Goal: Task Accomplishment & Management: Complete application form

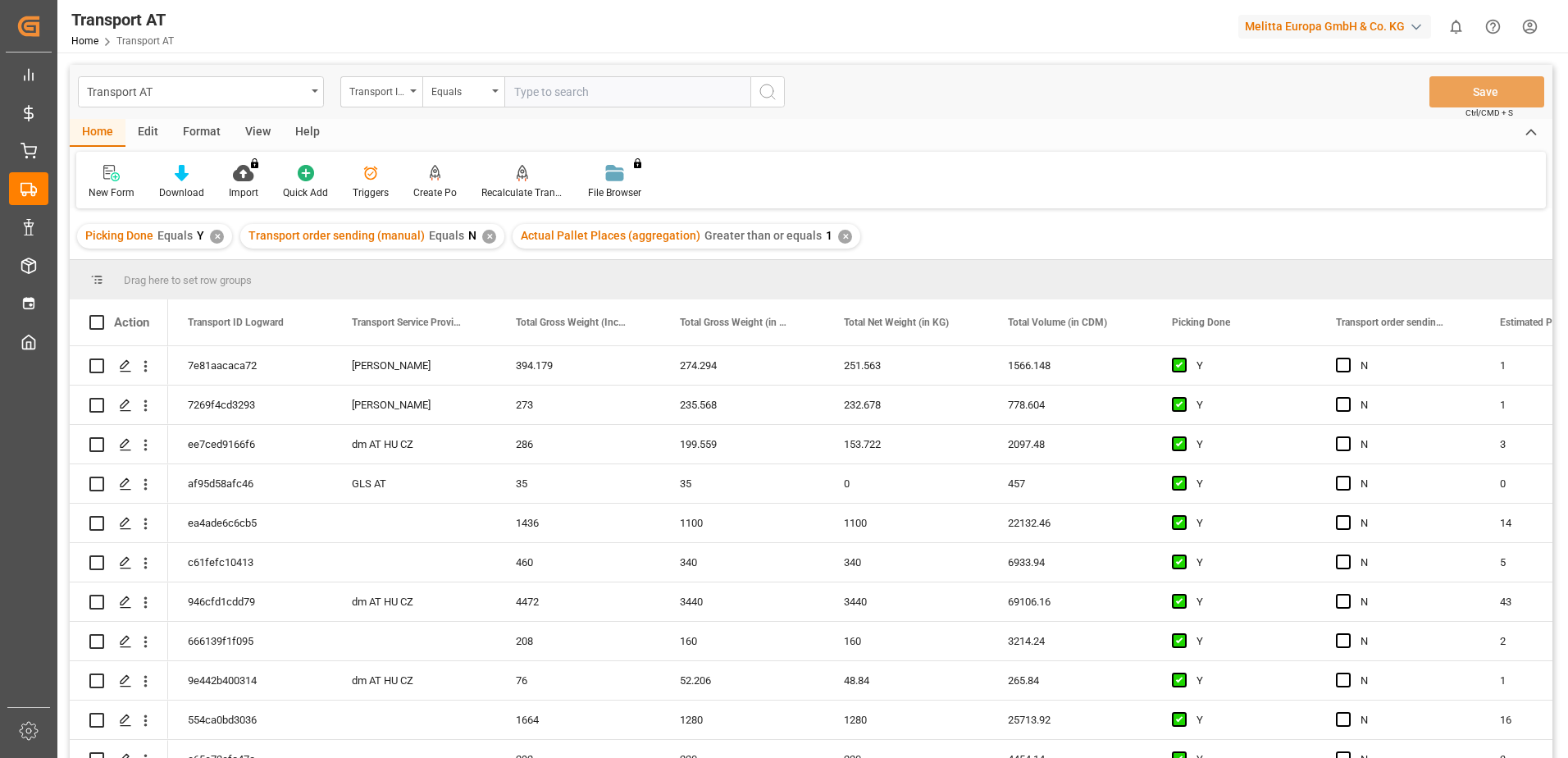
click at [259, 124] on div "View" at bounding box center [258, 133] width 50 height 27
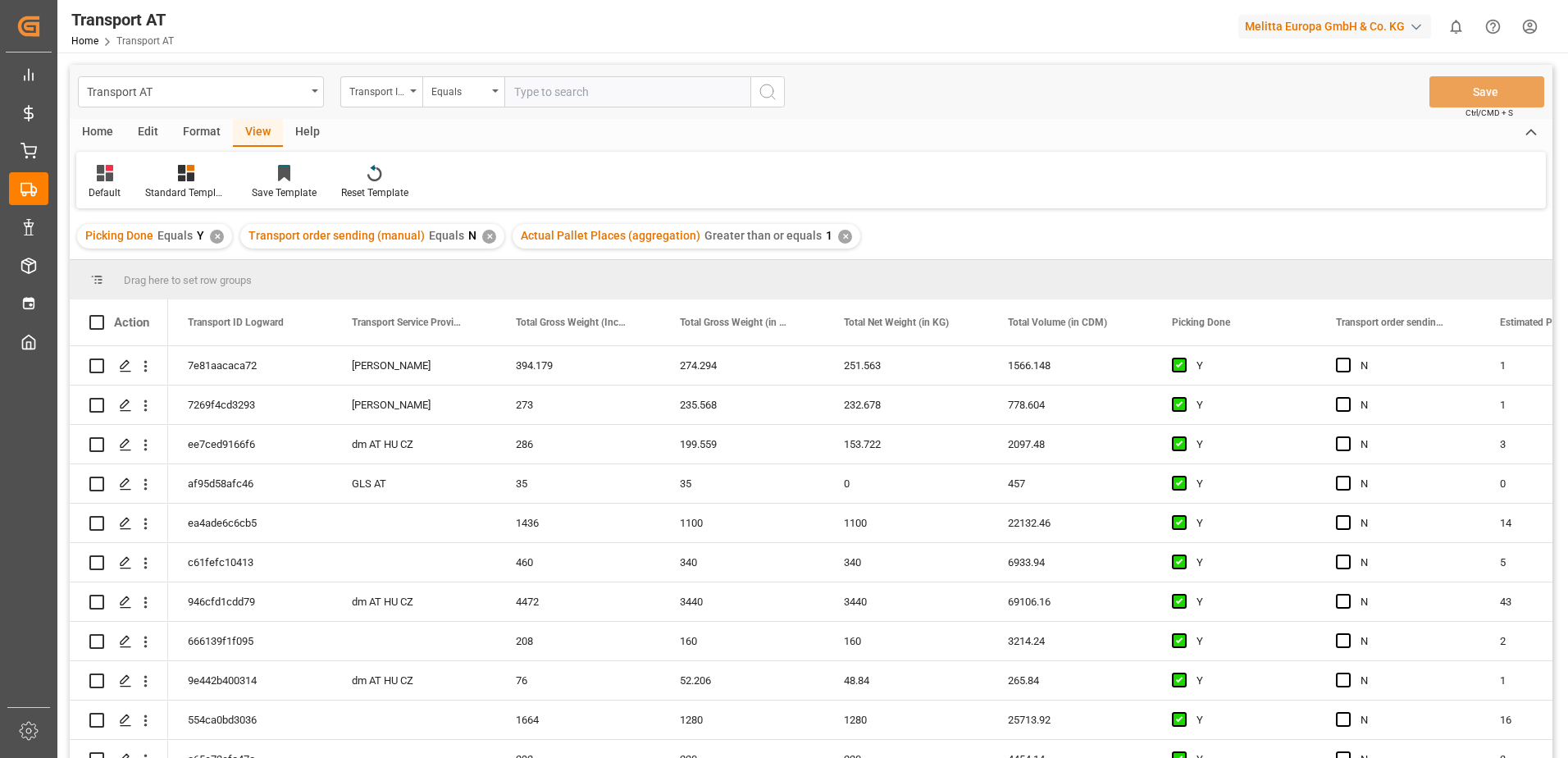
click at [265, 130] on div "View" at bounding box center [258, 133] width 50 height 27
click at [104, 185] on div "Default" at bounding box center [105, 182] width 57 height 36
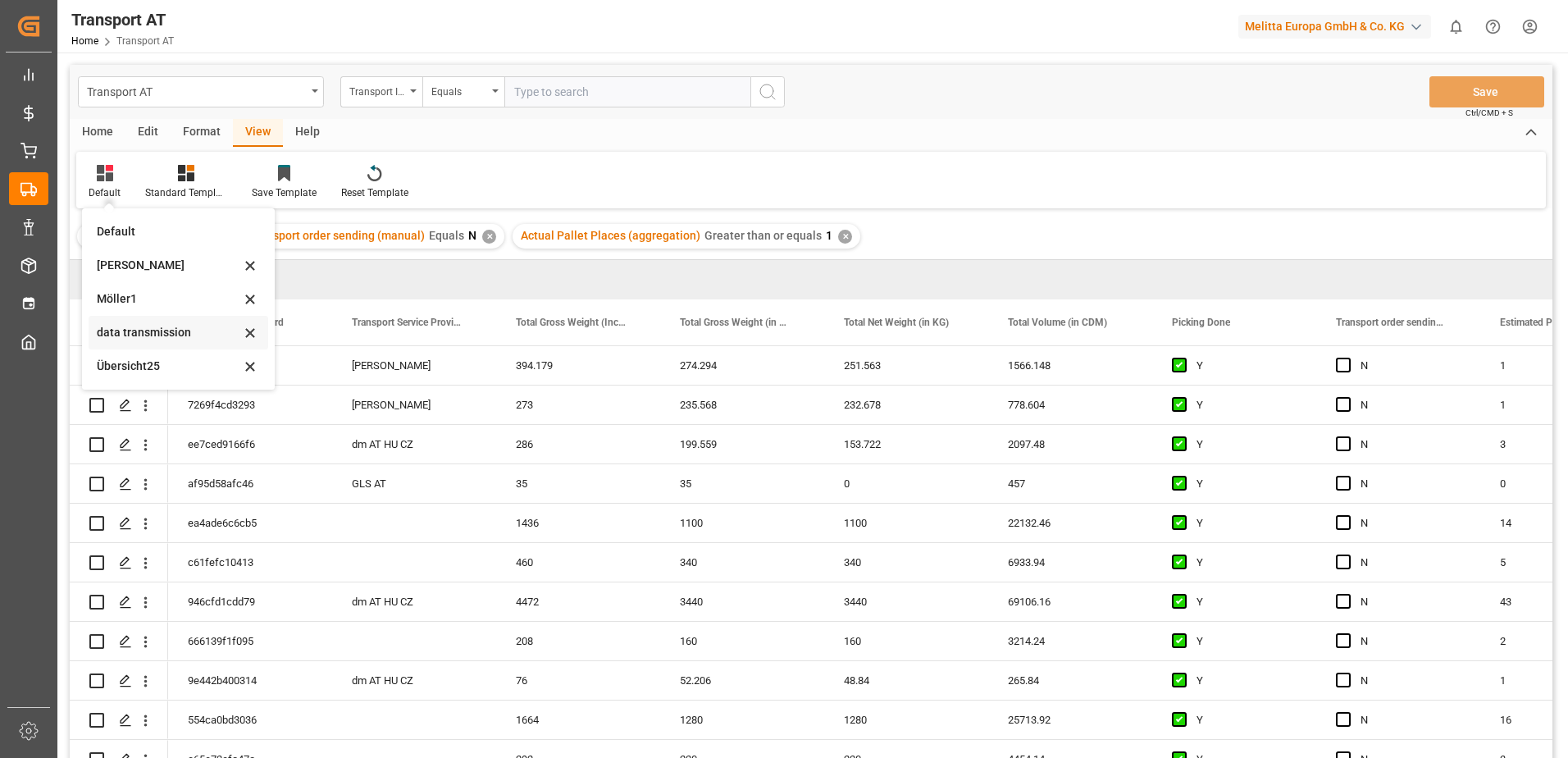
click at [130, 330] on div "data transmission" at bounding box center [168, 332] width 143 height 17
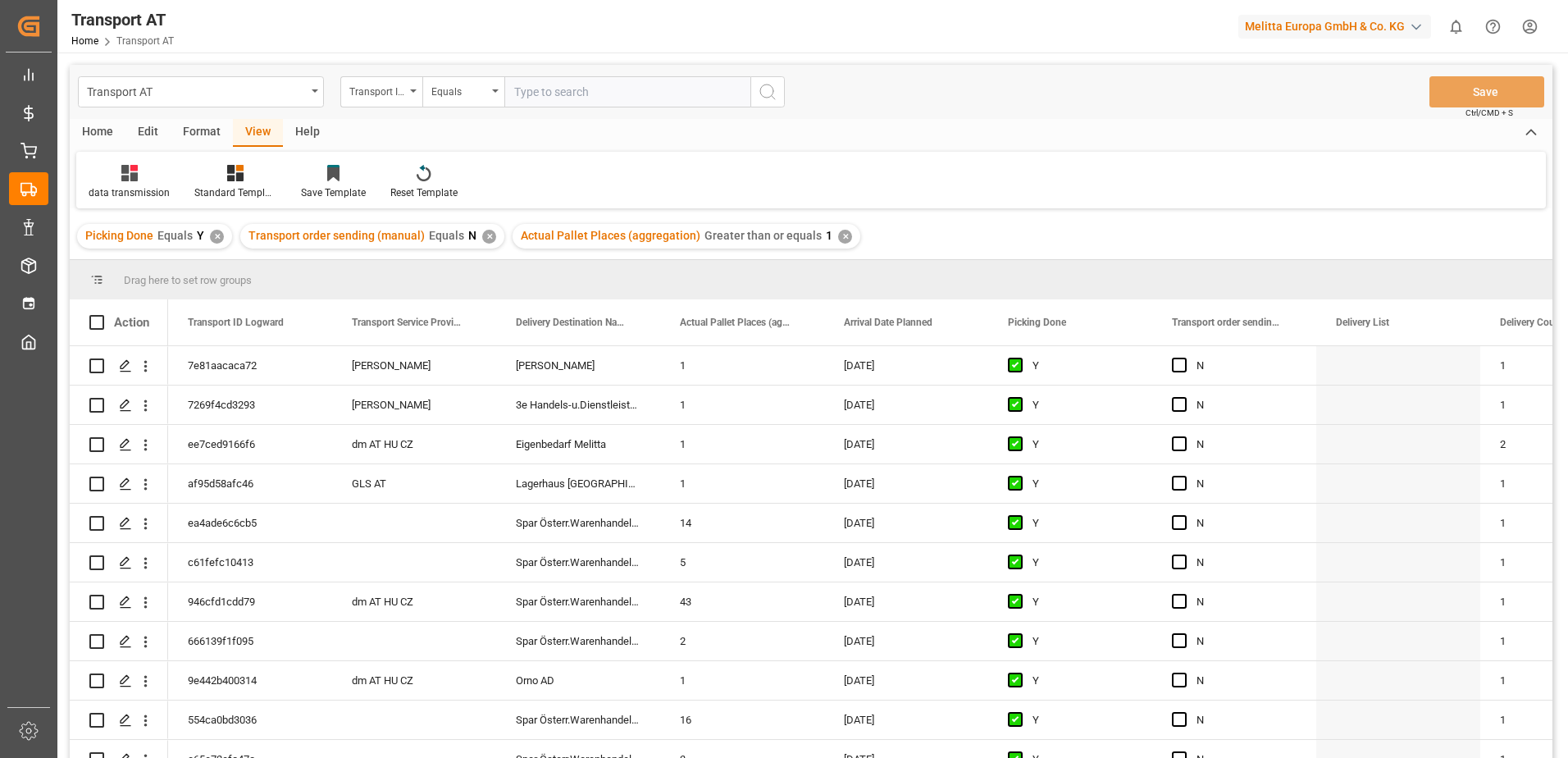
click at [131, 331] on div "Action" at bounding box center [119, 322] width 99 height 45
click at [85, 126] on div "Home" at bounding box center [97, 133] width 56 height 27
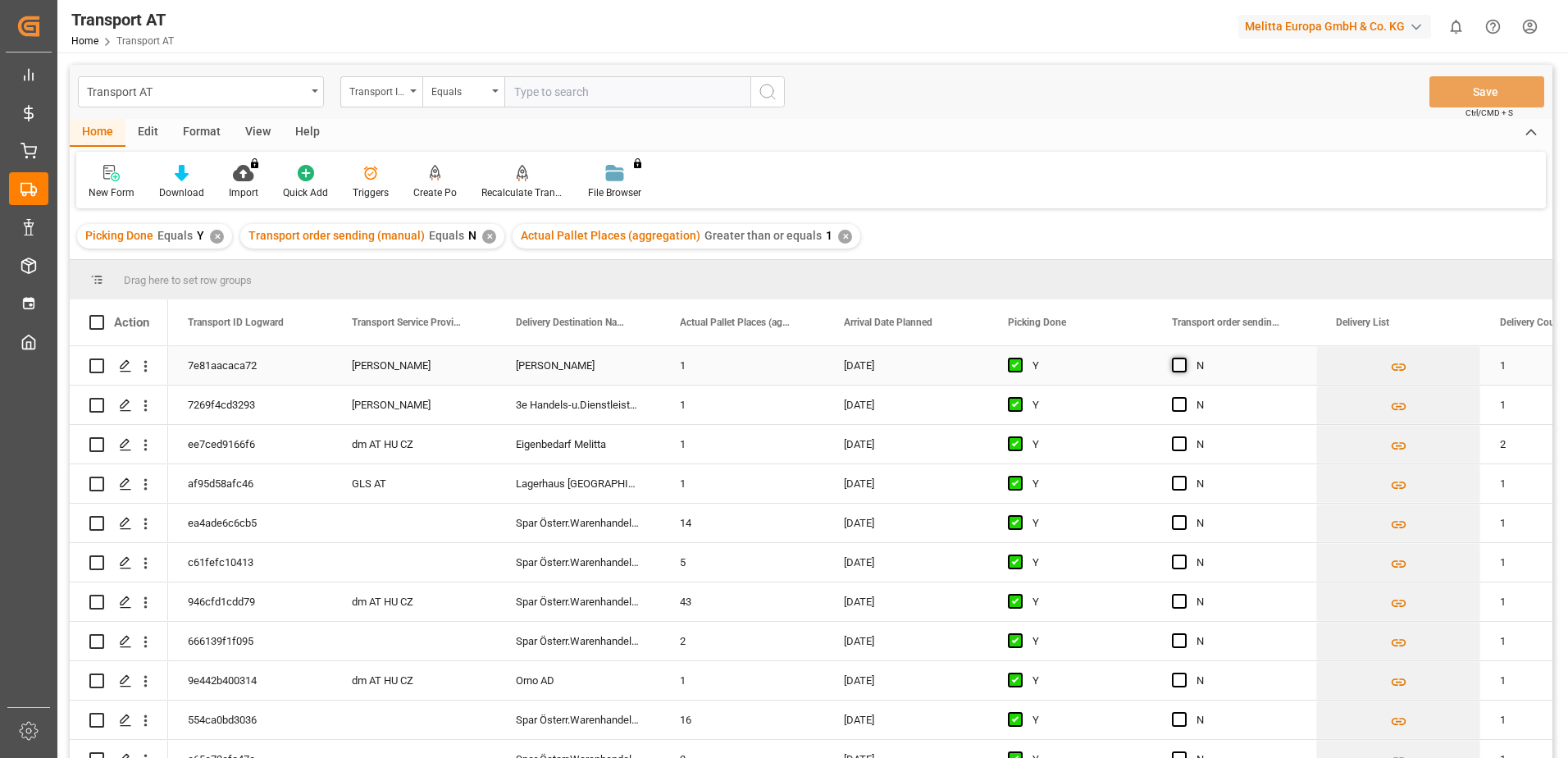
click at [1180, 370] on span "Press SPACE to select this row." at bounding box center [1179, 364] width 15 height 15
click at [1184, 357] on input "Press SPACE to select this row." at bounding box center [1184, 357] width 0 height 0
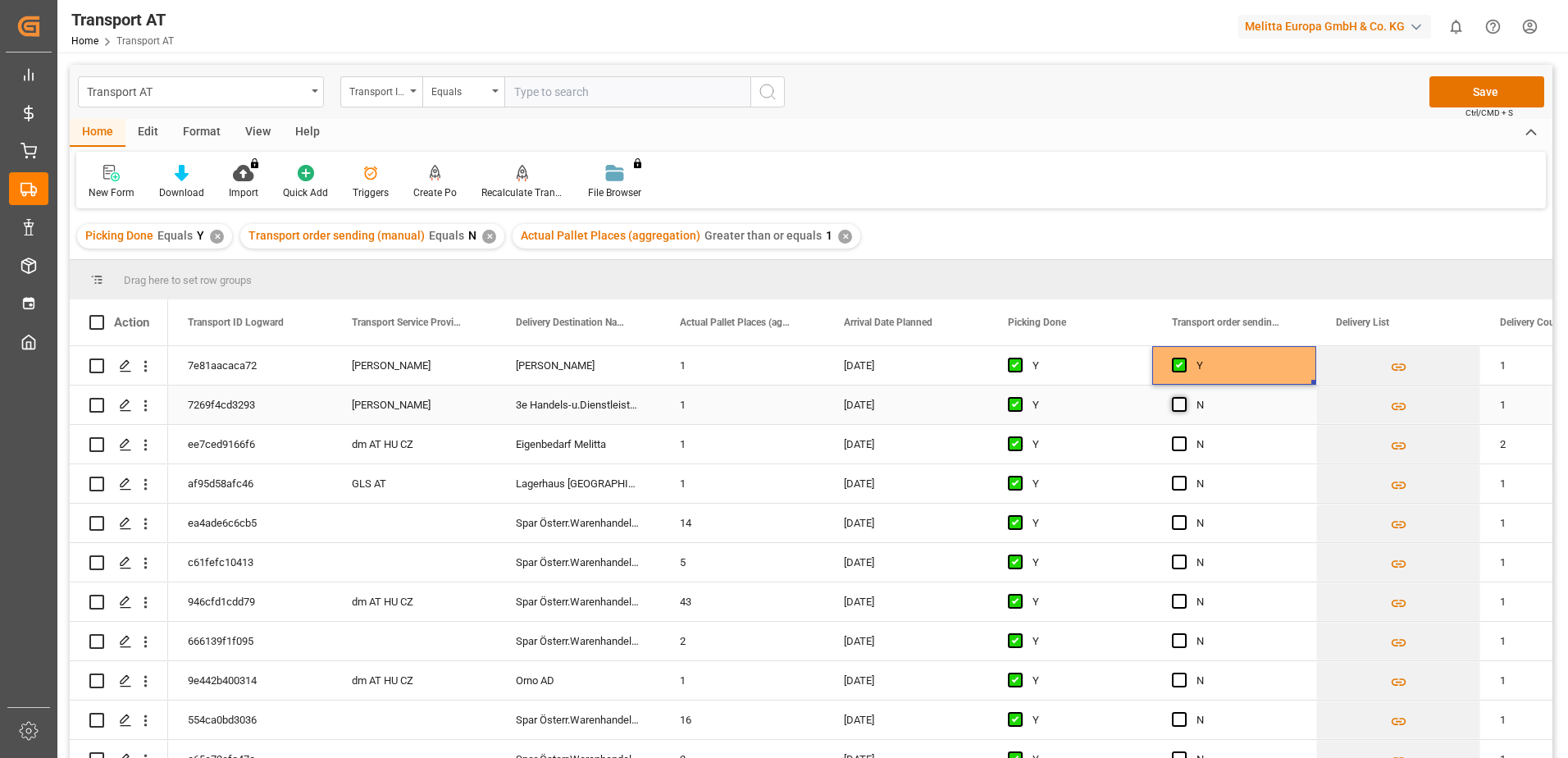
click at [1181, 404] on span "Press SPACE to select this row." at bounding box center [1179, 403] width 15 height 15
click at [1184, 397] on input "Press SPACE to select this row." at bounding box center [1184, 397] width 0 height 0
click at [1491, 88] on button "Save" at bounding box center [1487, 92] width 115 height 31
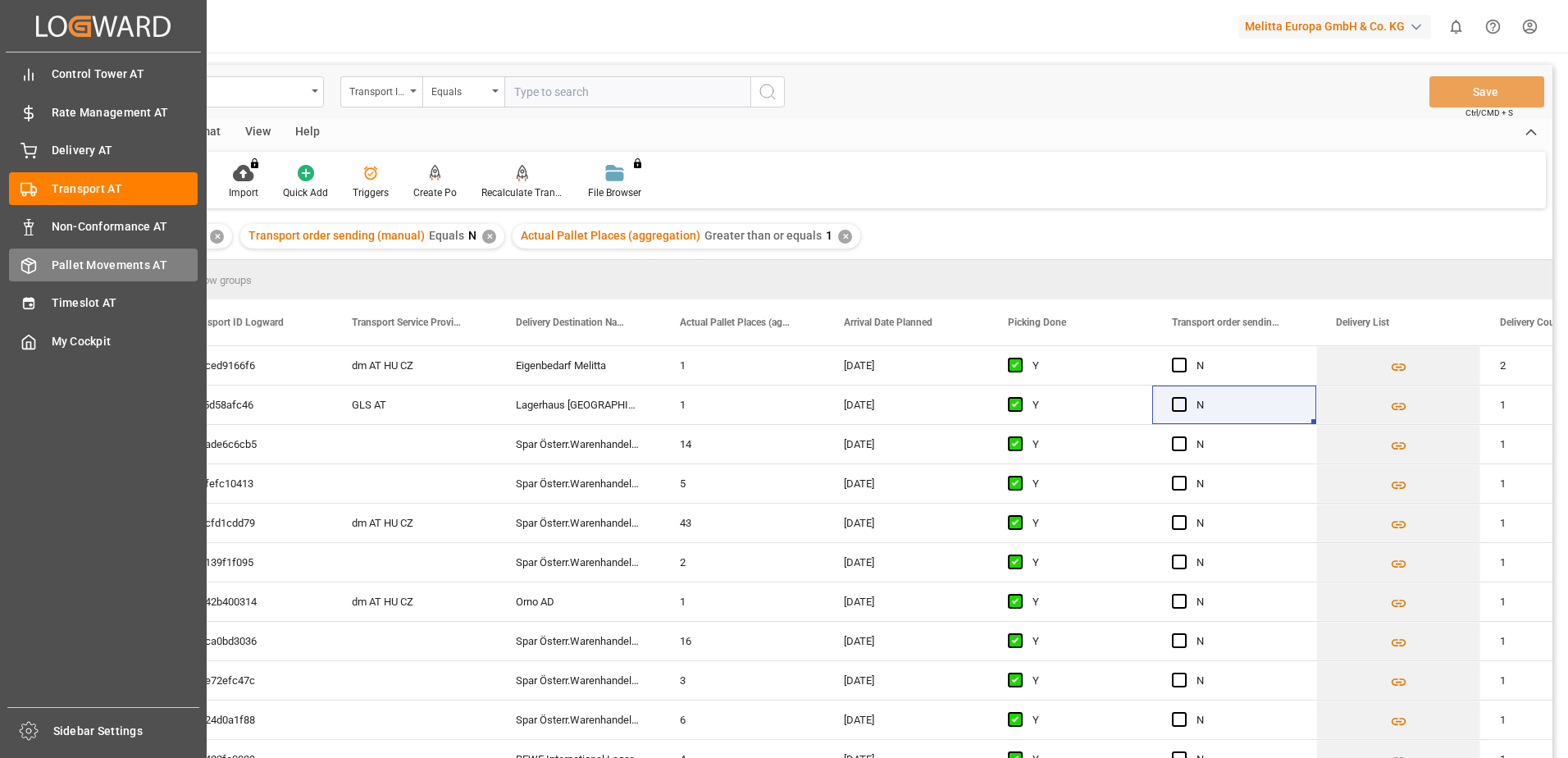
click at [82, 266] on span "Pallet Movements AT" at bounding box center [125, 265] width 147 height 17
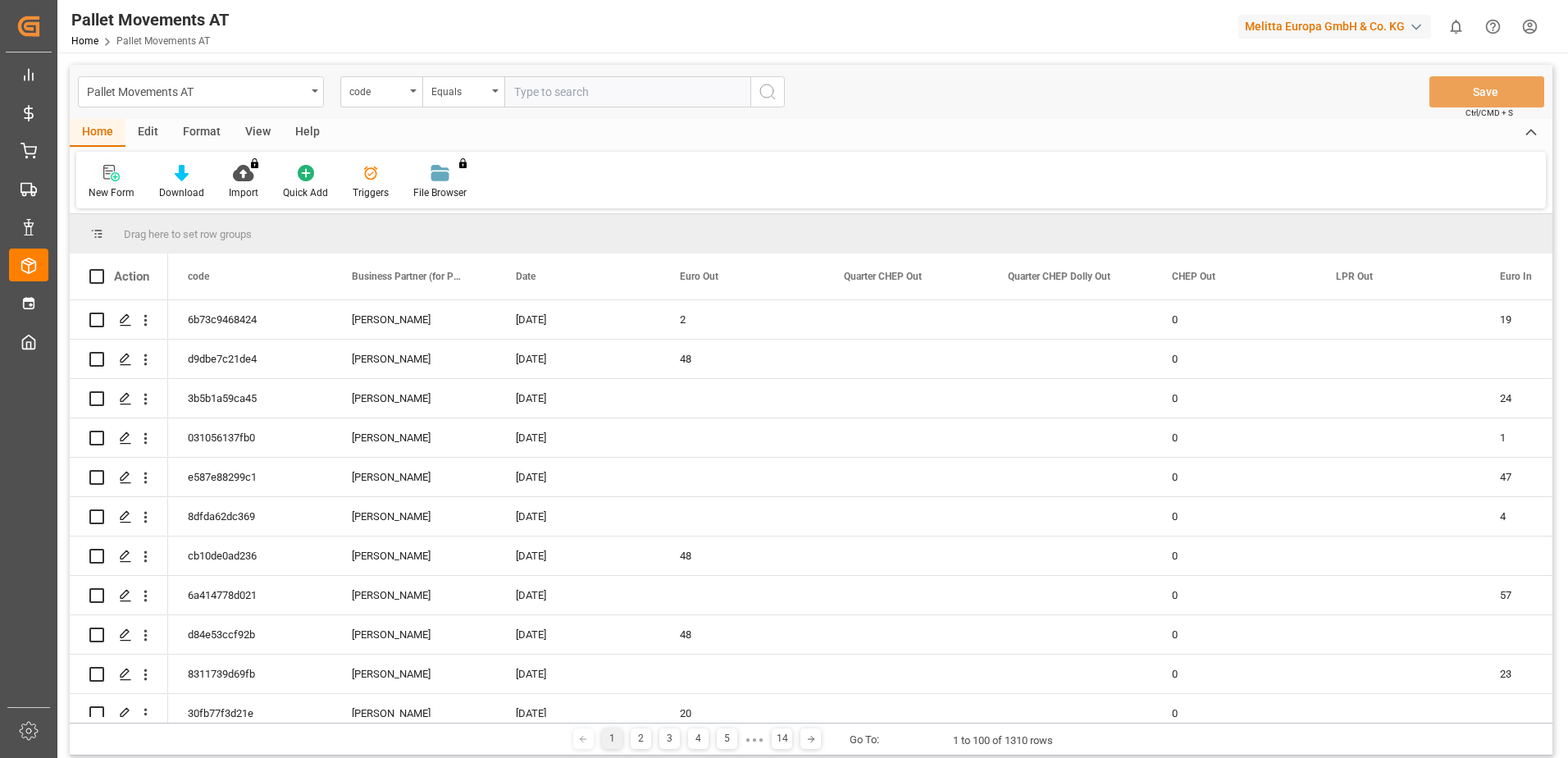
click at [112, 183] on div "New Form" at bounding box center [112, 182] width 70 height 36
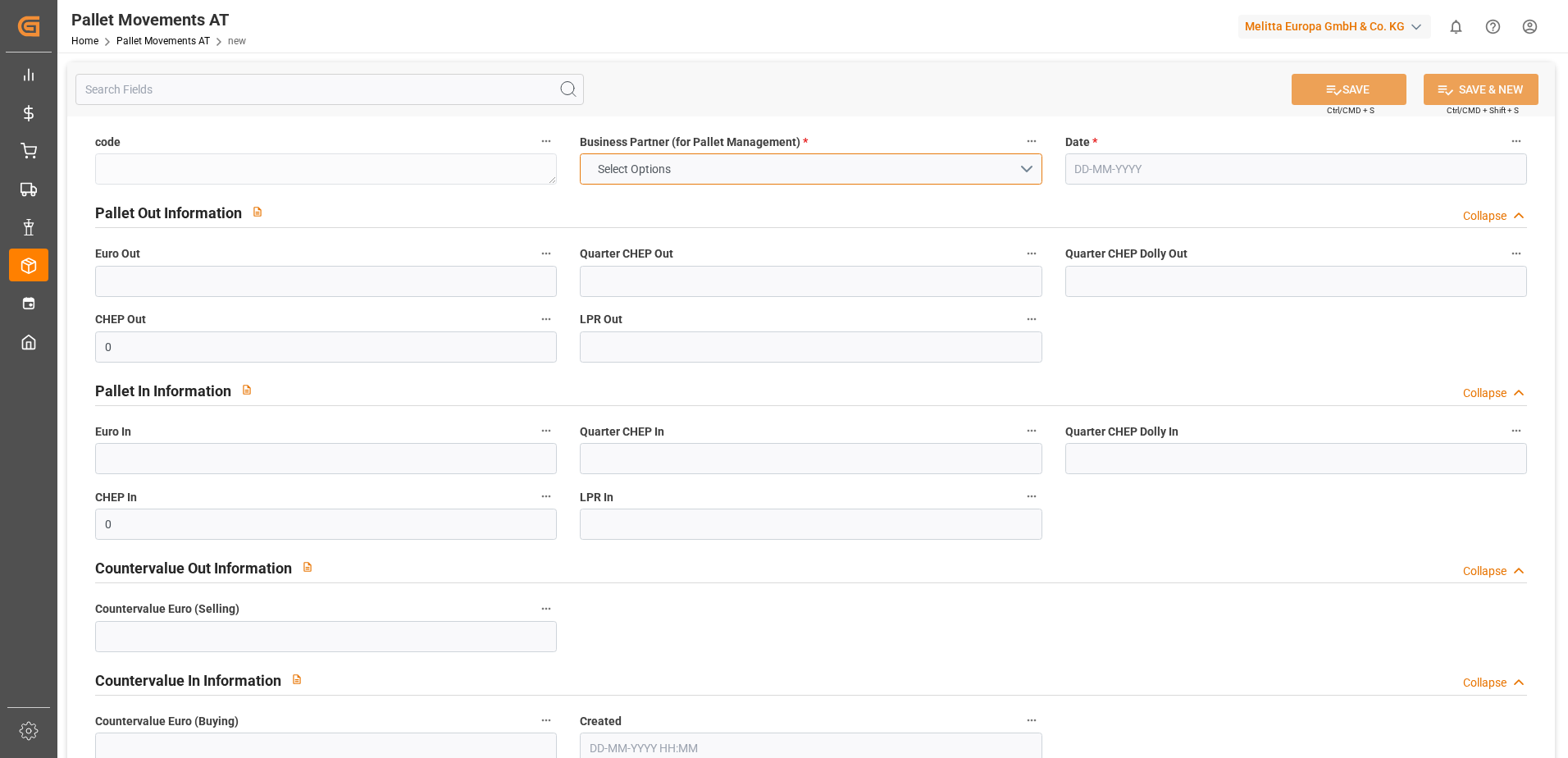
click at [1000, 174] on button "Select Options" at bounding box center [811, 169] width 462 height 31
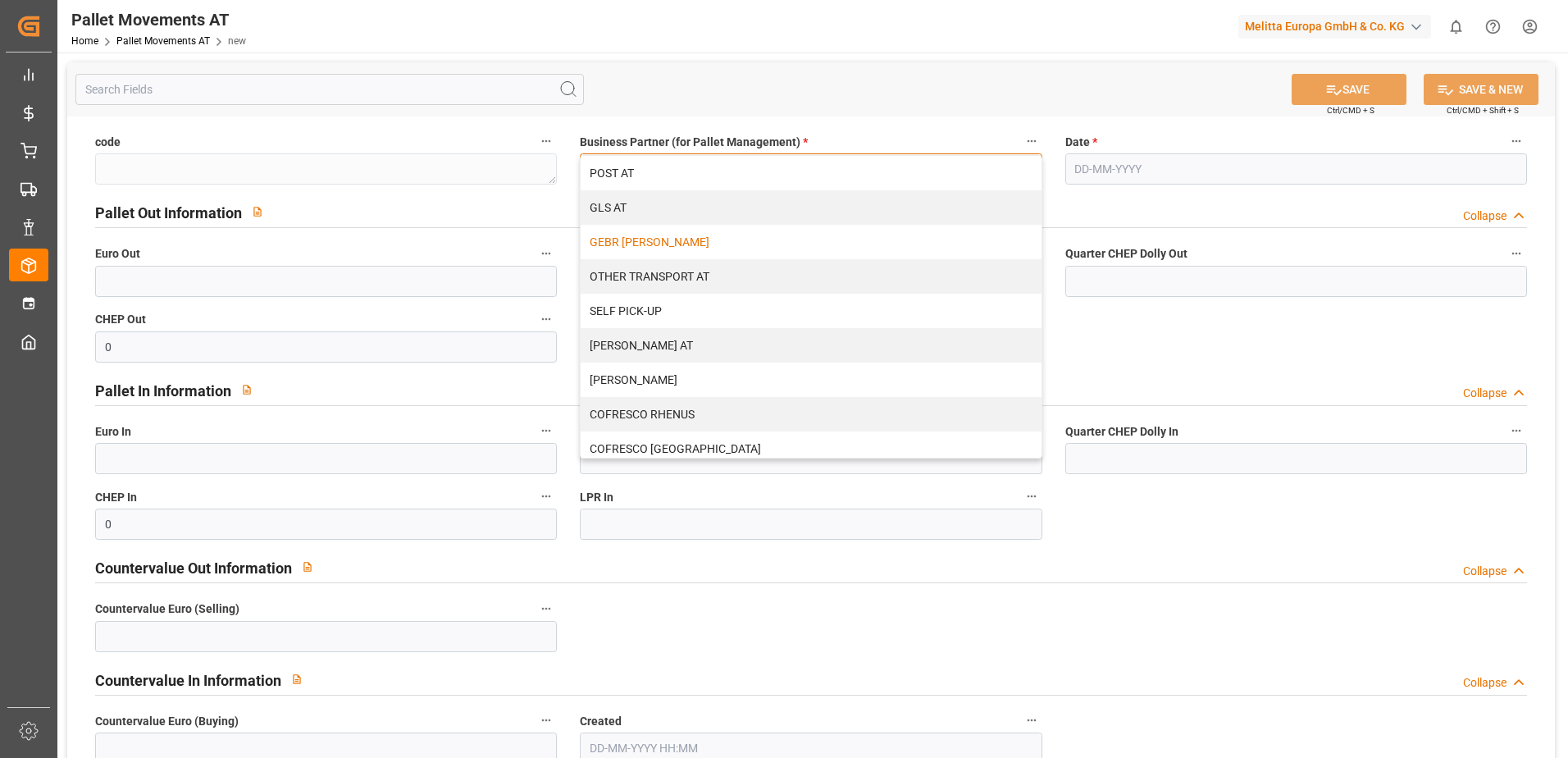
click at [703, 246] on div "GEBR [PERSON_NAME]" at bounding box center [811, 242] width 460 height 34
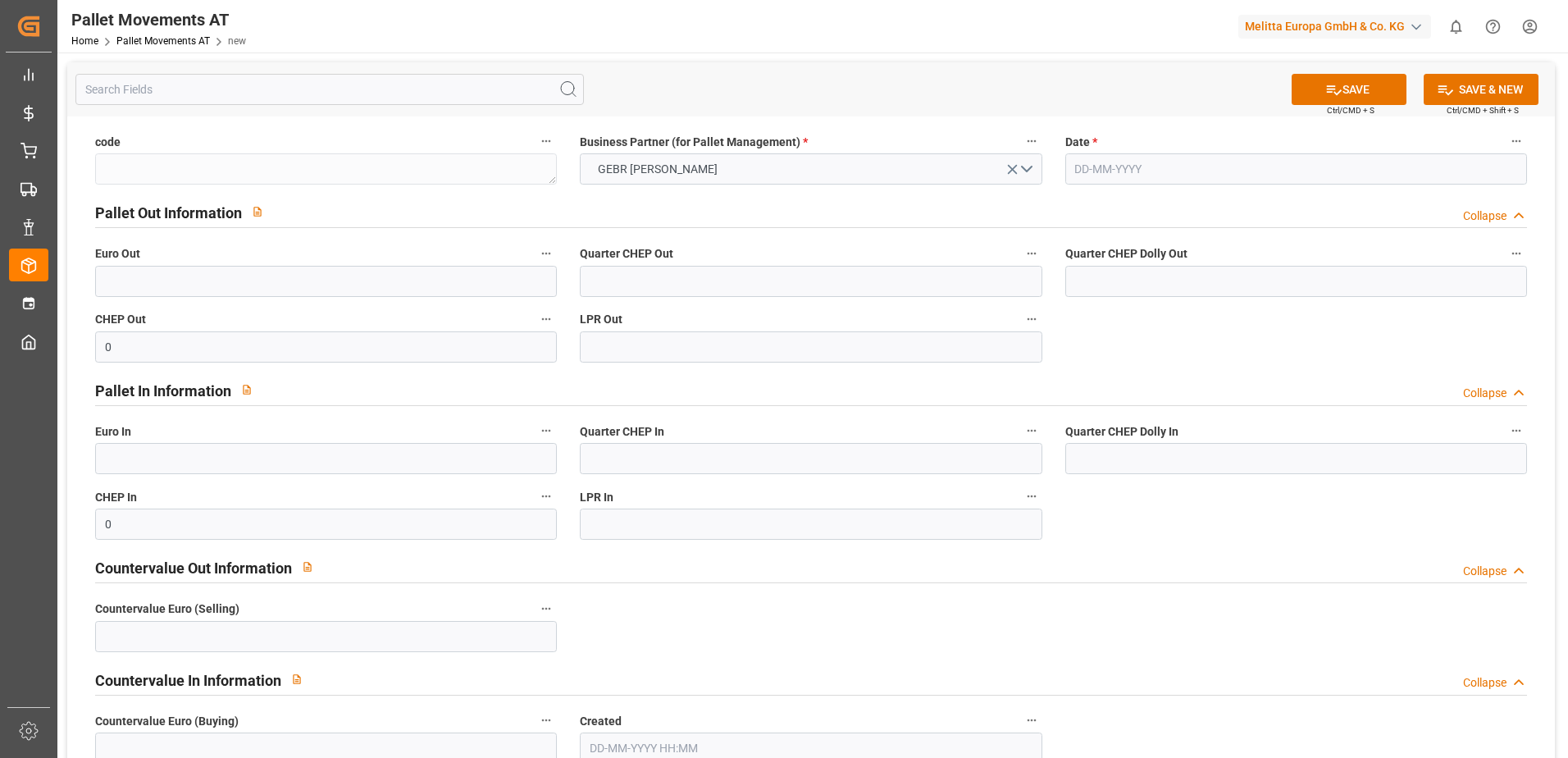
click at [1251, 164] on input "text" at bounding box center [1297, 169] width 462 height 31
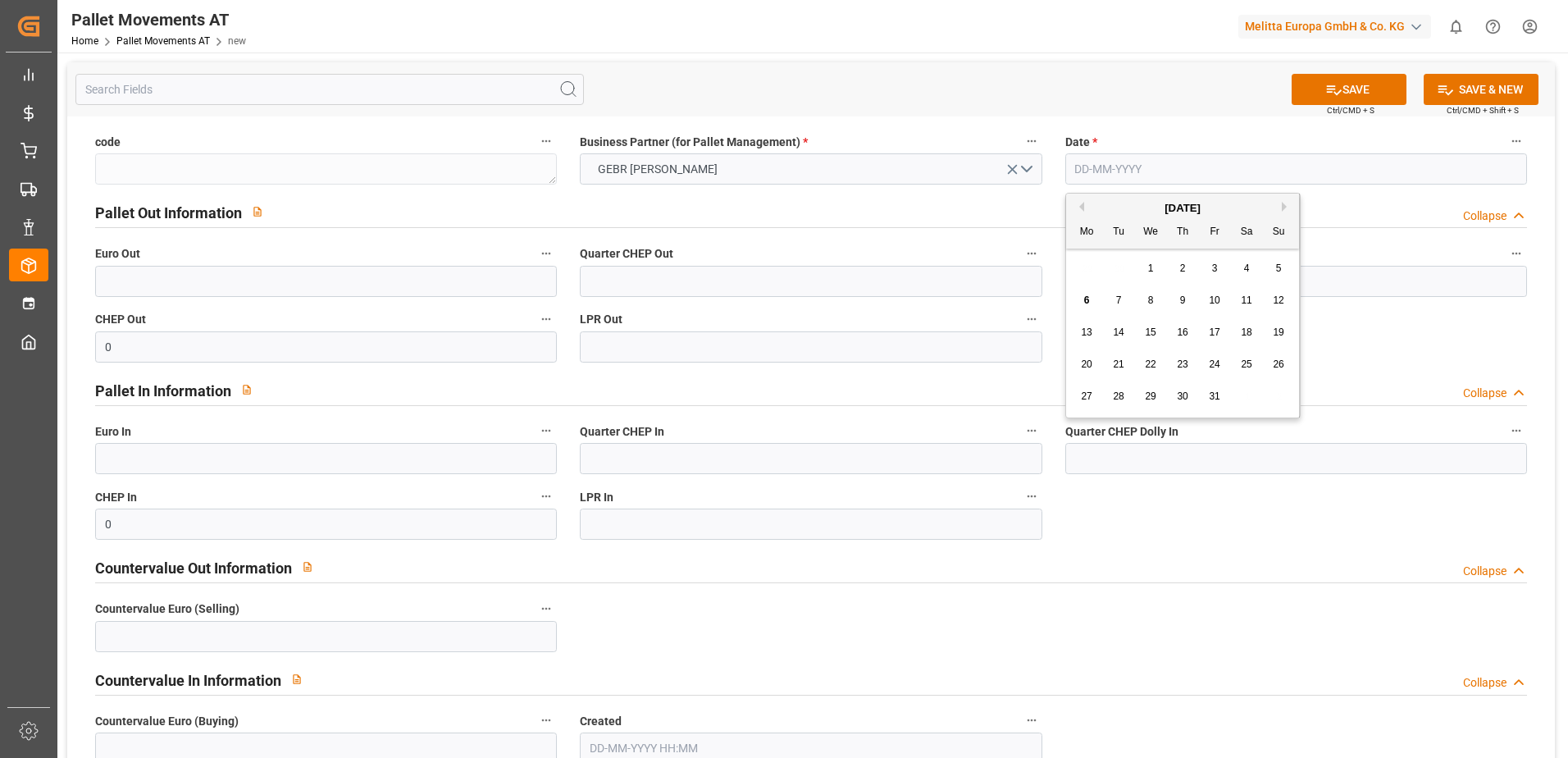
click at [1083, 207] on button "Previous Month" at bounding box center [1079, 206] width 9 height 9
click at [1181, 269] on span "4" at bounding box center [1183, 268] width 6 height 11
type input "04-09-2025"
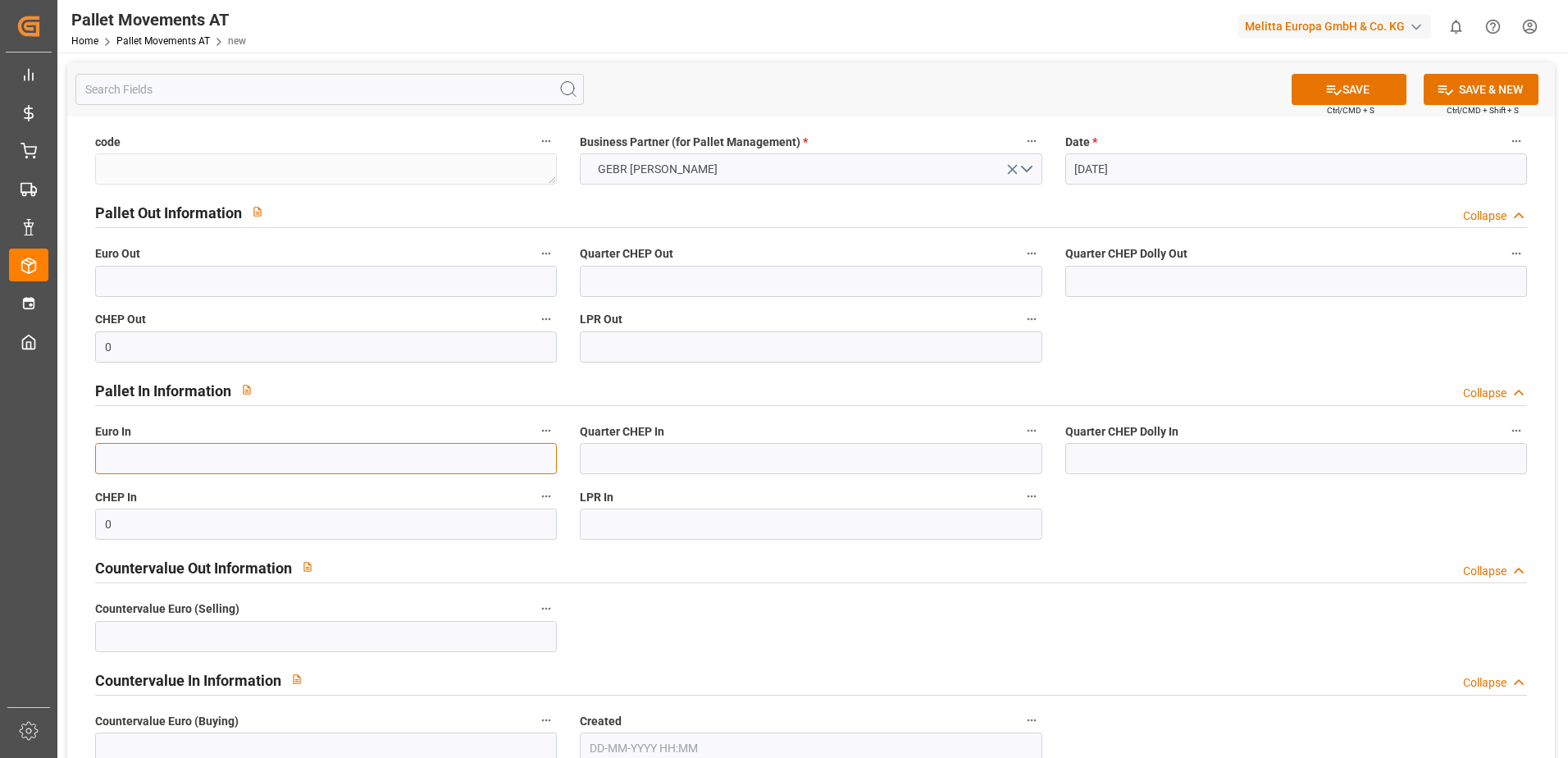
click at [162, 464] on input "text" at bounding box center [326, 458] width 462 height 31
type input "57"
click at [183, 285] on input "text" at bounding box center [326, 281] width 462 height 31
type input "48"
click at [1484, 84] on button "SAVE & NEW" at bounding box center [1481, 89] width 115 height 31
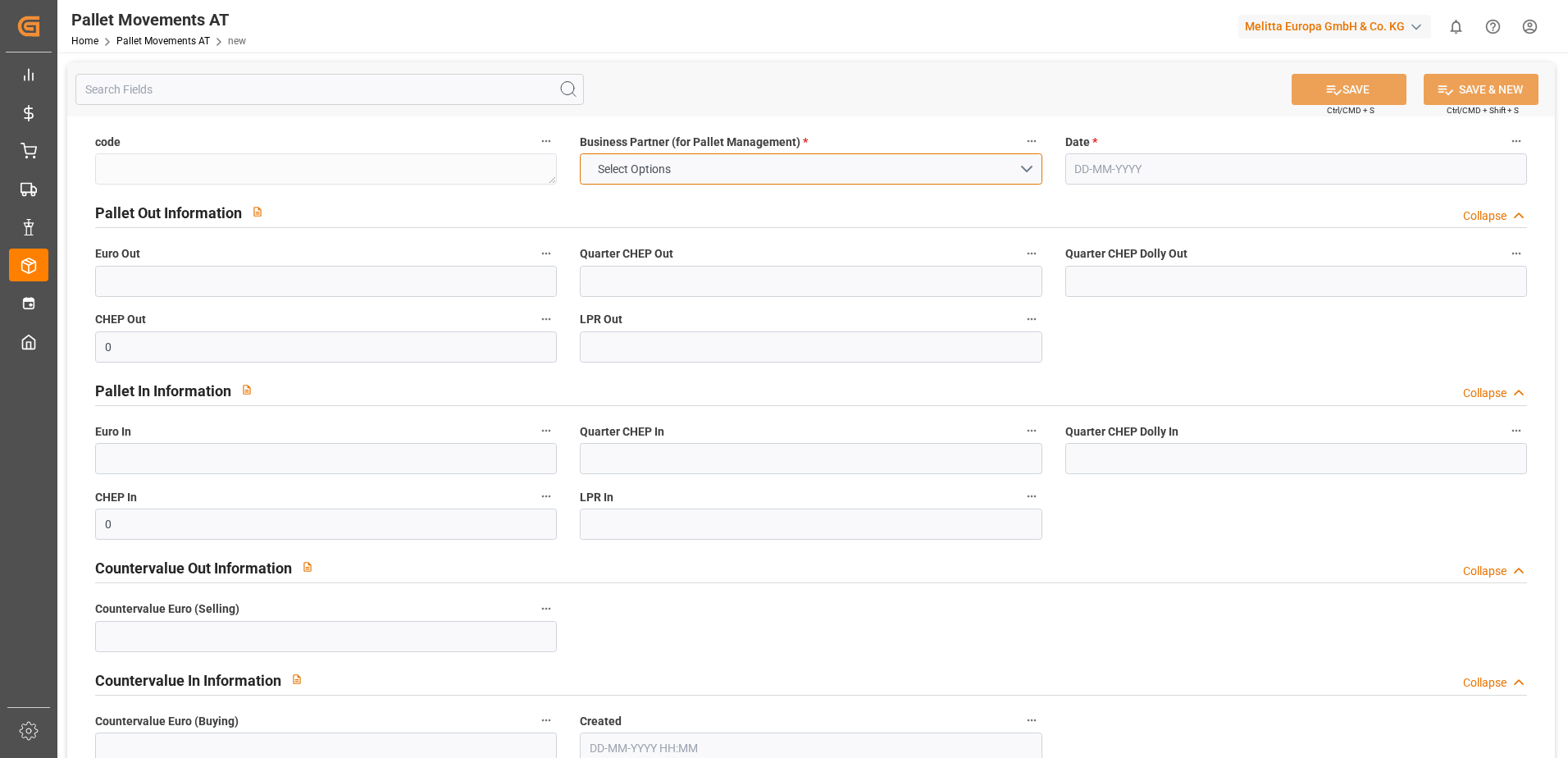
click at [1030, 166] on button "Select Options" at bounding box center [811, 169] width 462 height 31
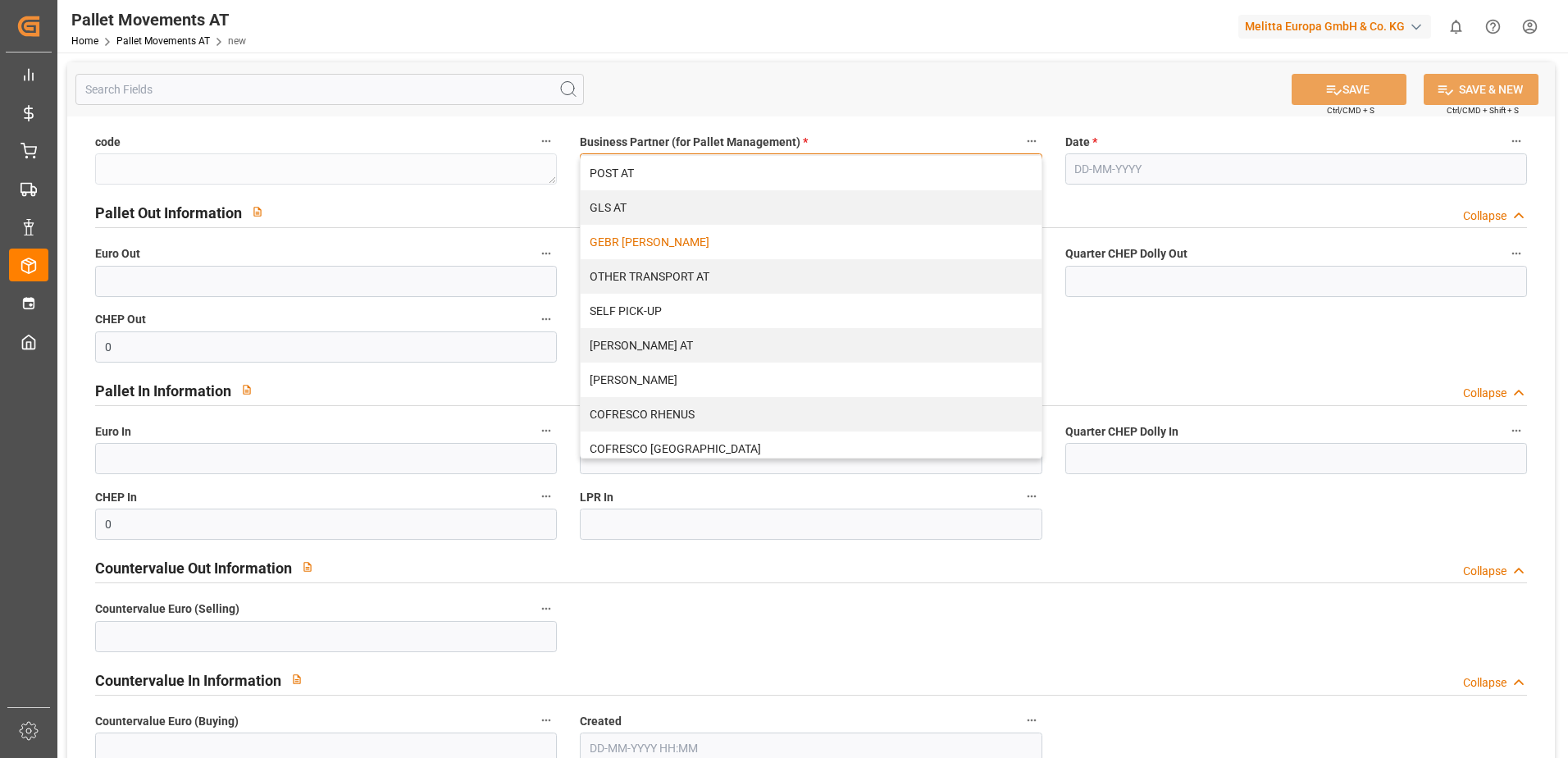
click at [678, 241] on div "GEBR [PERSON_NAME]" at bounding box center [811, 242] width 460 height 34
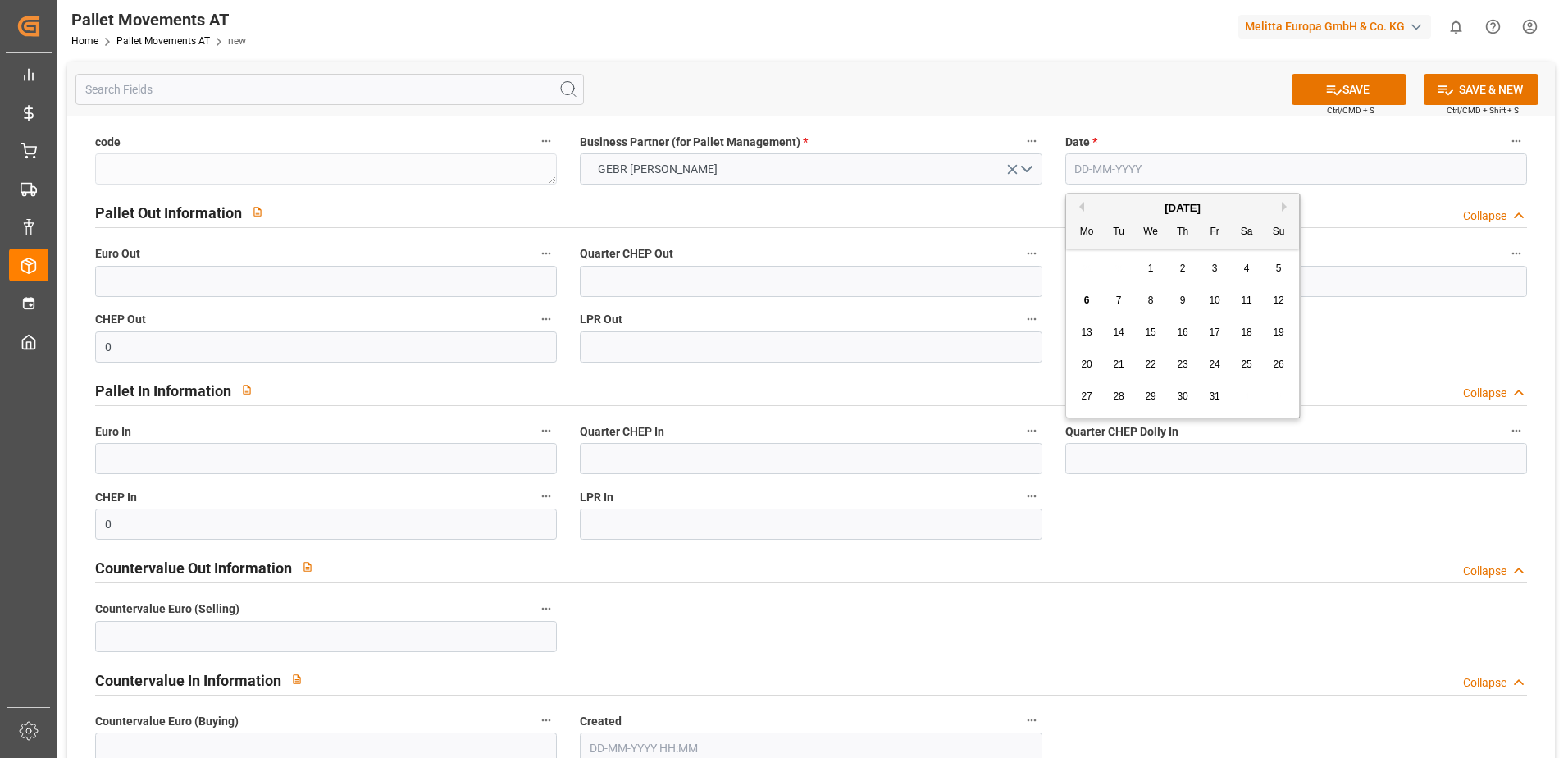
click at [1196, 170] on input "text" at bounding box center [1297, 169] width 462 height 31
click at [1082, 206] on button "Previous Month" at bounding box center [1079, 206] width 9 height 9
click at [1218, 270] on div "5" at bounding box center [1215, 269] width 21 height 20
type input "05-09-2025"
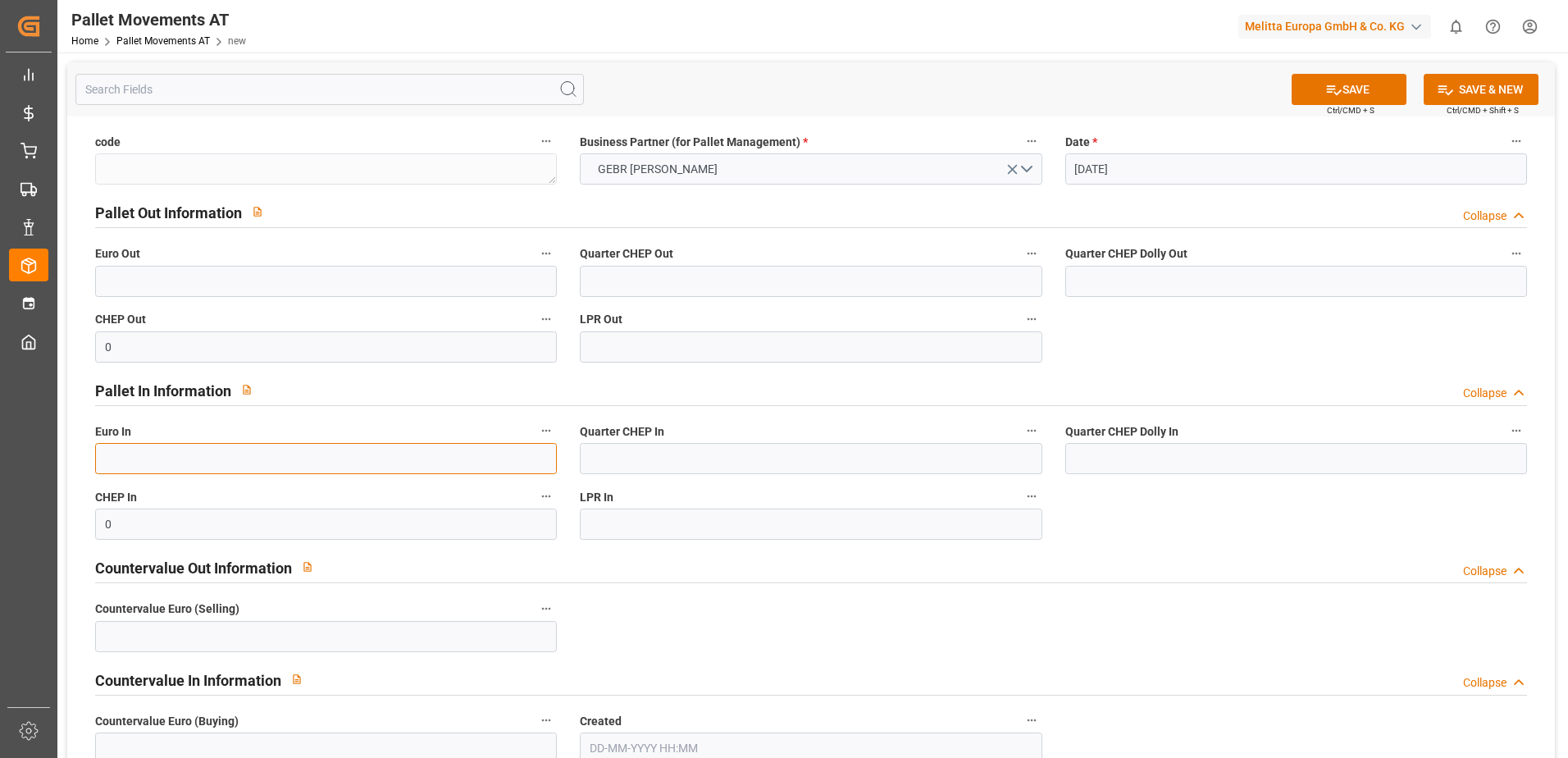
click at [219, 464] on input "text" at bounding box center [326, 458] width 462 height 31
type input "19"
click at [1474, 84] on button "SAVE & NEW" at bounding box center [1481, 89] width 115 height 31
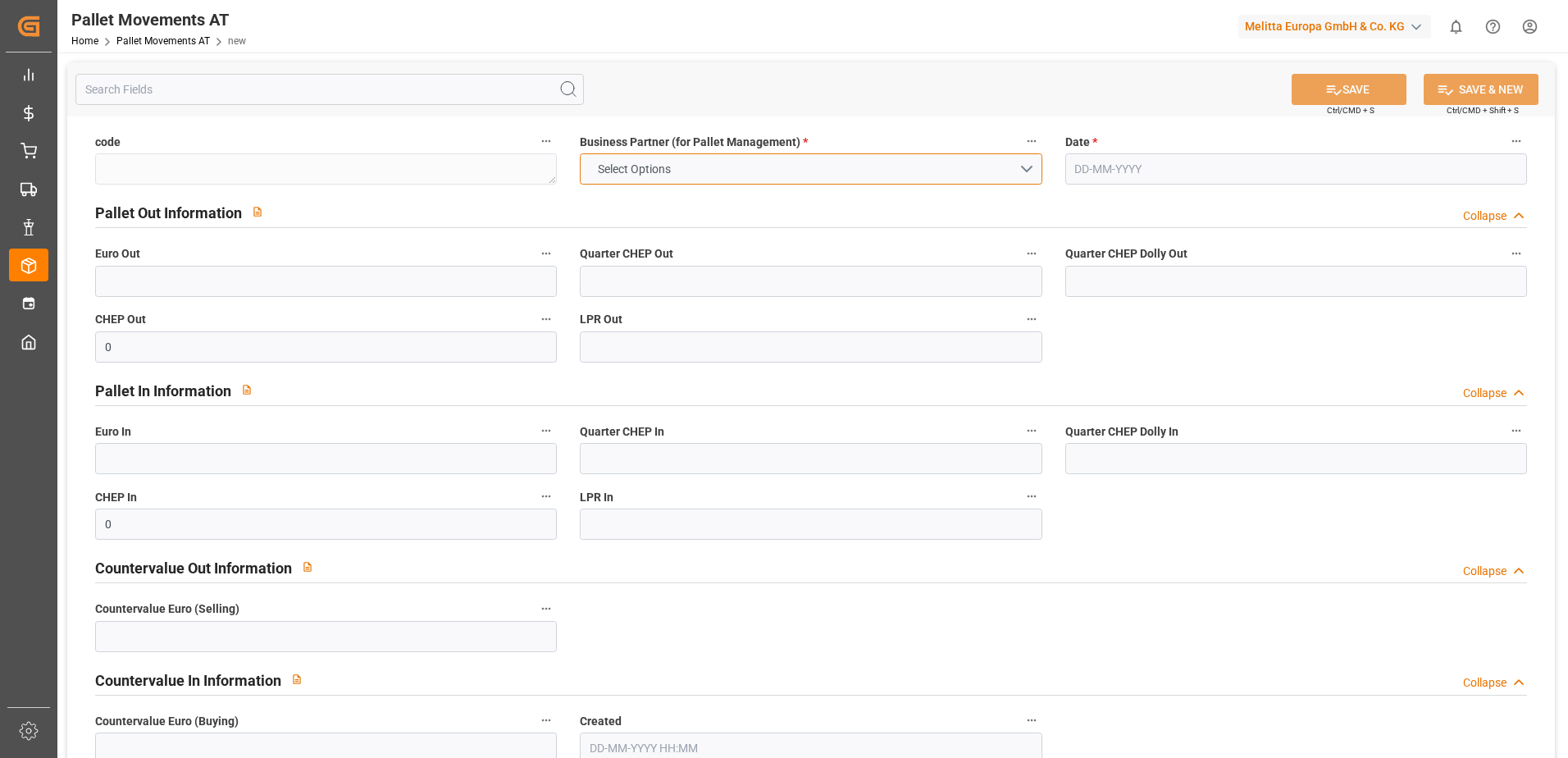
click at [870, 168] on button "Select Options" at bounding box center [811, 169] width 462 height 31
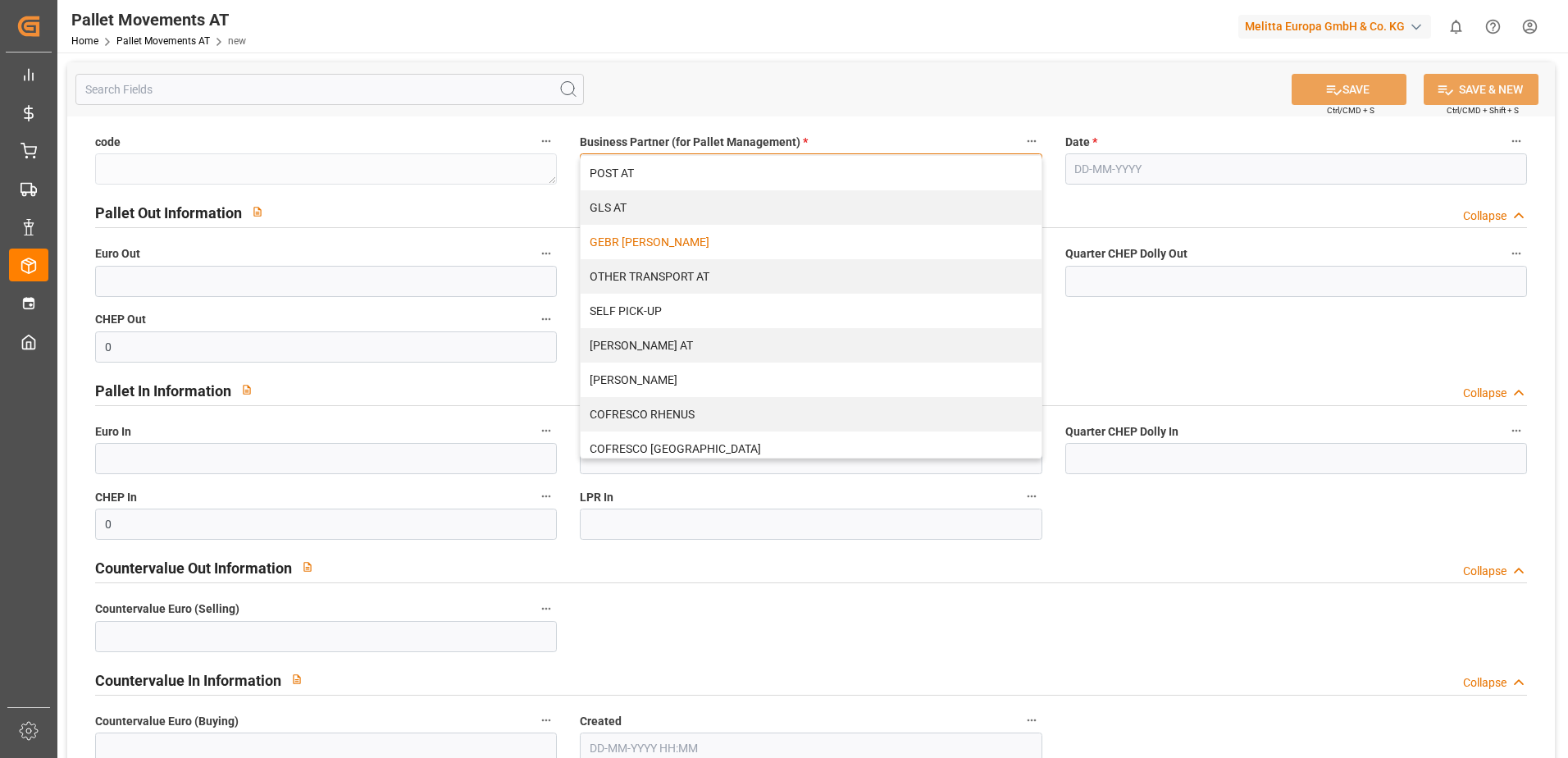
click at [672, 241] on div "GEBR [PERSON_NAME]" at bounding box center [811, 242] width 460 height 34
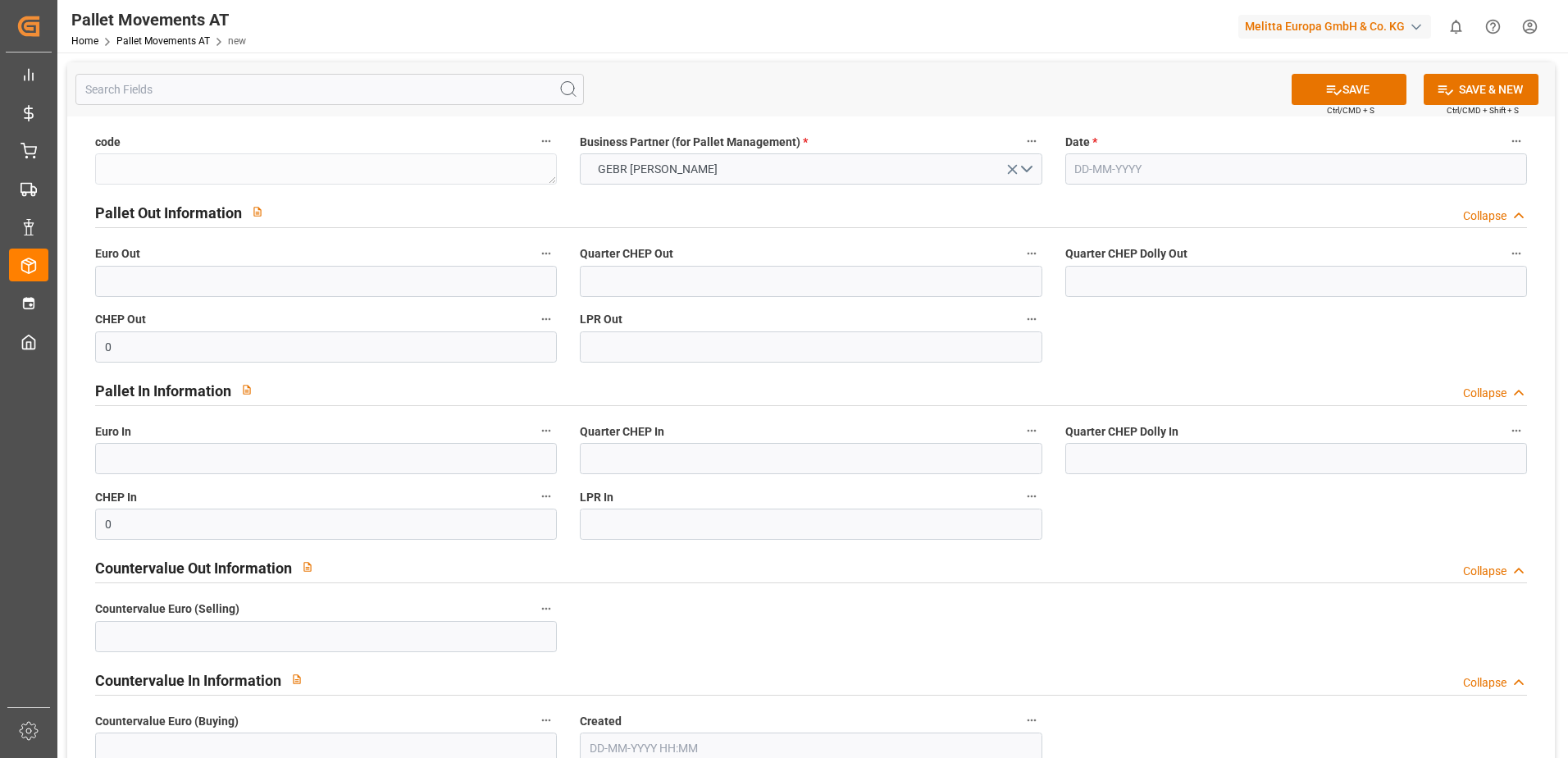
click at [1140, 170] on input "text" at bounding box center [1297, 169] width 462 height 31
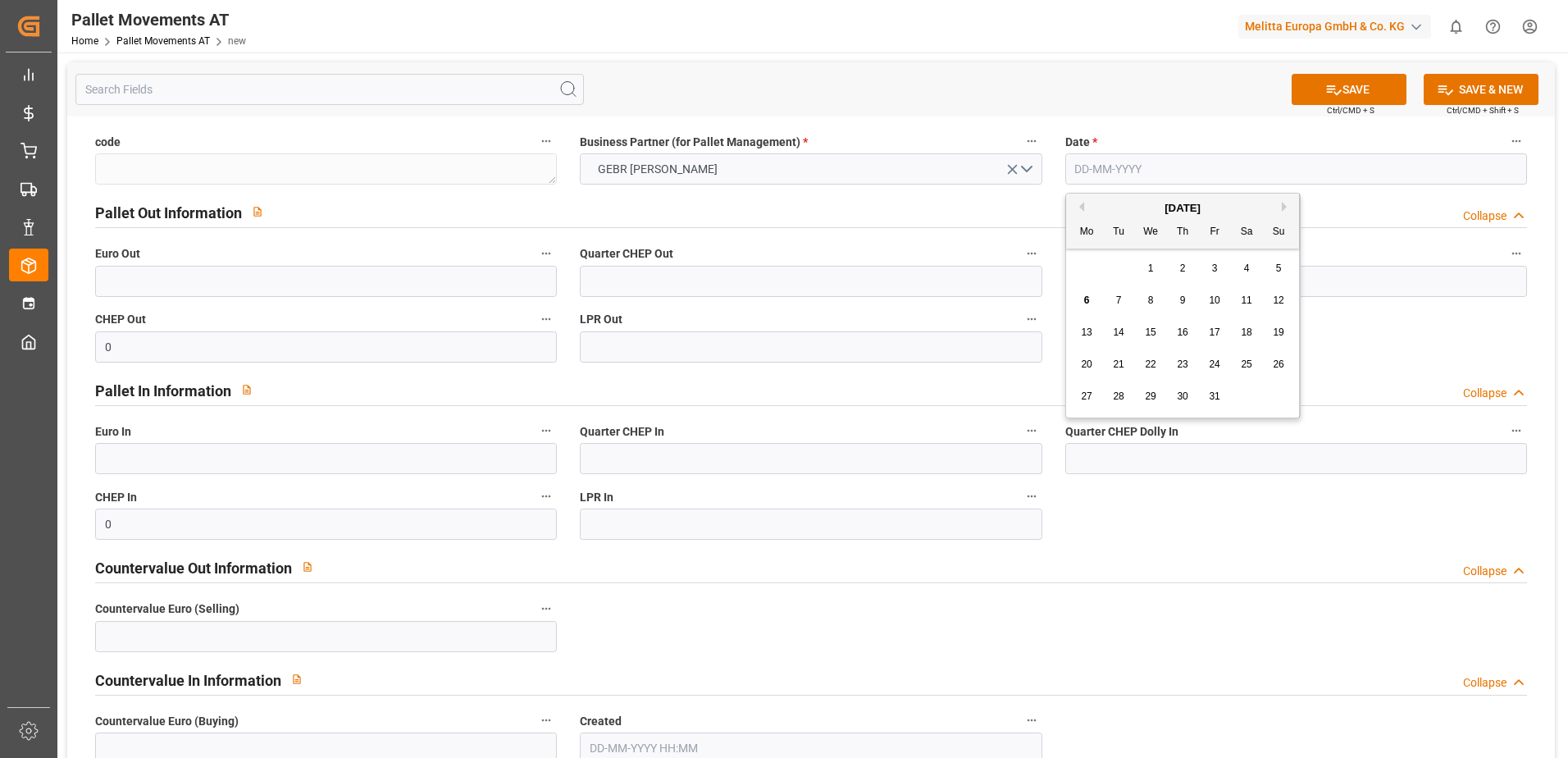
click at [1077, 210] on button "Previous Month" at bounding box center [1079, 206] width 9 height 9
click at [1120, 297] on span "9" at bounding box center [1119, 300] width 6 height 11
type input "09-09-2025"
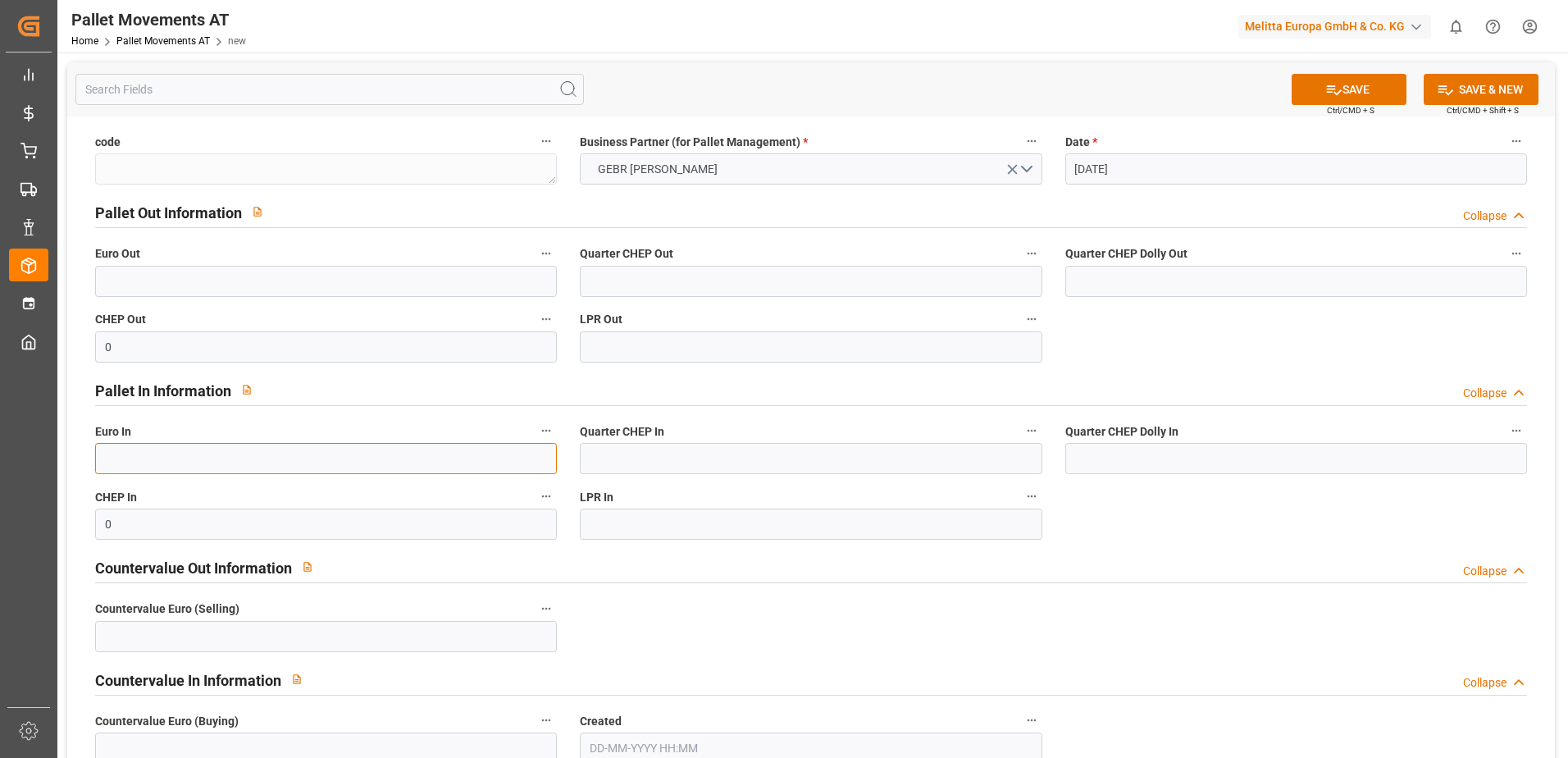
click at [222, 458] on input "text" at bounding box center [326, 458] width 462 height 31
type input "21"
click at [1505, 92] on button "SAVE & NEW" at bounding box center [1481, 89] width 115 height 31
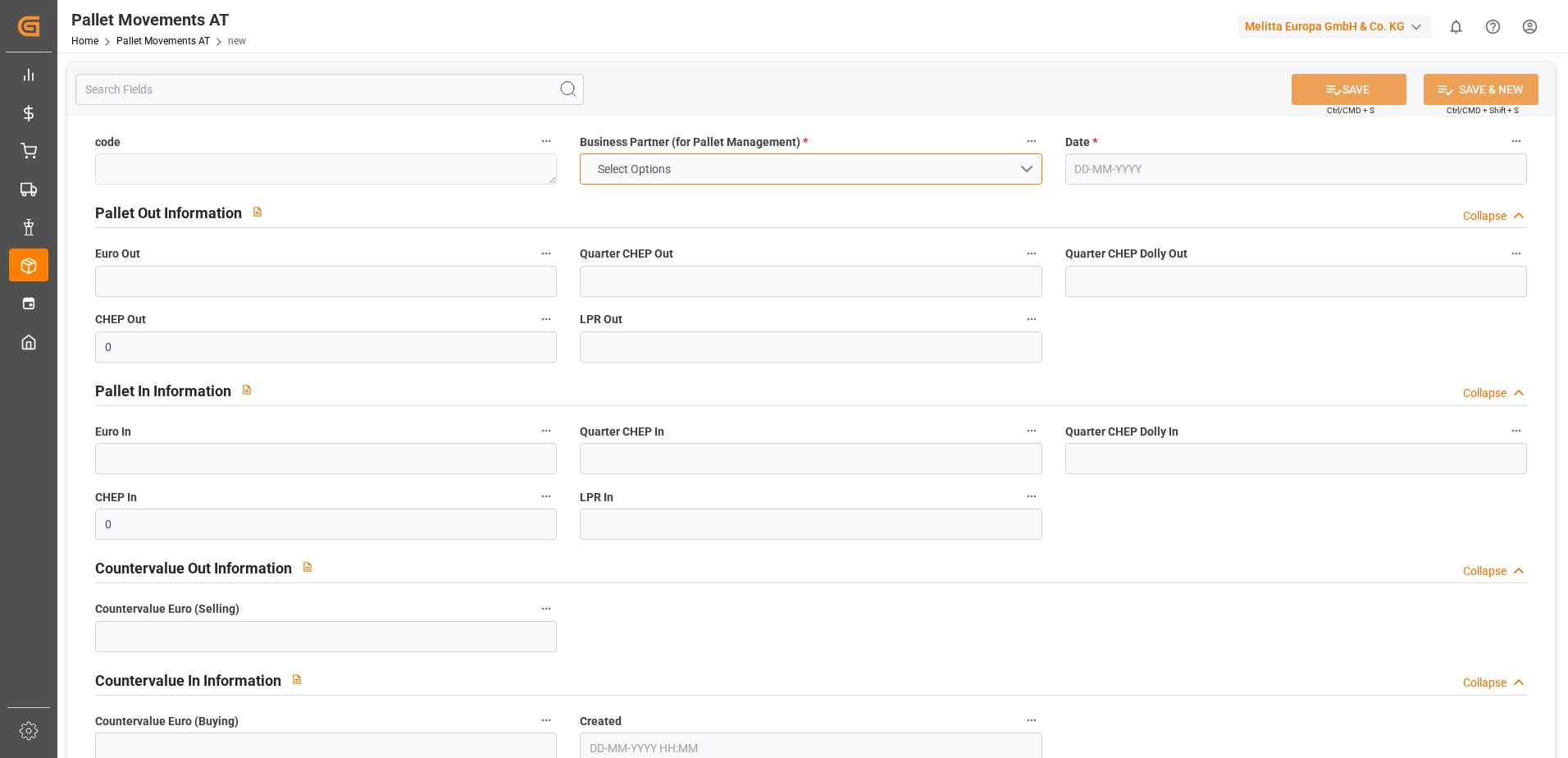
click at [1039, 170] on button "Select Options" at bounding box center [811, 169] width 462 height 31
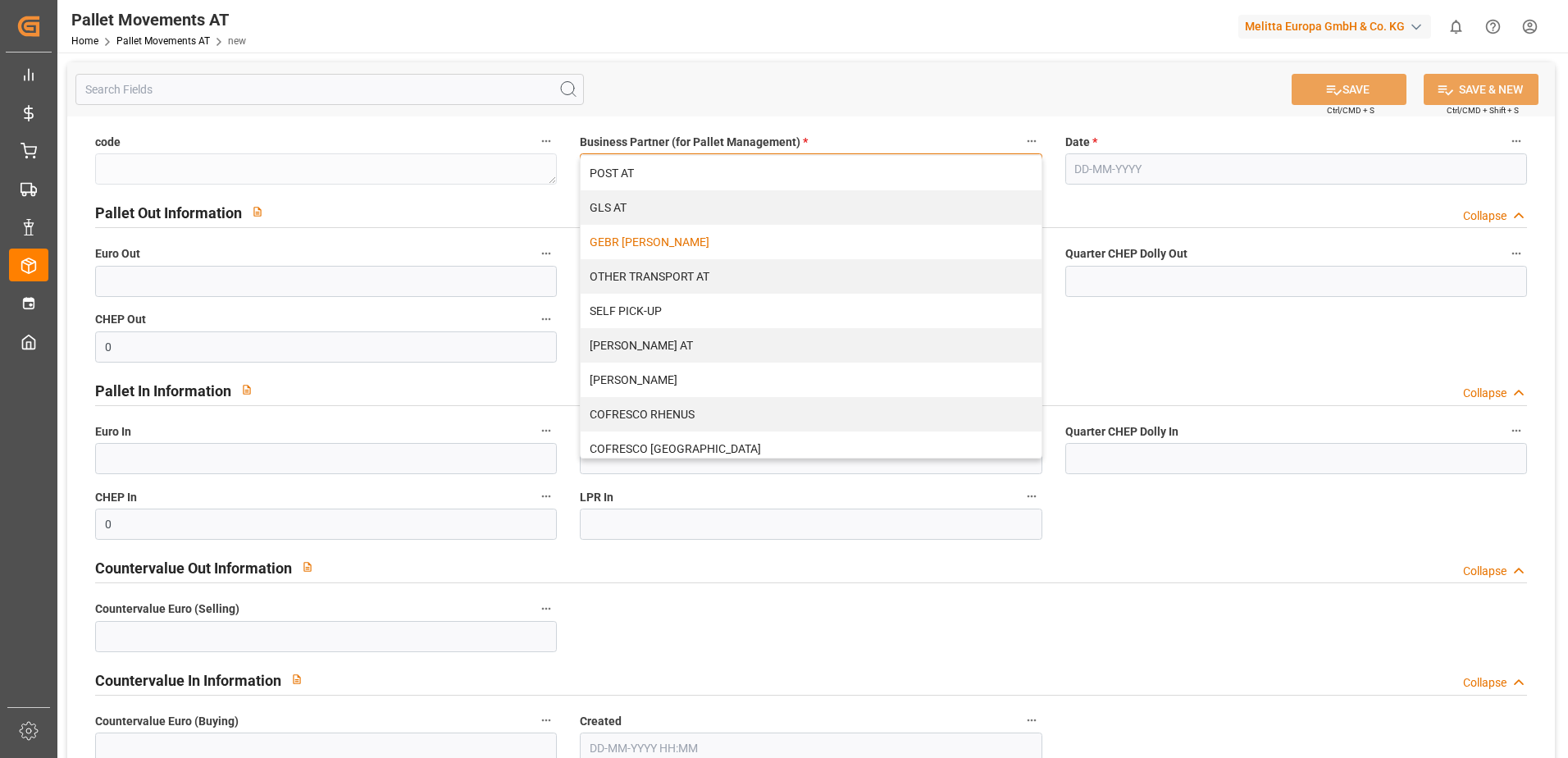
click at [723, 235] on div "GEBR [PERSON_NAME]" at bounding box center [811, 242] width 460 height 34
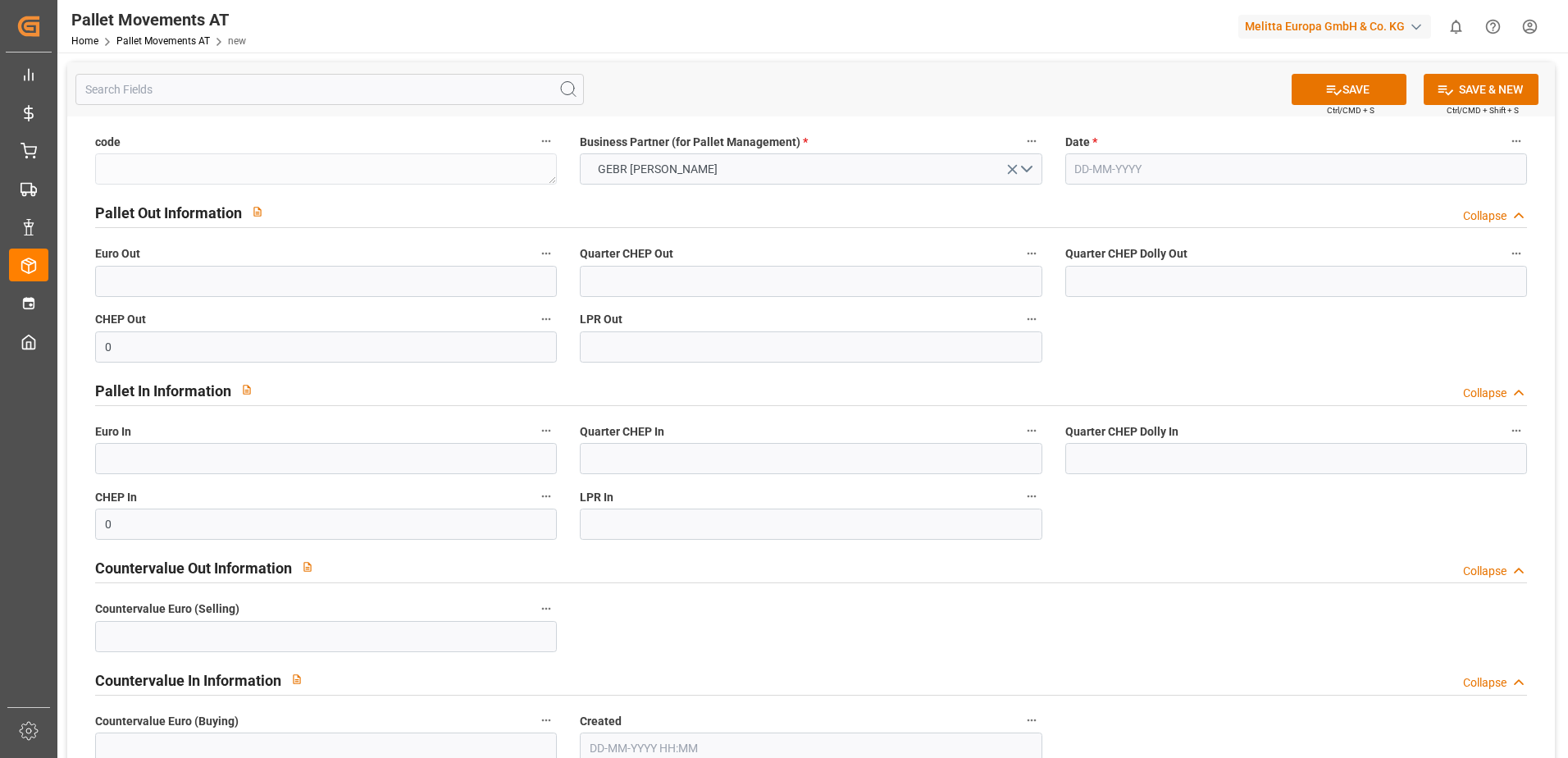
click at [1156, 169] on input "text" at bounding box center [1297, 169] width 462 height 31
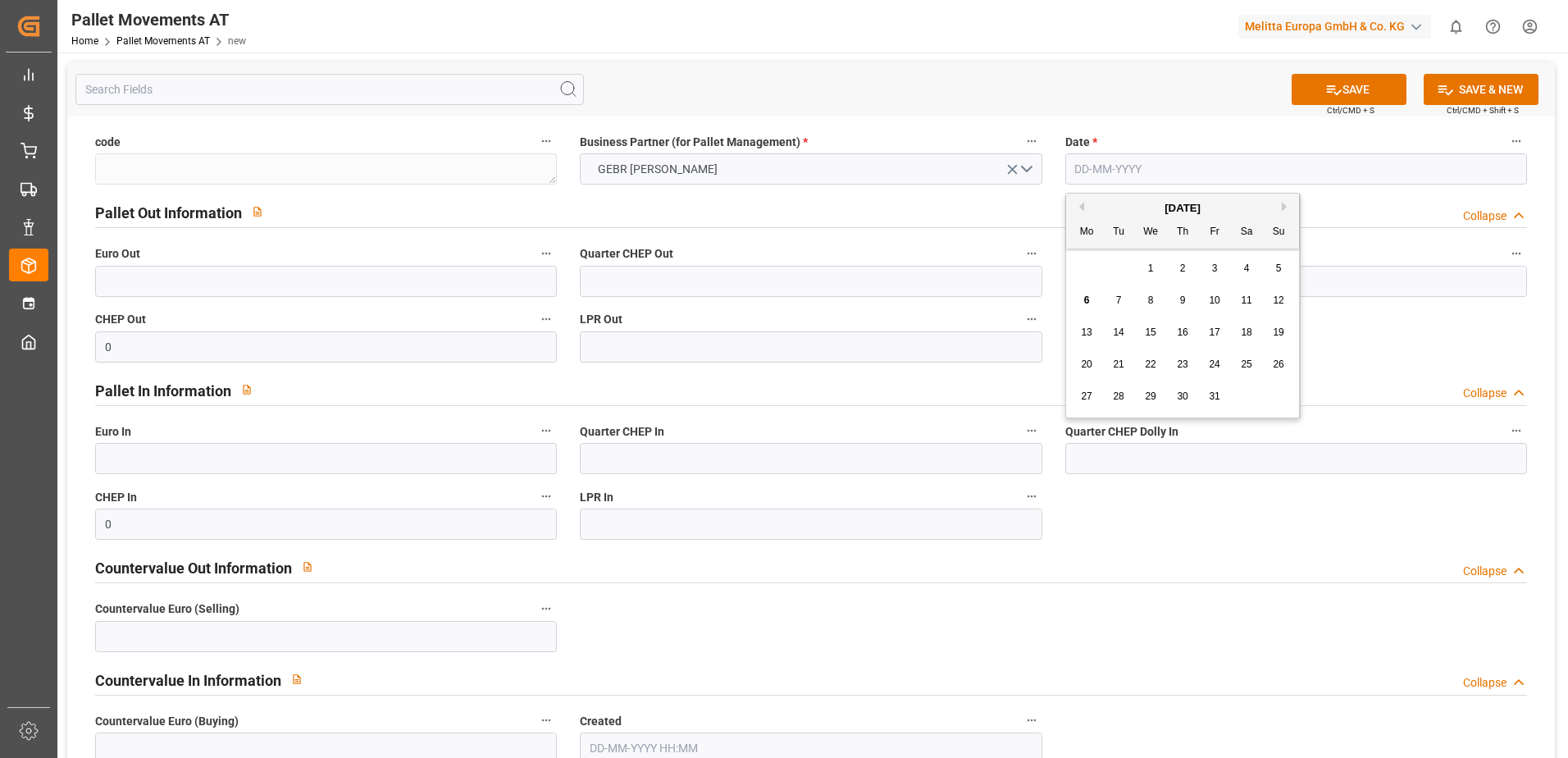
click at [1084, 206] on button "Previous Month" at bounding box center [1079, 206] width 9 height 9
click at [1153, 301] on span "10" at bounding box center [1150, 300] width 10 height 11
type input "10-09-2025"
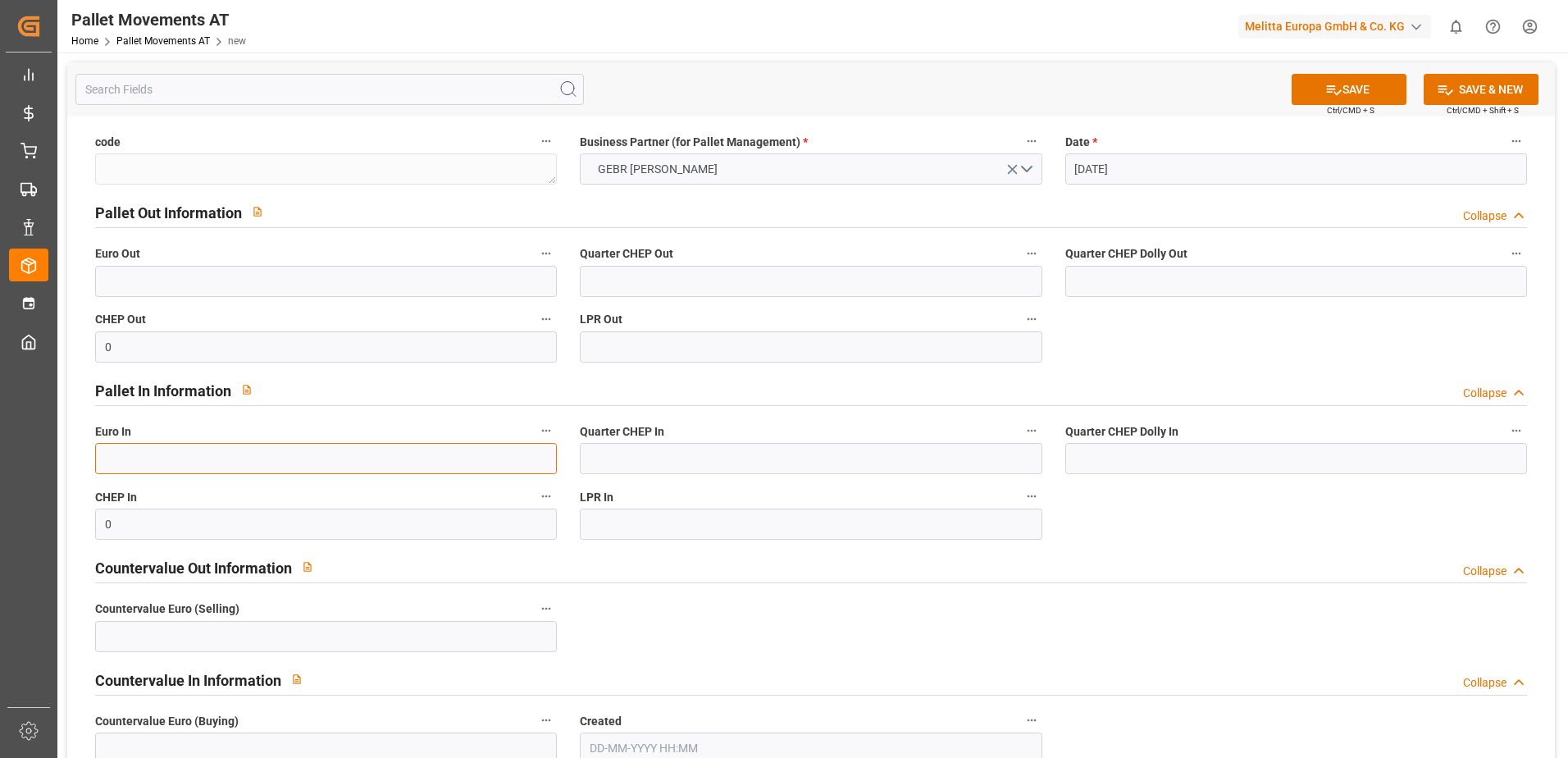
click at [216, 458] on input "text" at bounding box center [326, 458] width 462 height 31
type input "7"
click at [1456, 85] on button "SAVE & NEW" at bounding box center [1481, 89] width 115 height 31
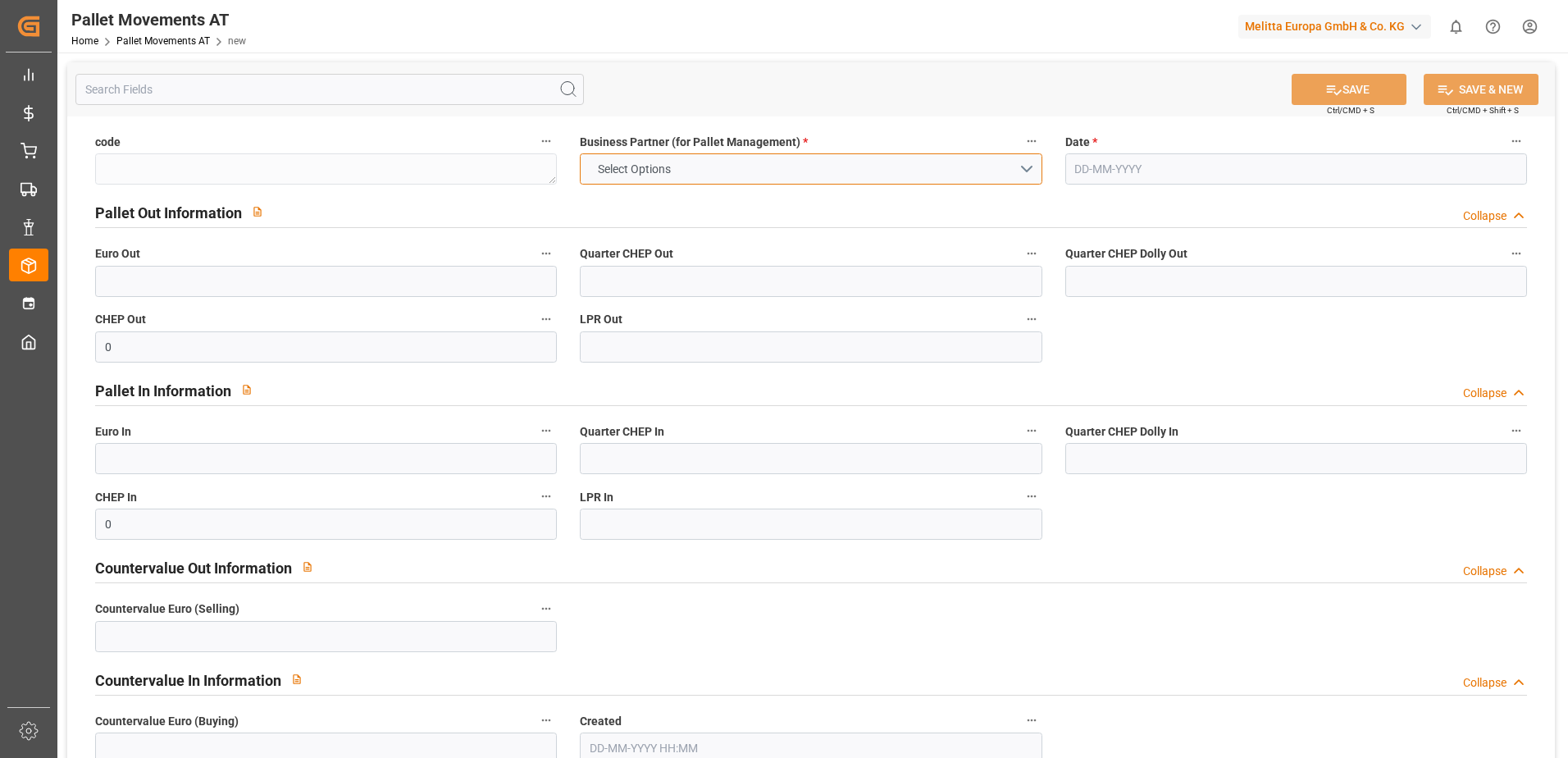
click at [1014, 167] on button "Select Options" at bounding box center [811, 169] width 462 height 31
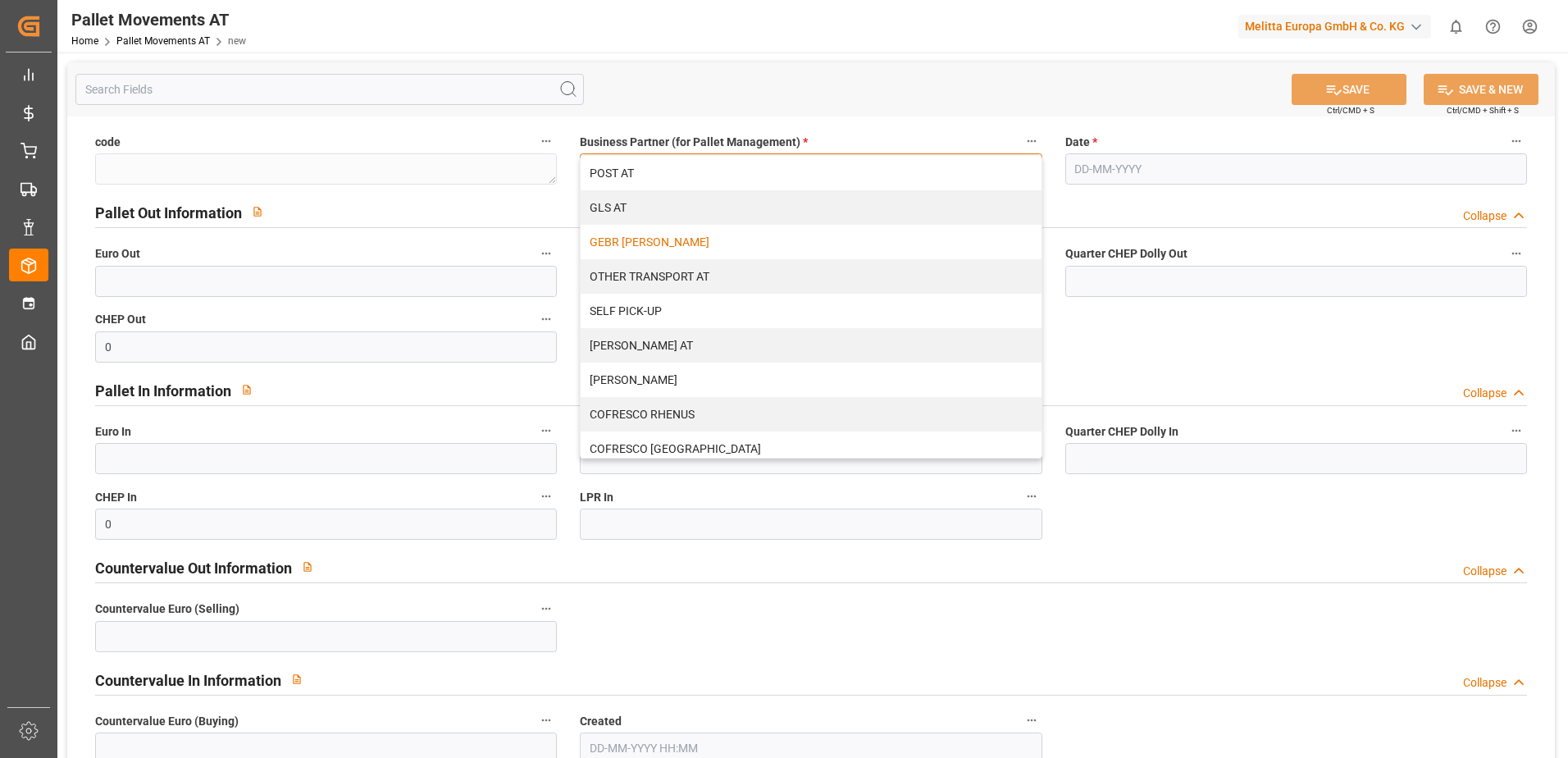
click at [681, 243] on div "GEBR [PERSON_NAME]" at bounding box center [811, 242] width 460 height 34
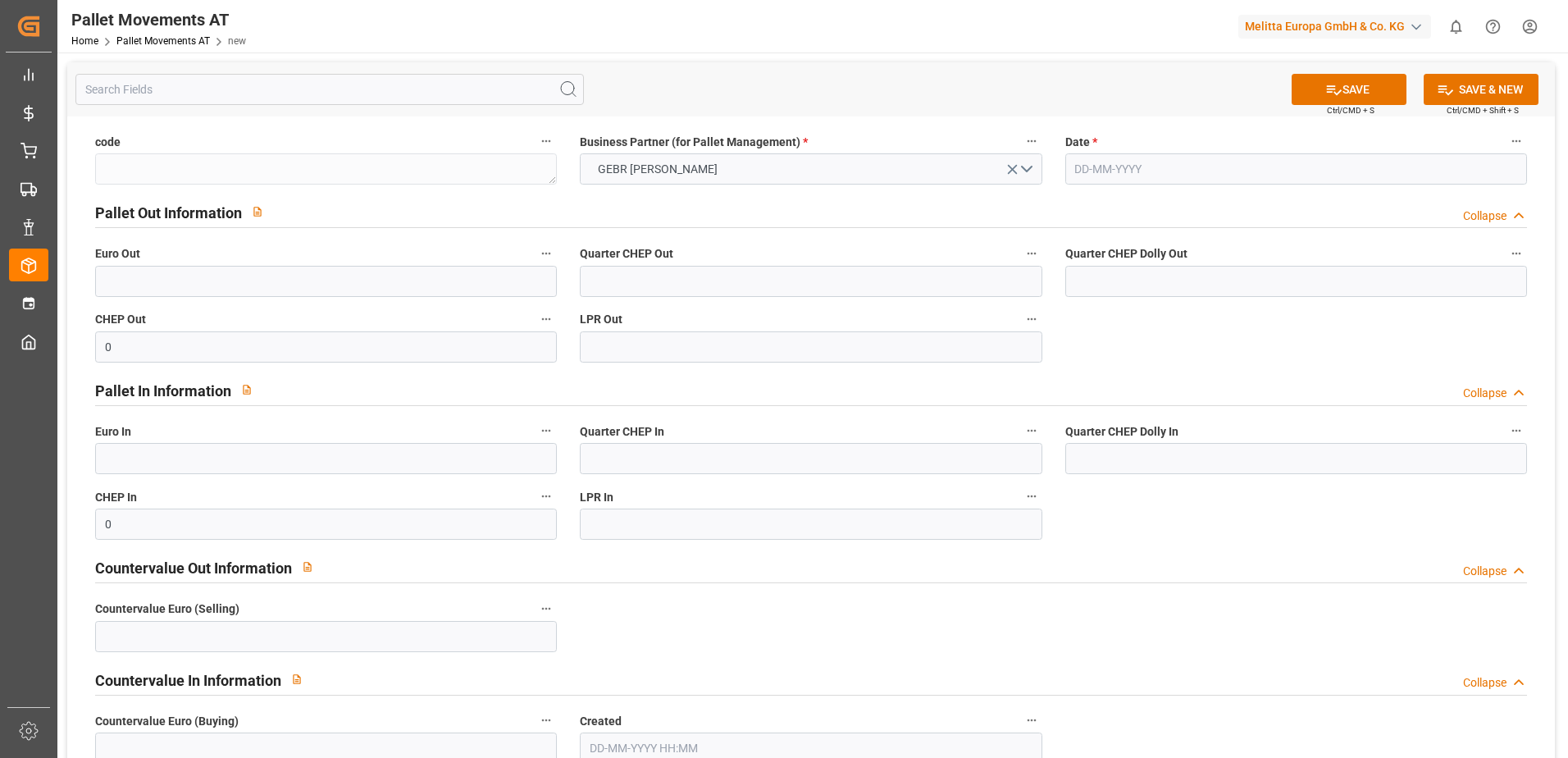
click at [1190, 167] on input "text" at bounding box center [1297, 169] width 462 height 31
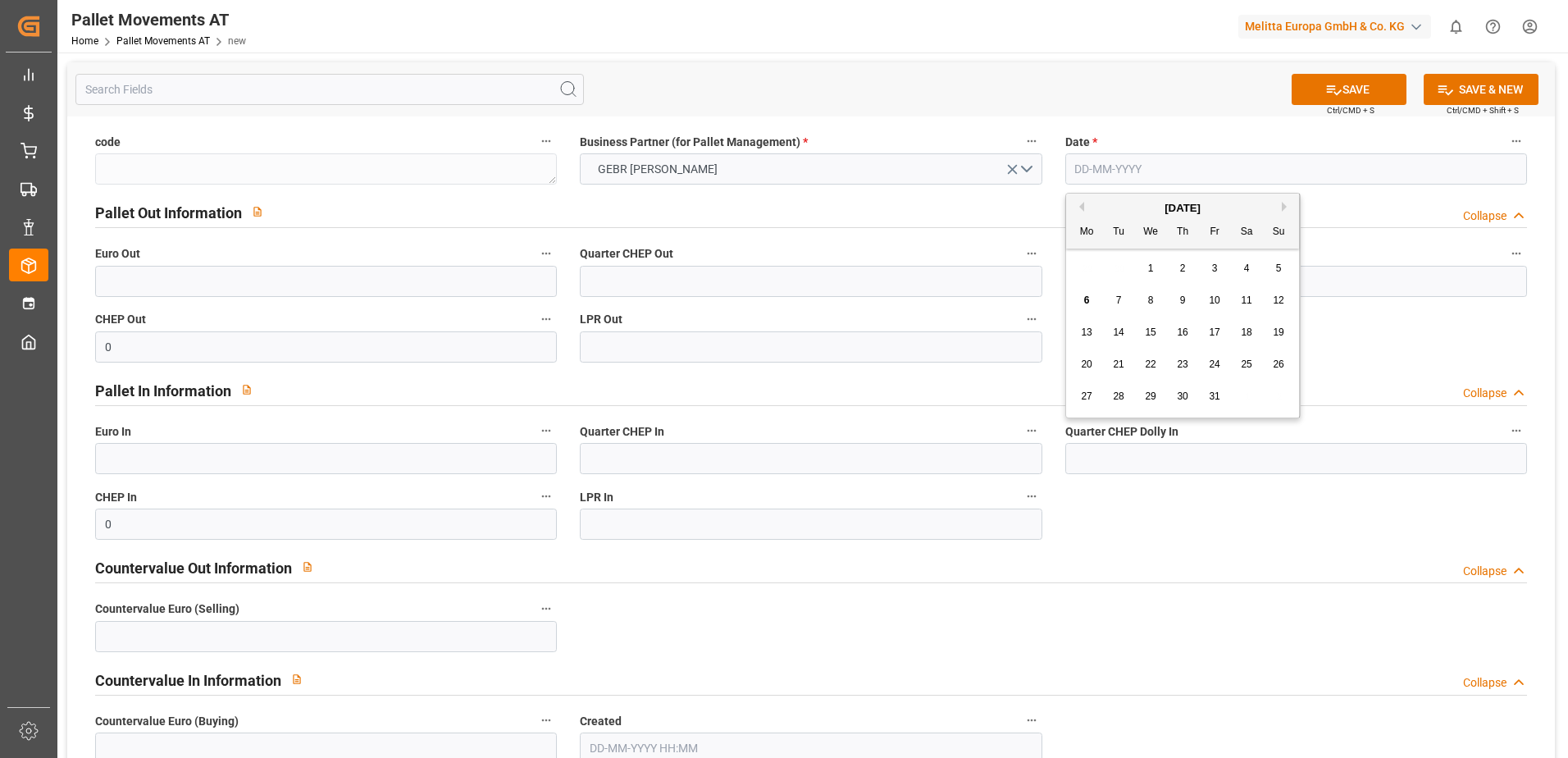
click at [1080, 208] on button "Previous Month" at bounding box center [1079, 206] width 9 height 9
click at [1180, 297] on span "11" at bounding box center [1182, 300] width 10 height 11
type input "[DATE]"
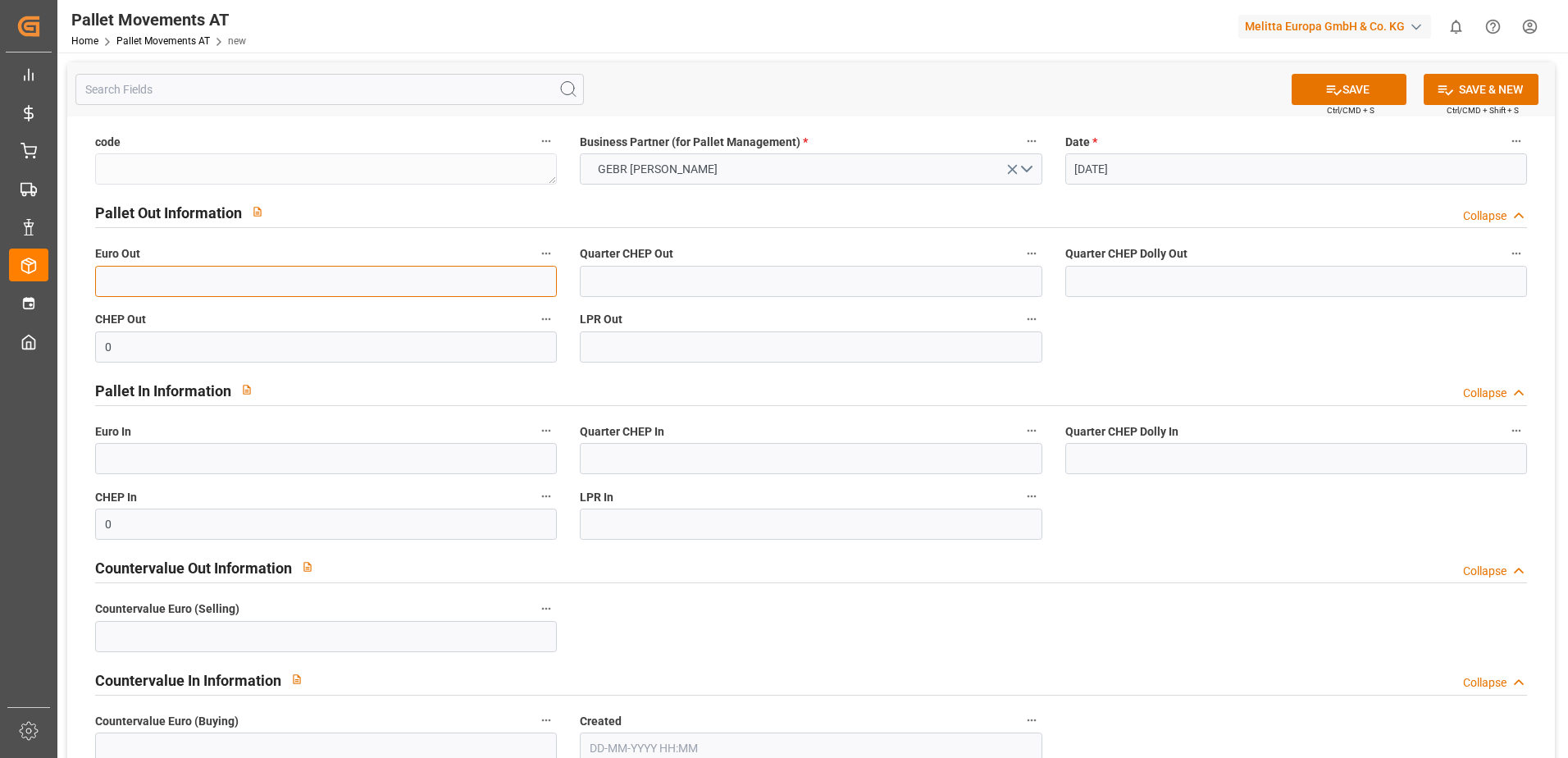
click at [265, 287] on input "text" at bounding box center [326, 281] width 462 height 31
click at [113, 461] on input "text" at bounding box center [326, 458] width 462 height 31
type input "79"
click at [258, 274] on input "text" at bounding box center [326, 281] width 462 height 31
type input "91"
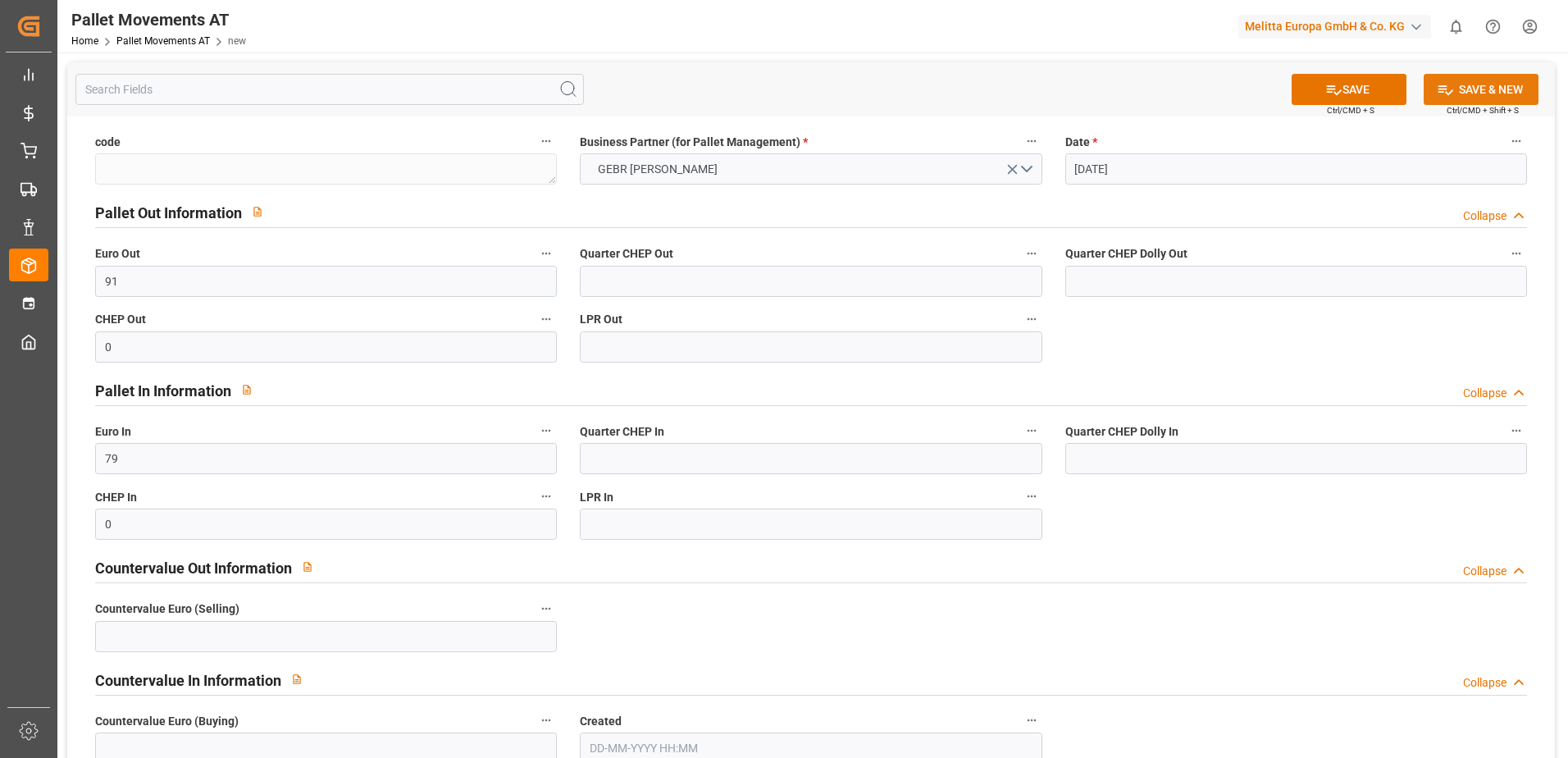
click at [1474, 87] on button "SAVE & NEW" at bounding box center [1481, 89] width 115 height 31
click at [969, 174] on button "Select Options" at bounding box center [811, 169] width 462 height 31
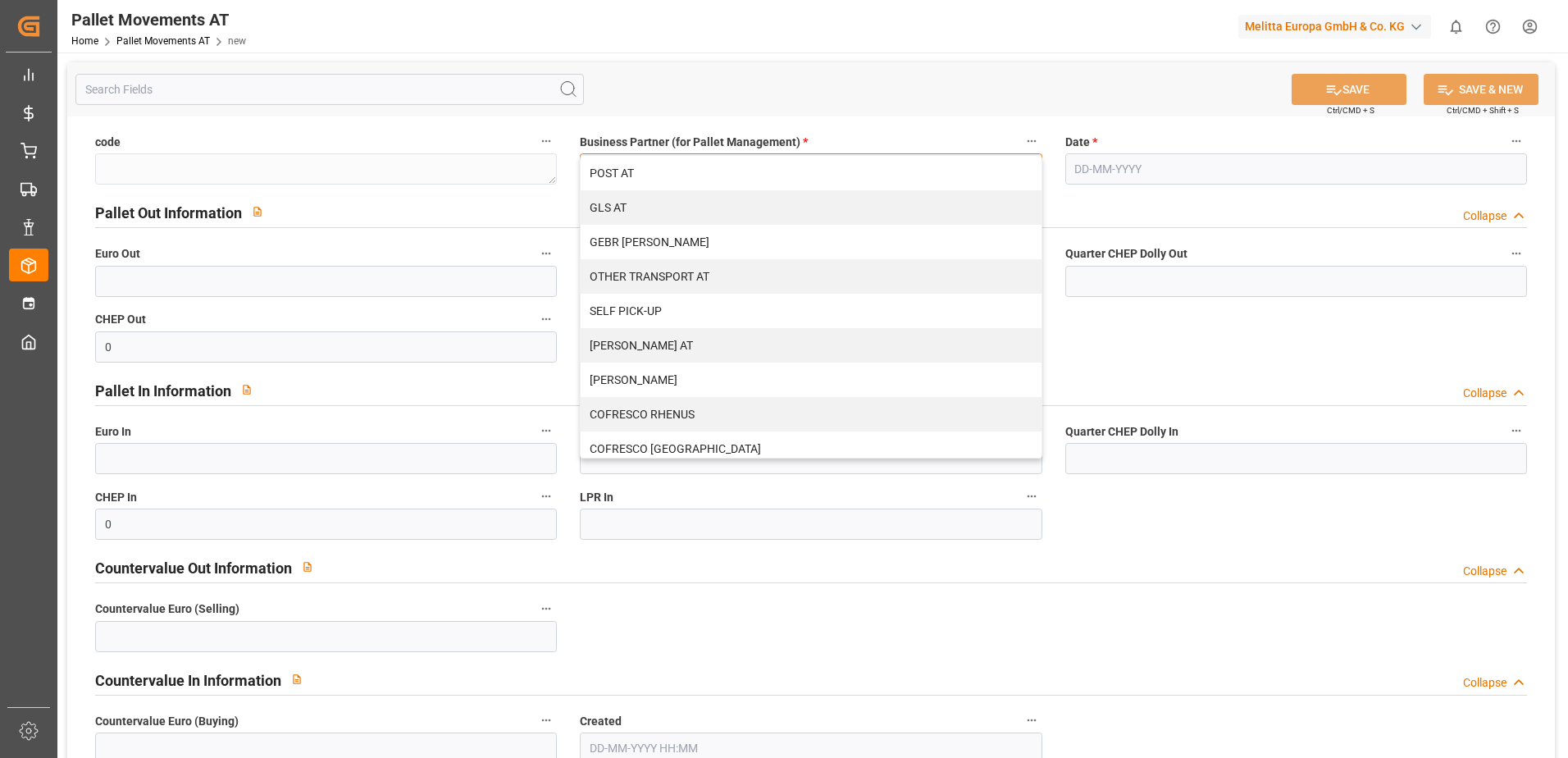
click at [733, 237] on div "GEBR [PERSON_NAME]" at bounding box center [811, 242] width 460 height 34
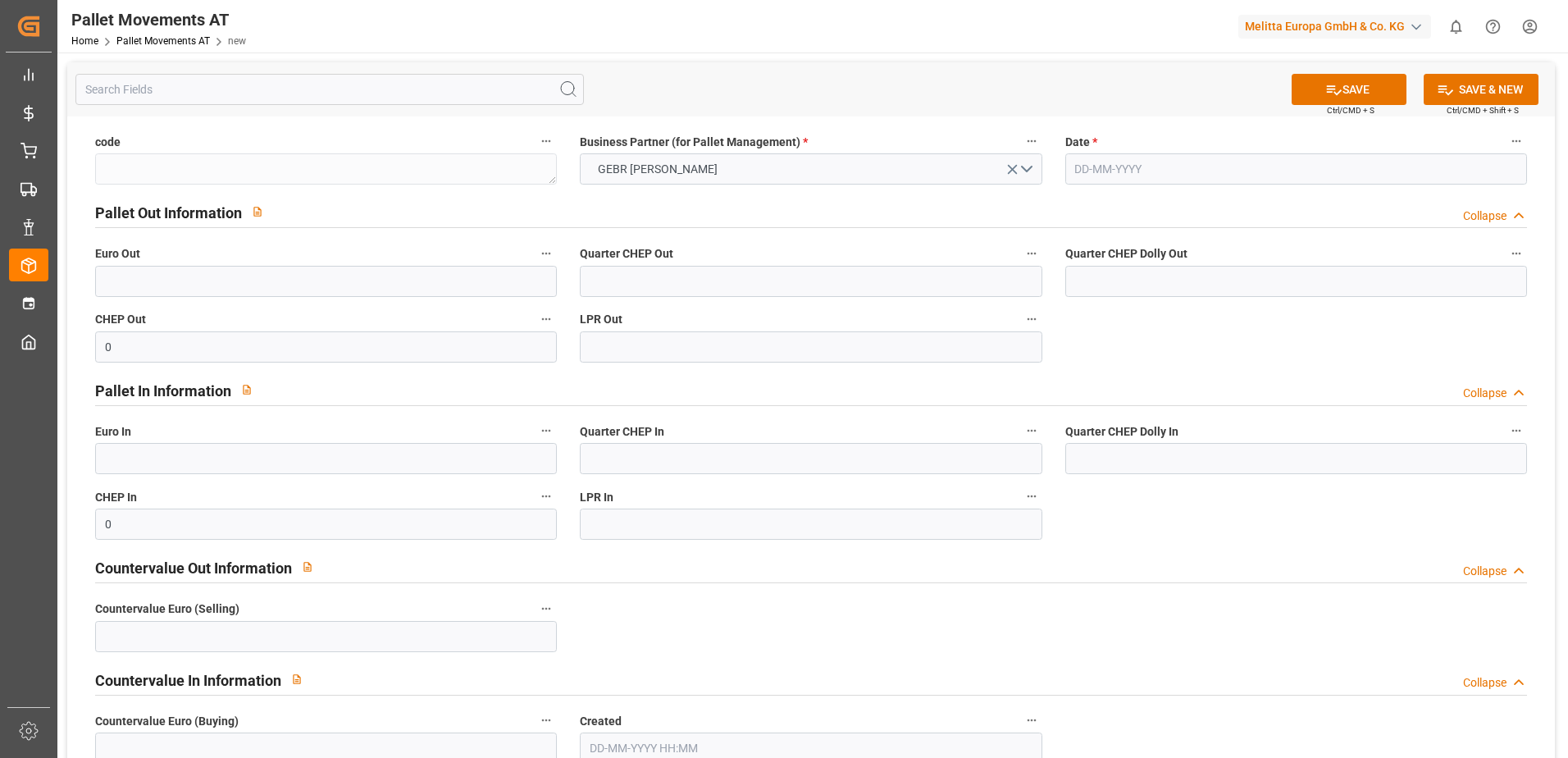
click at [1163, 163] on input "text" at bounding box center [1297, 169] width 462 height 31
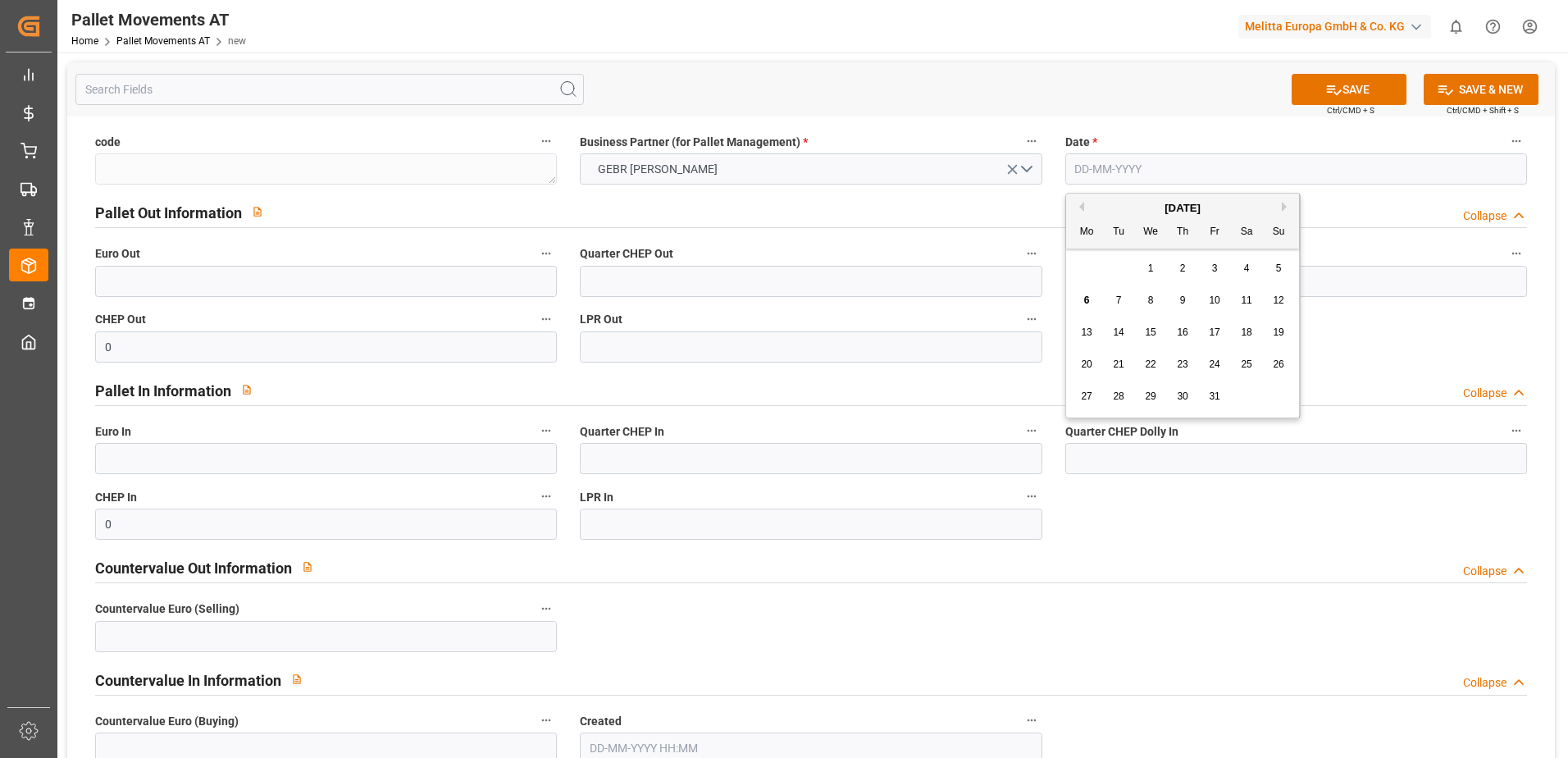
click at [1082, 206] on button "Previous Month" at bounding box center [1079, 206] width 9 height 9
click at [1219, 298] on span "12" at bounding box center [1214, 300] width 10 height 11
type input "12-09-2025"
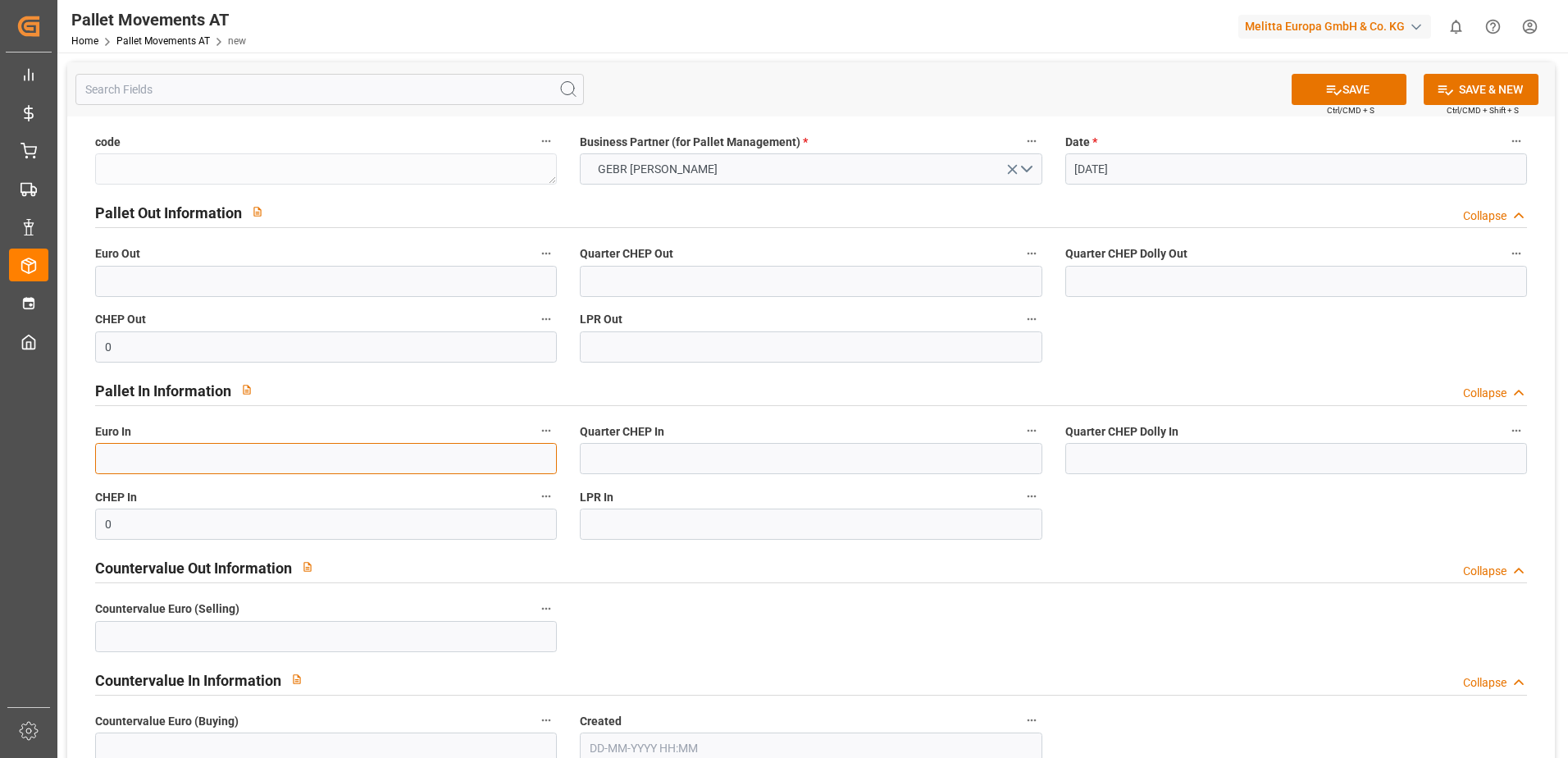
click at [222, 458] on input "text" at bounding box center [326, 458] width 462 height 31
type input "38"
click at [1464, 91] on button "SAVE & NEW" at bounding box center [1481, 89] width 115 height 31
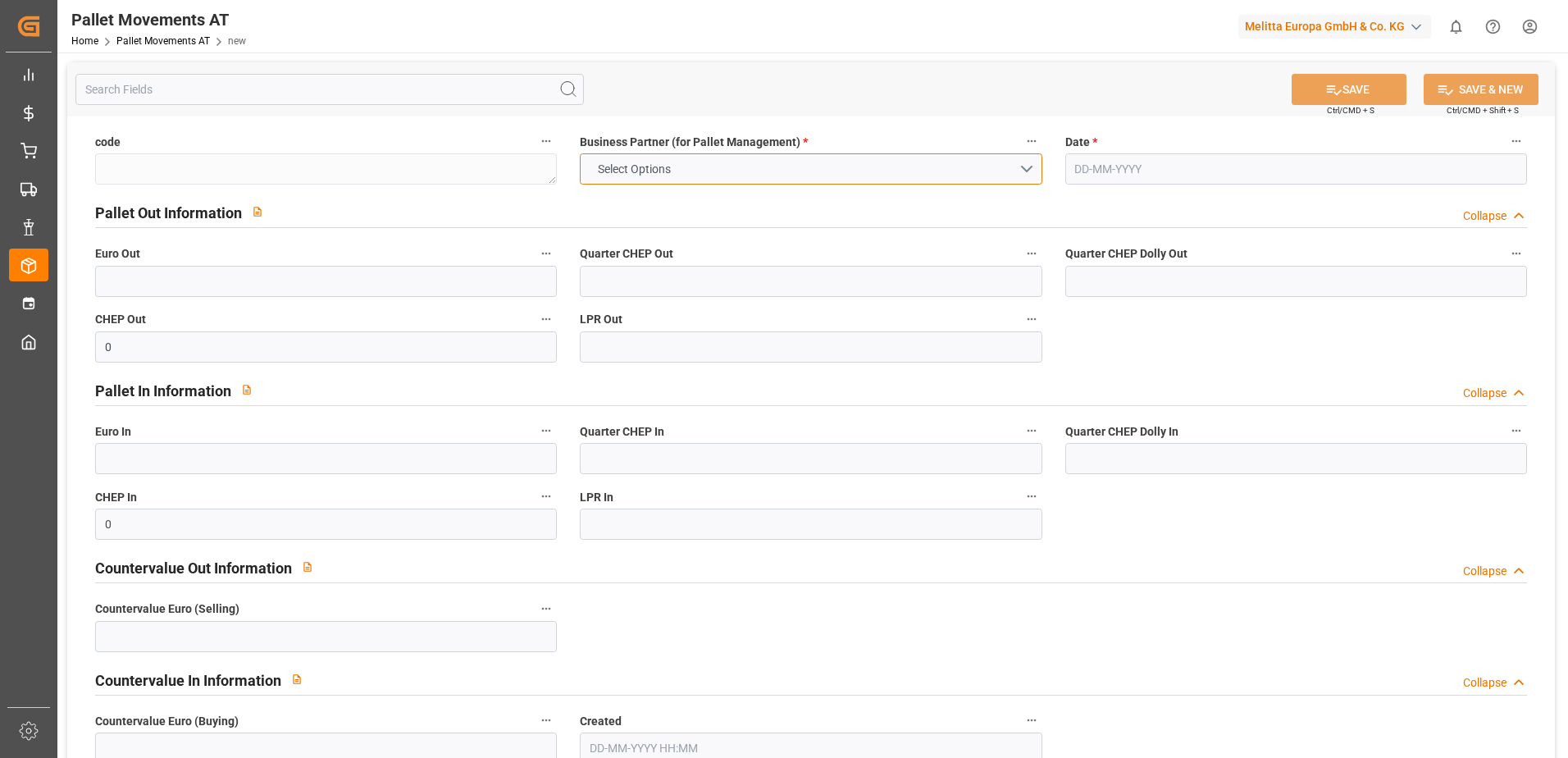
click at [1007, 163] on button "Select Options" at bounding box center [811, 169] width 462 height 31
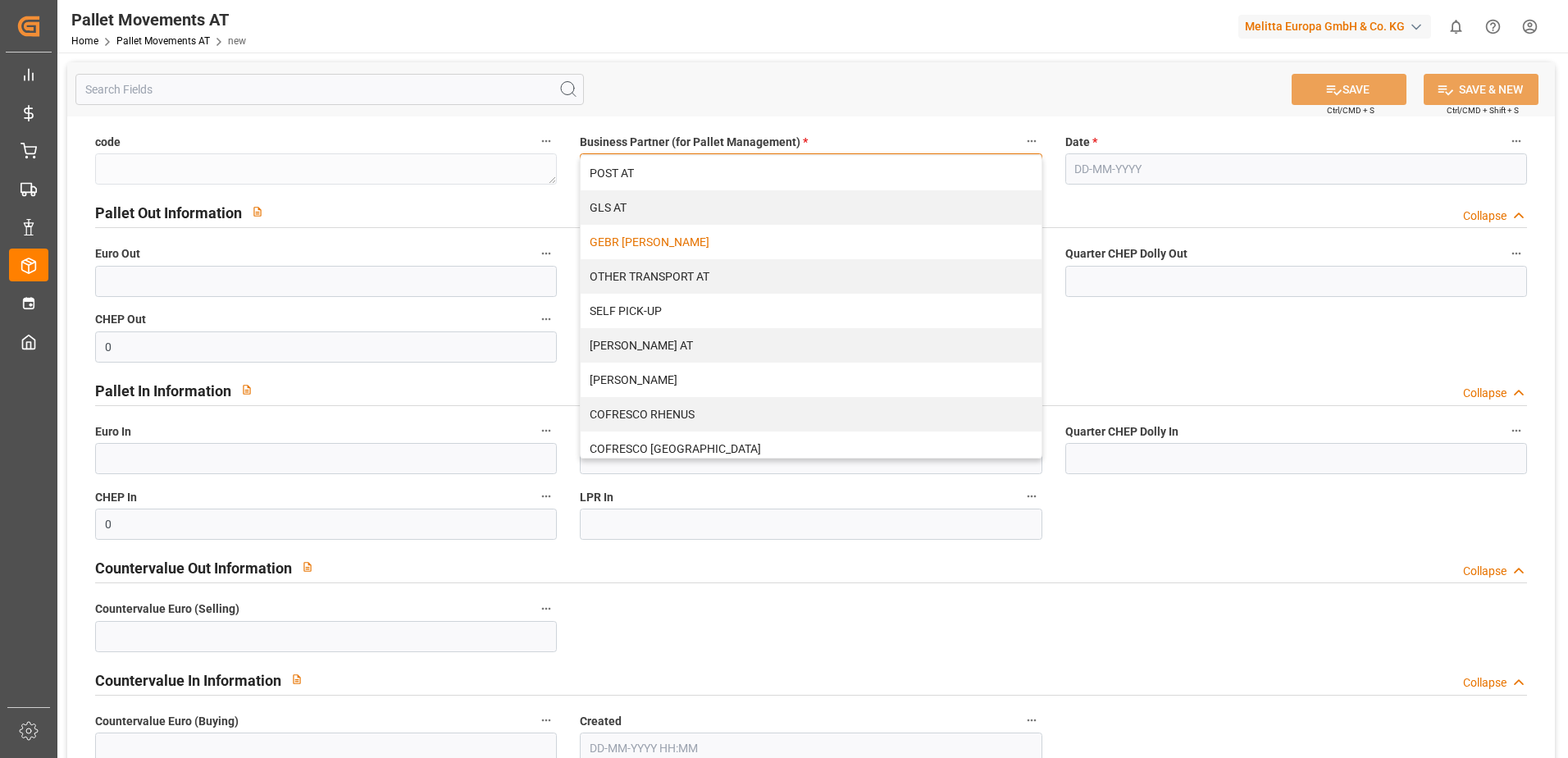
click at [700, 240] on div "GEBR [PERSON_NAME]" at bounding box center [811, 242] width 460 height 34
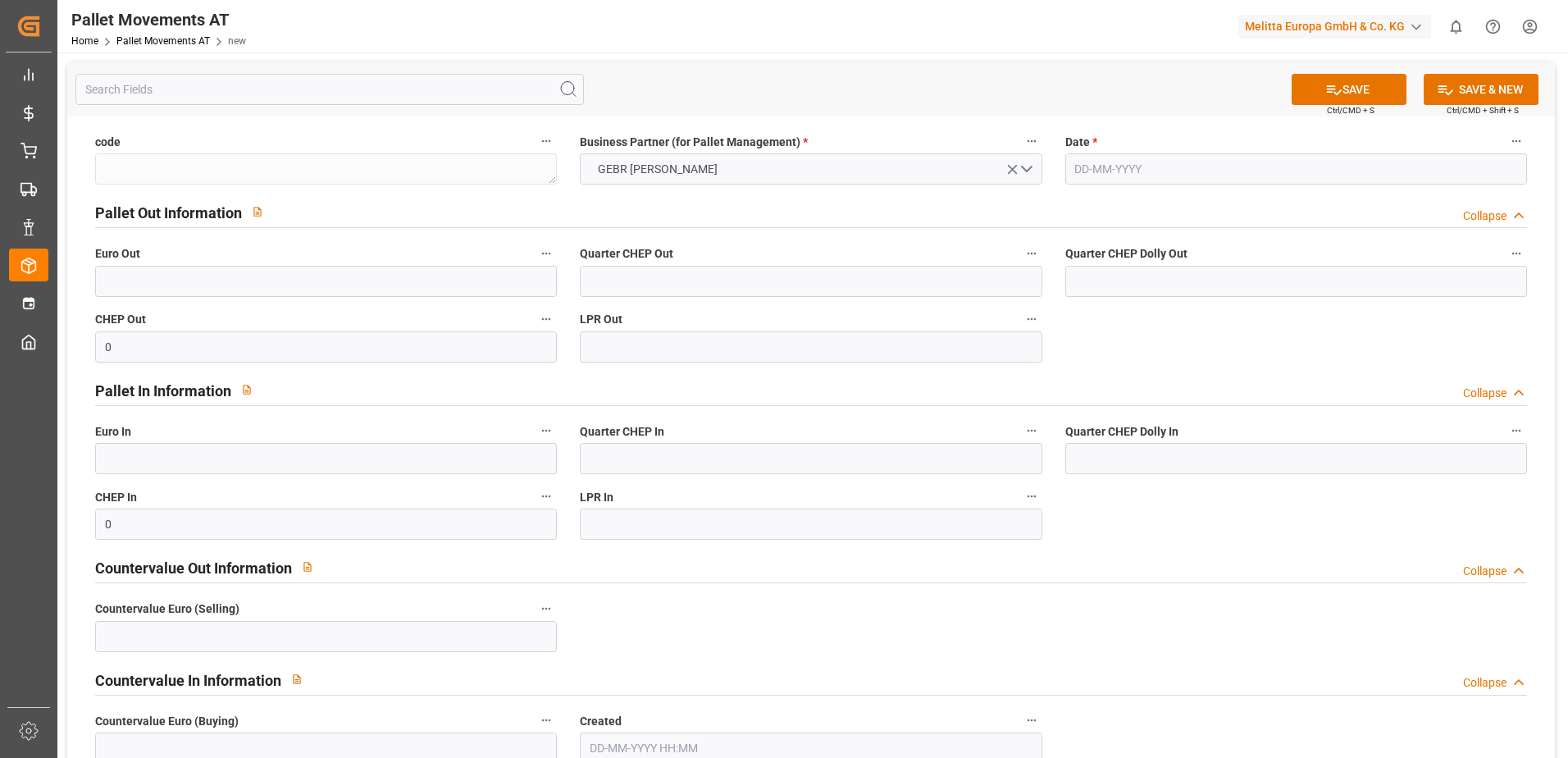
click at [1129, 167] on input "text" at bounding box center [1297, 169] width 462 height 31
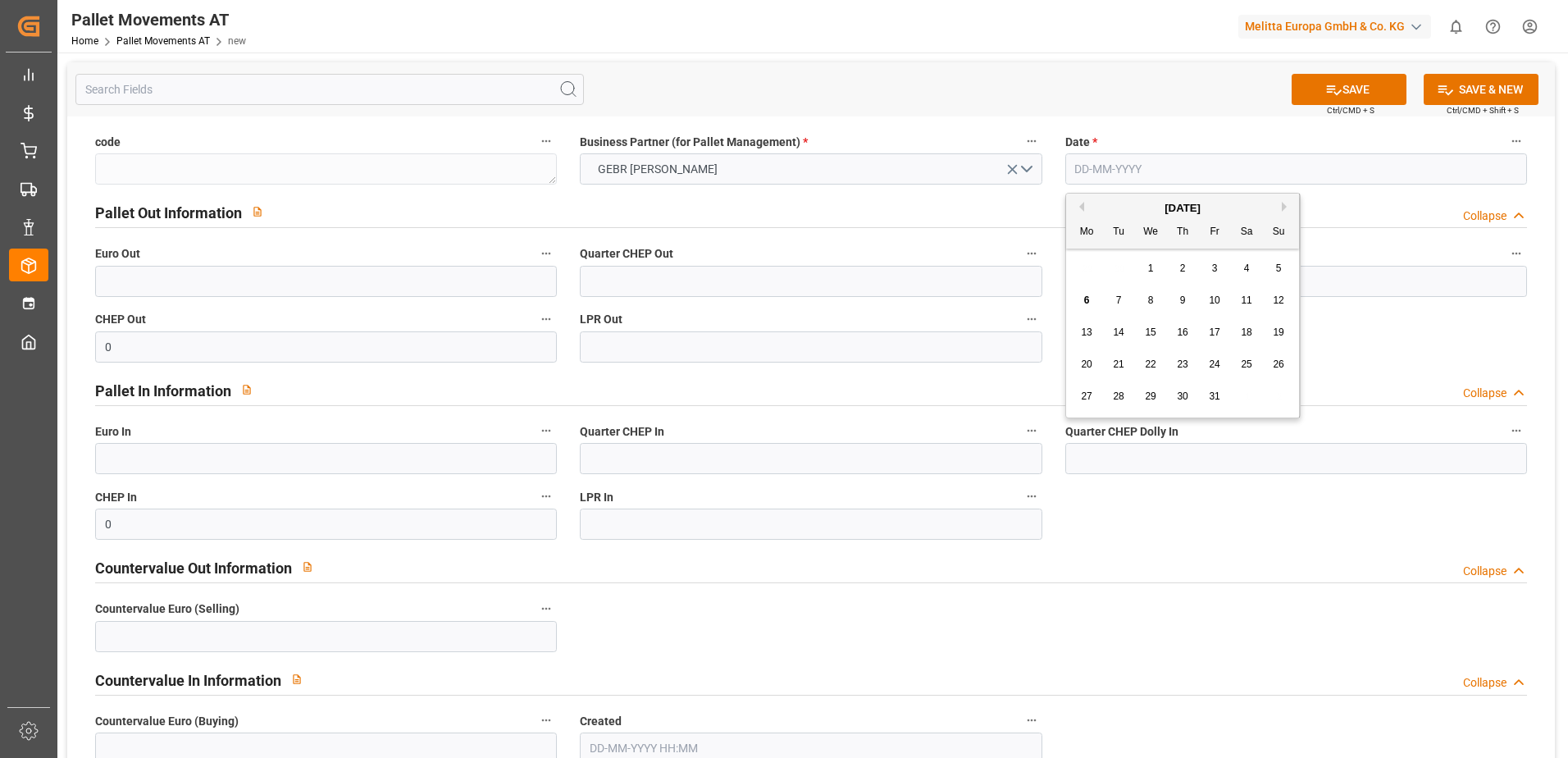
click at [1079, 204] on button "Previous Month" at bounding box center [1079, 206] width 9 height 9
click at [1089, 335] on span "15" at bounding box center [1086, 331] width 10 height 11
type input "[DATE]"
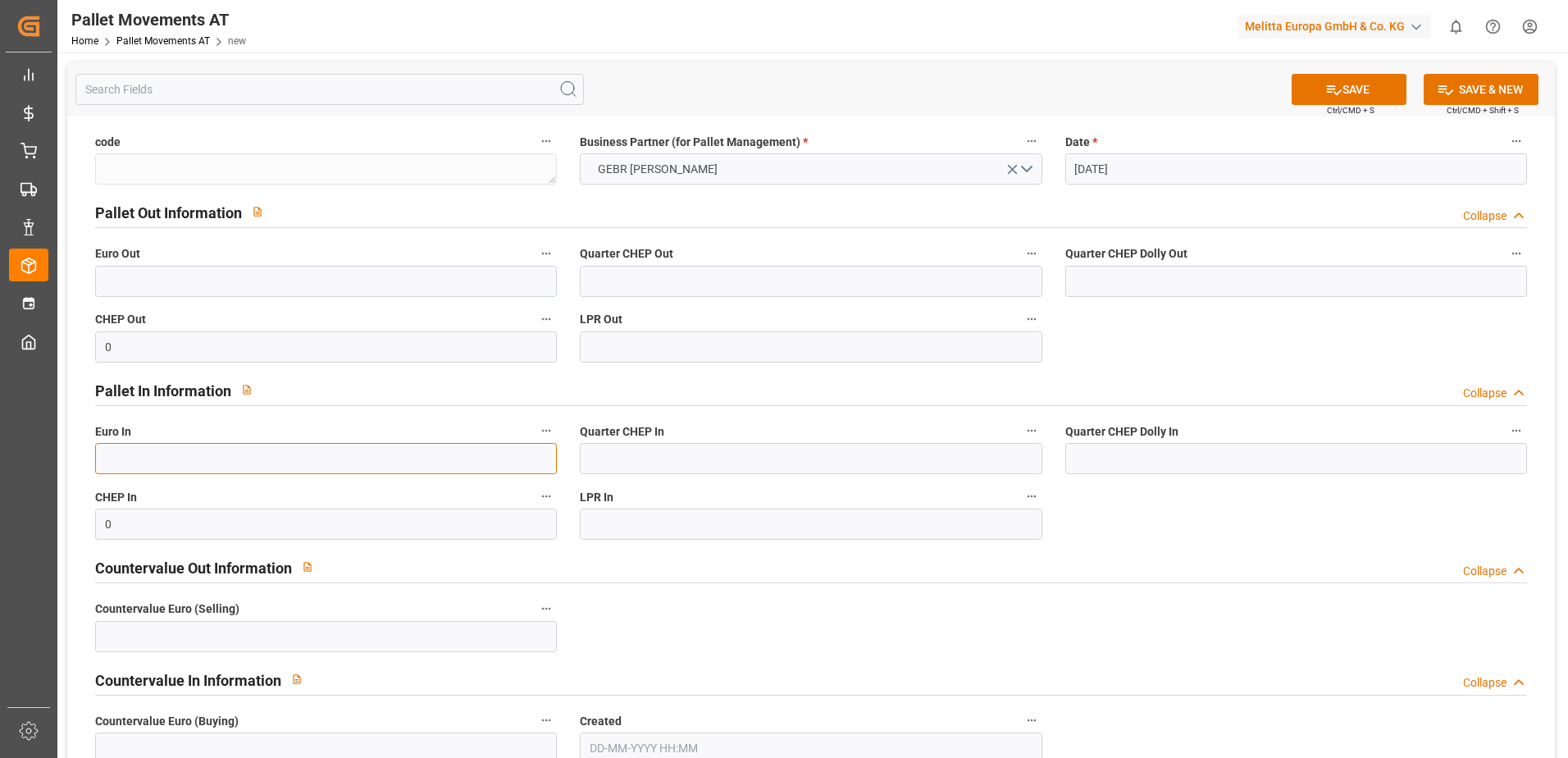
click at [209, 460] on input "text" at bounding box center [326, 458] width 462 height 31
type input "23"
click at [233, 272] on input "text" at bounding box center [326, 281] width 462 height 31
type input "48"
click at [1474, 82] on button "SAVE & NEW" at bounding box center [1481, 89] width 115 height 31
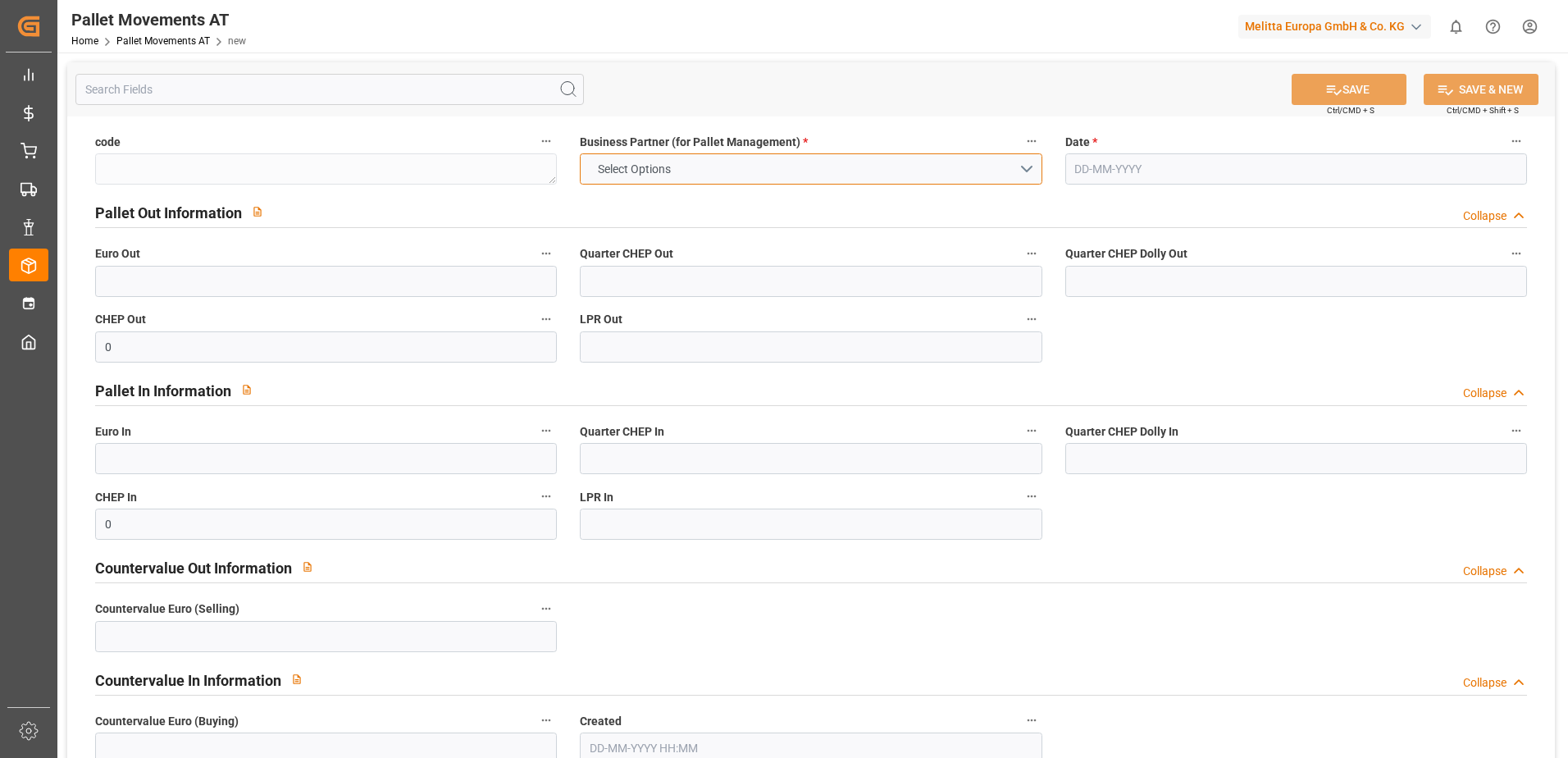
click at [1035, 167] on button "Select Options" at bounding box center [811, 169] width 462 height 31
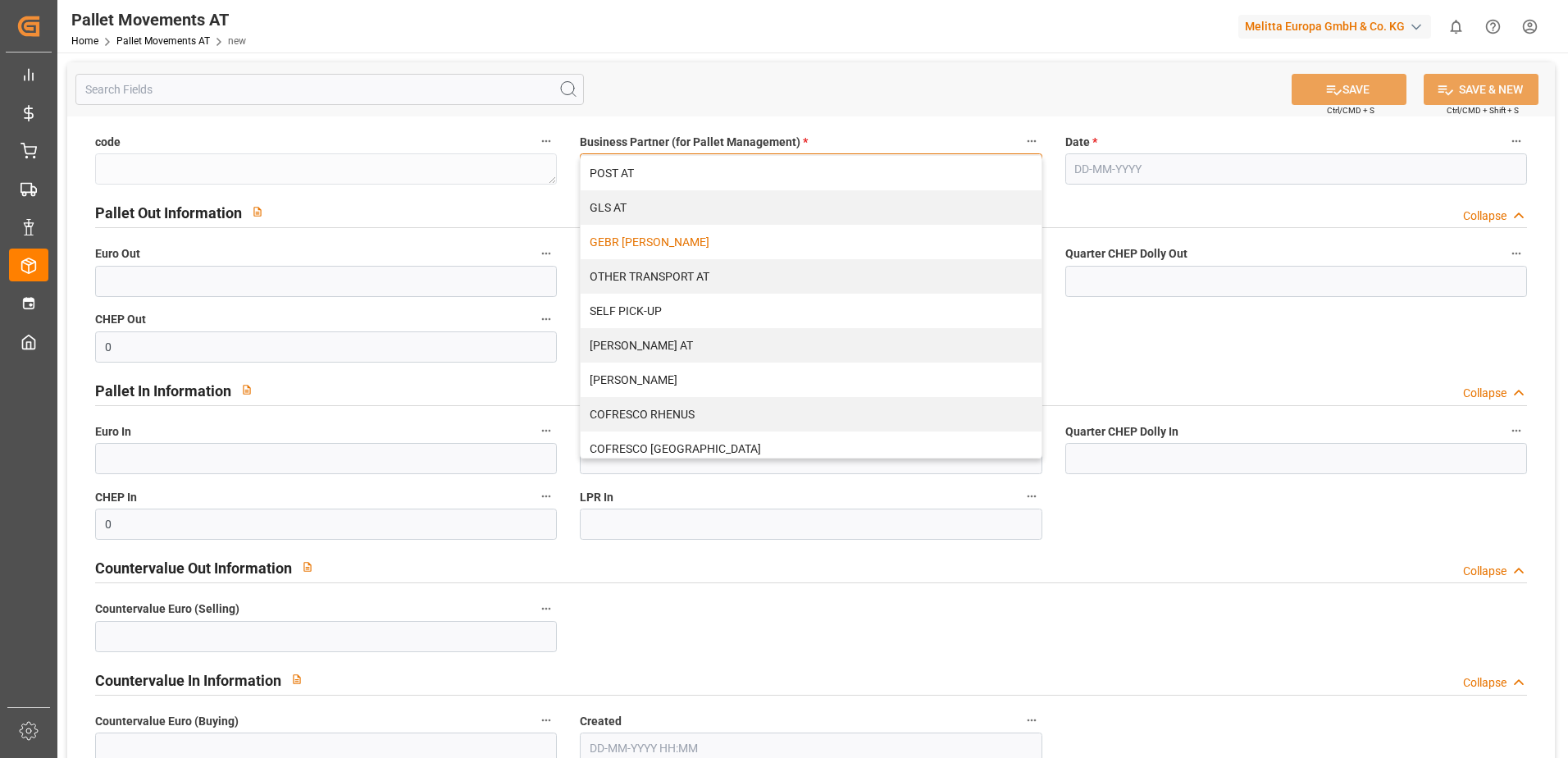
click at [749, 238] on div "GEBR [PERSON_NAME]" at bounding box center [811, 242] width 460 height 34
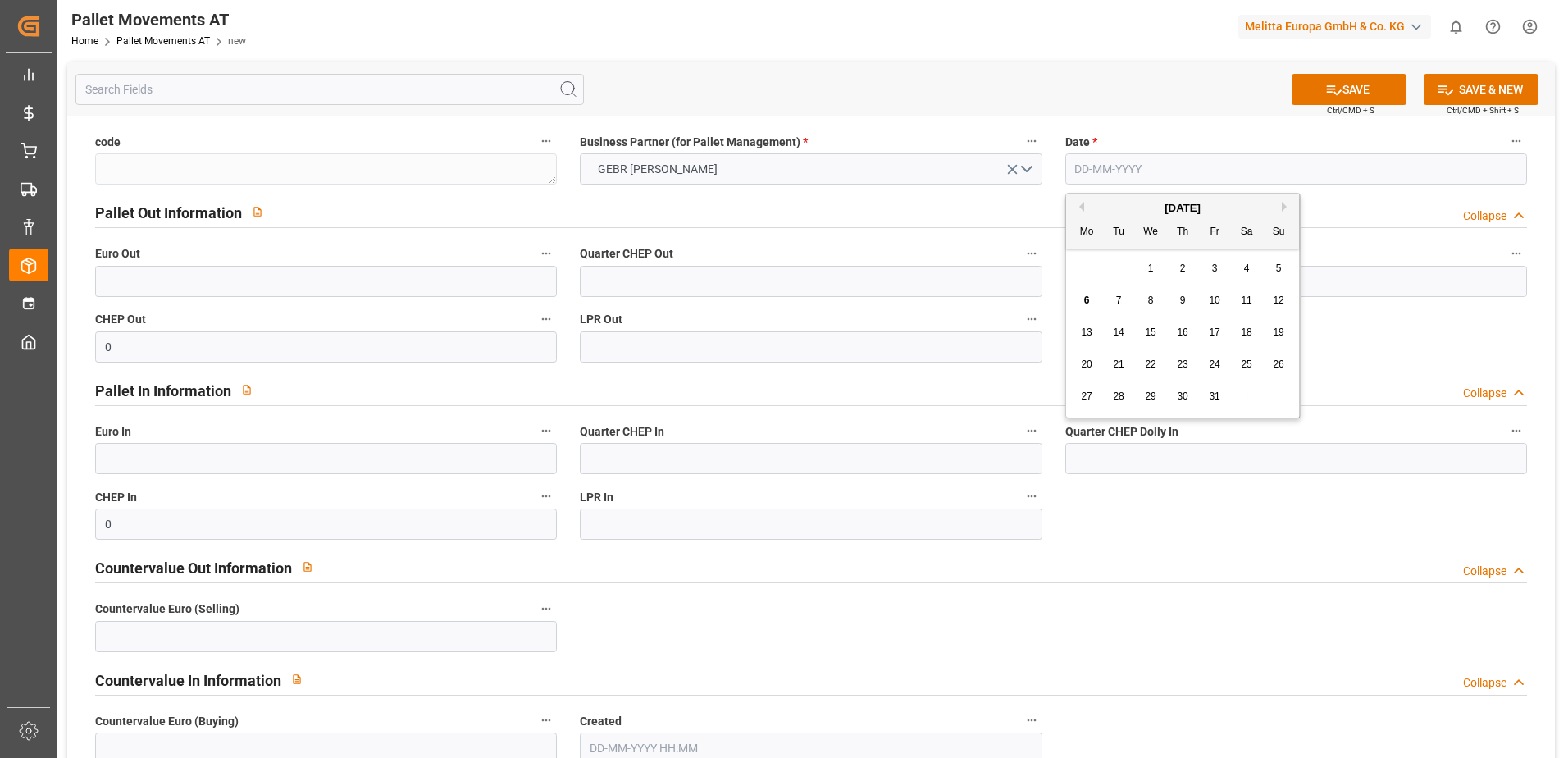
click at [1157, 165] on input "text" at bounding box center [1297, 169] width 462 height 31
click at [1087, 203] on div "[DATE]" at bounding box center [1182, 208] width 233 height 16
click at [1083, 208] on button "Previous Month" at bounding box center [1079, 206] width 9 height 9
click at [1152, 333] on span "17" at bounding box center [1150, 331] width 10 height 11
type input "[DATE]"
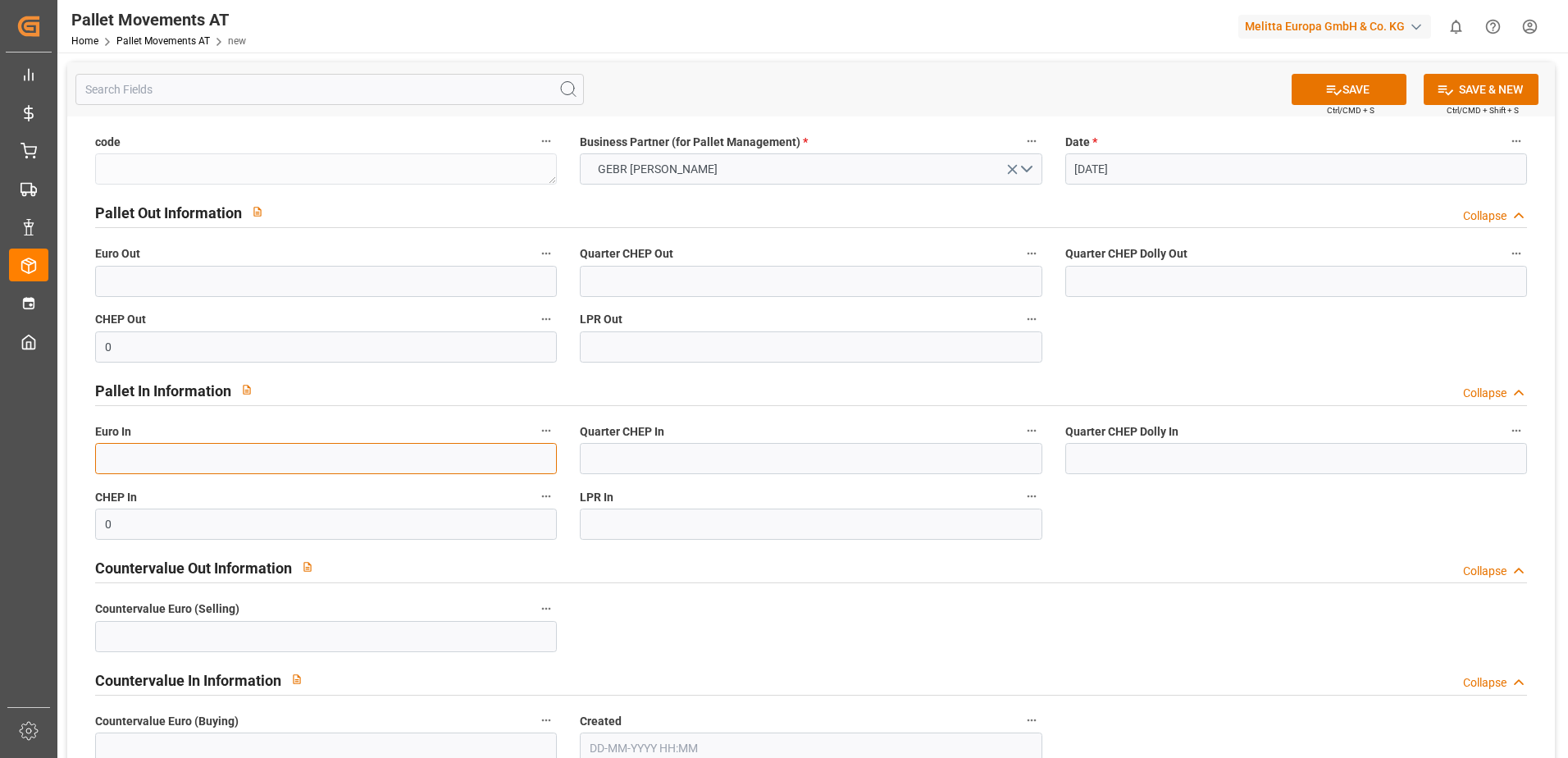
click at [167, 458] on input "text" at bounding box center [326, 458] width 462 height 31
type input "9"
click at [1487, 85] on button "SAVE & NEW" at bounding box center [1481, 89] width 115 height 31
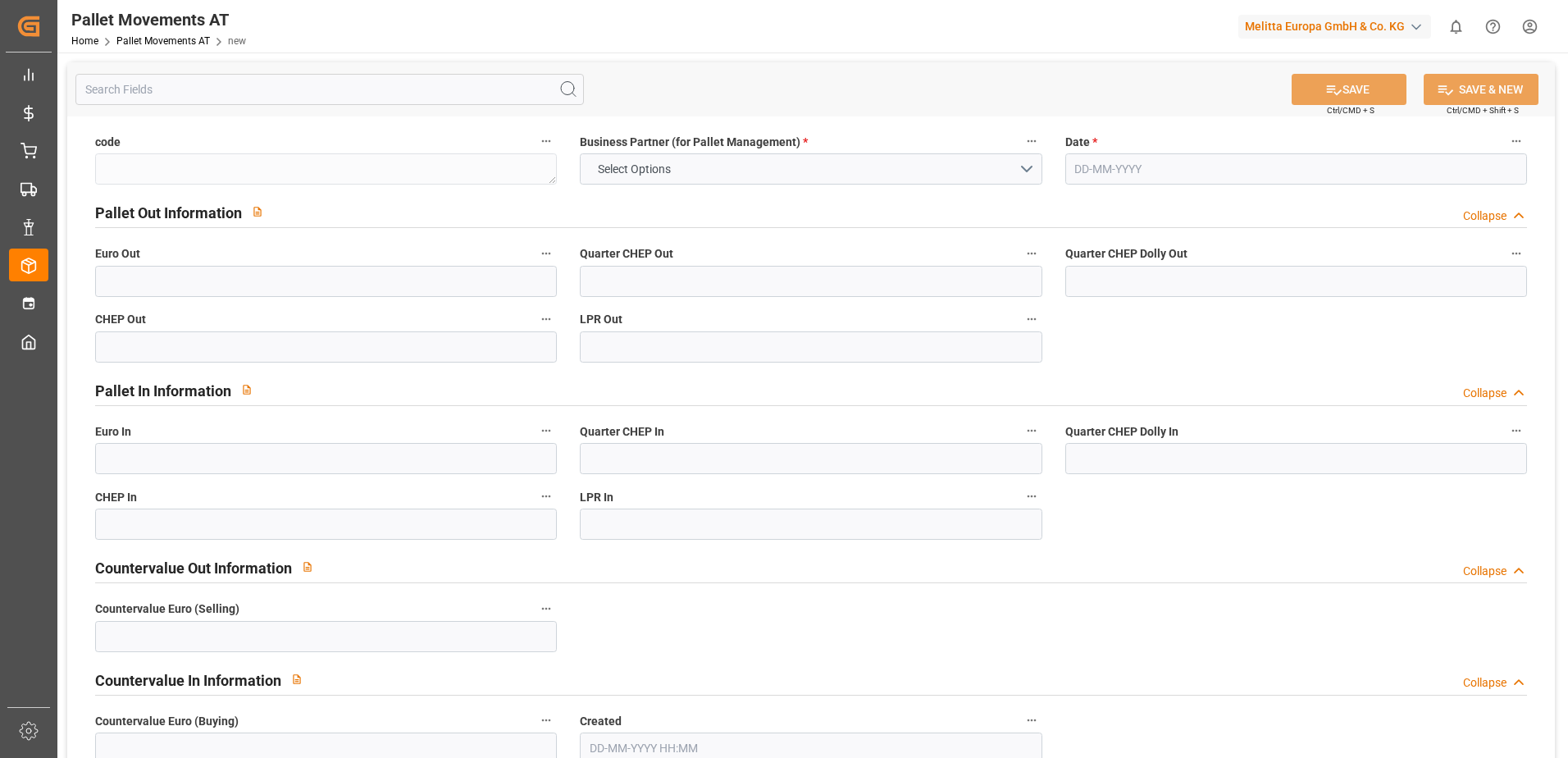
type input "0"
click at [1029, 172] on button "Select Options" at bounding box center [811, 169] width 462 height 31
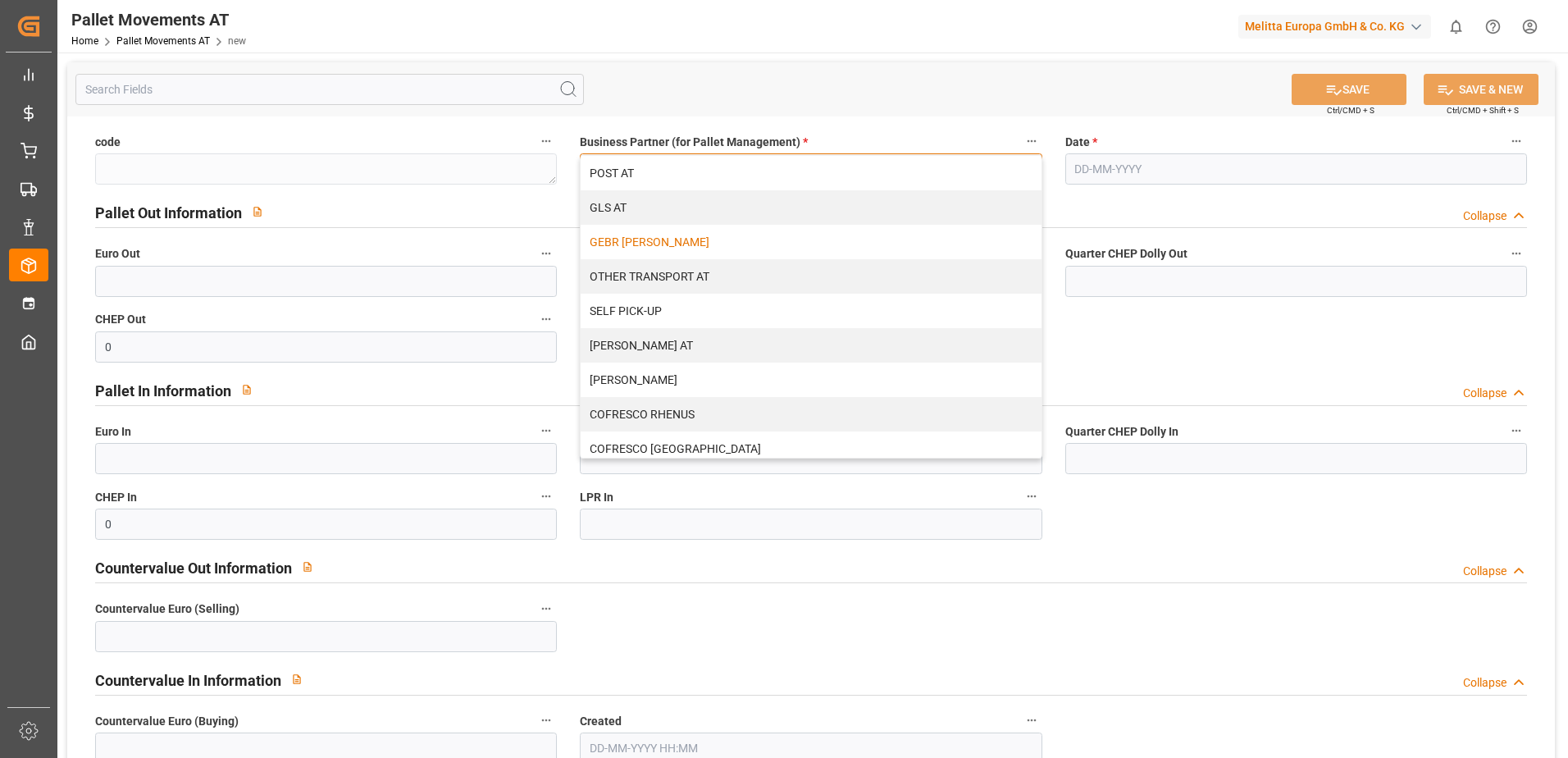
click at [704, 244] on div "GEBR [PERSON_NAME]" at bounding box center [811, 242] width 460 height 34
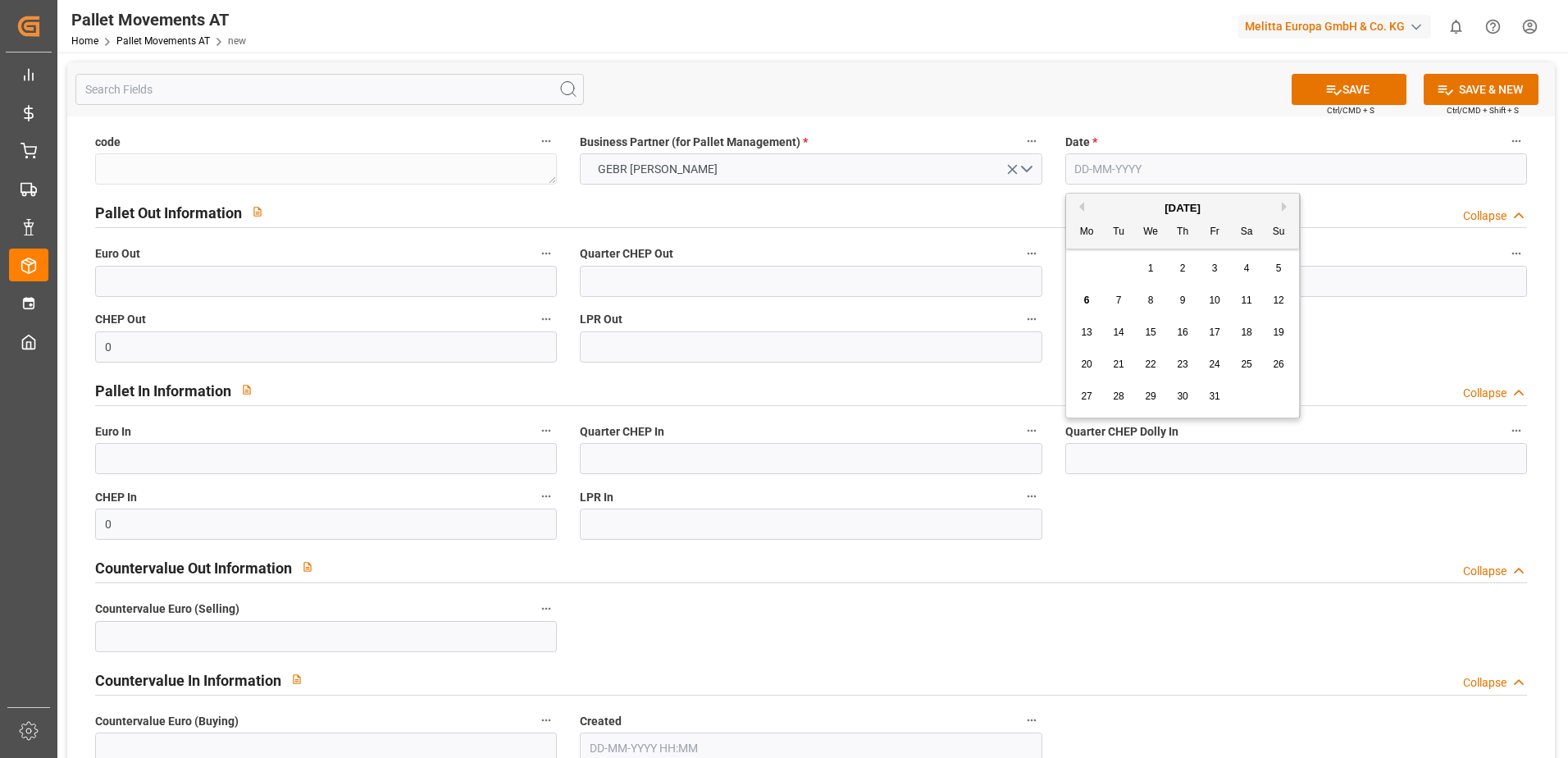
click at [1143, 156] on input "text" at bounding box center [1297, 169] width 462 height 31
click at [1080, 206] on button "Previous Month" at bounding box center [1079, 206] width 9 height 9
click at [1184, 335] on span "18" at bounding box center [1182, 331] width 10 height 11
type input "[DATE]"
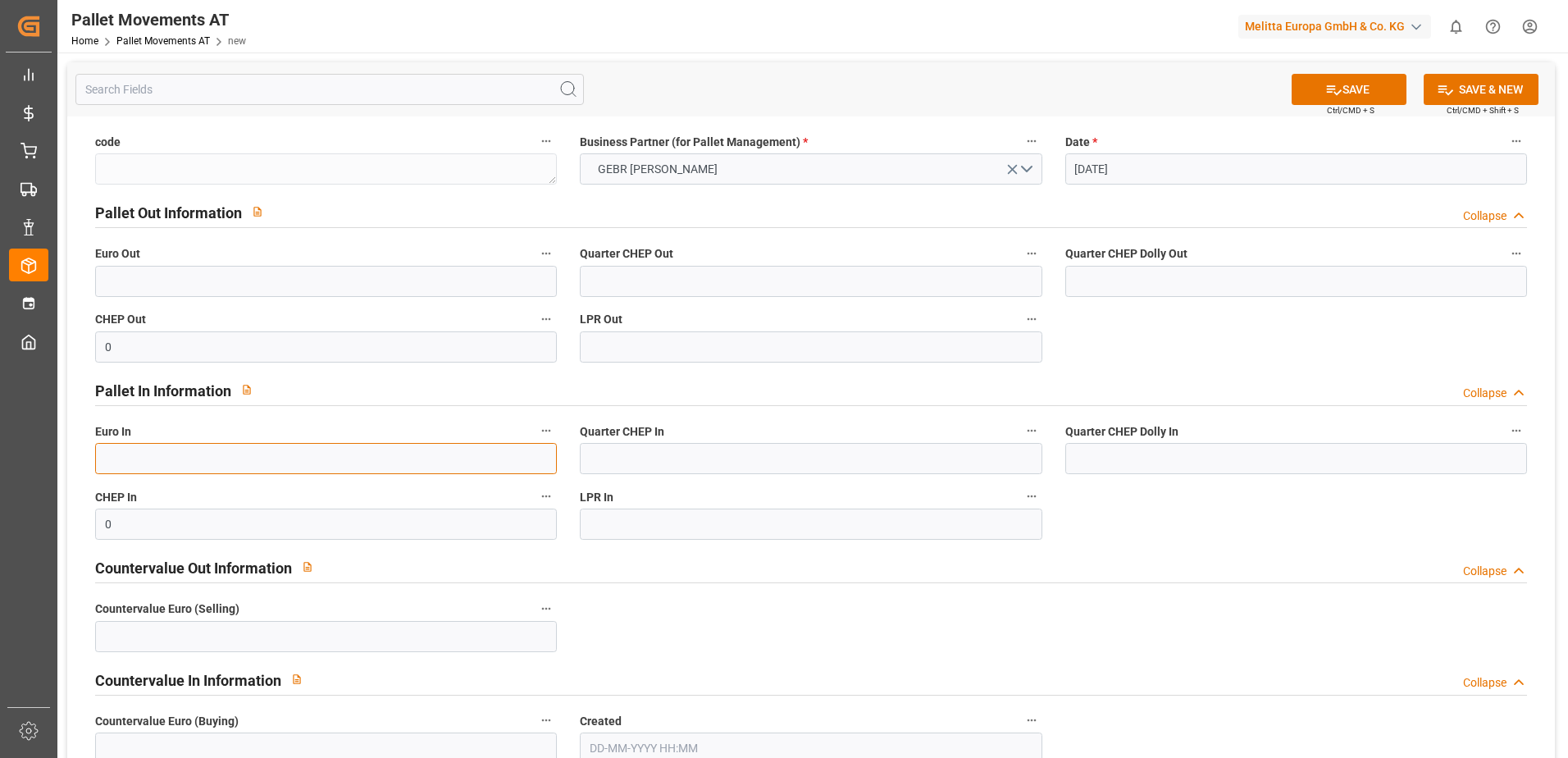
click at [173, 465] on input "text" at bounding box center [326, 458] width 462 height 31
type input "23"
click at [1474, 87] on button "SAVE & NEW" at bounding box center [1481, 89] width 115 height 31
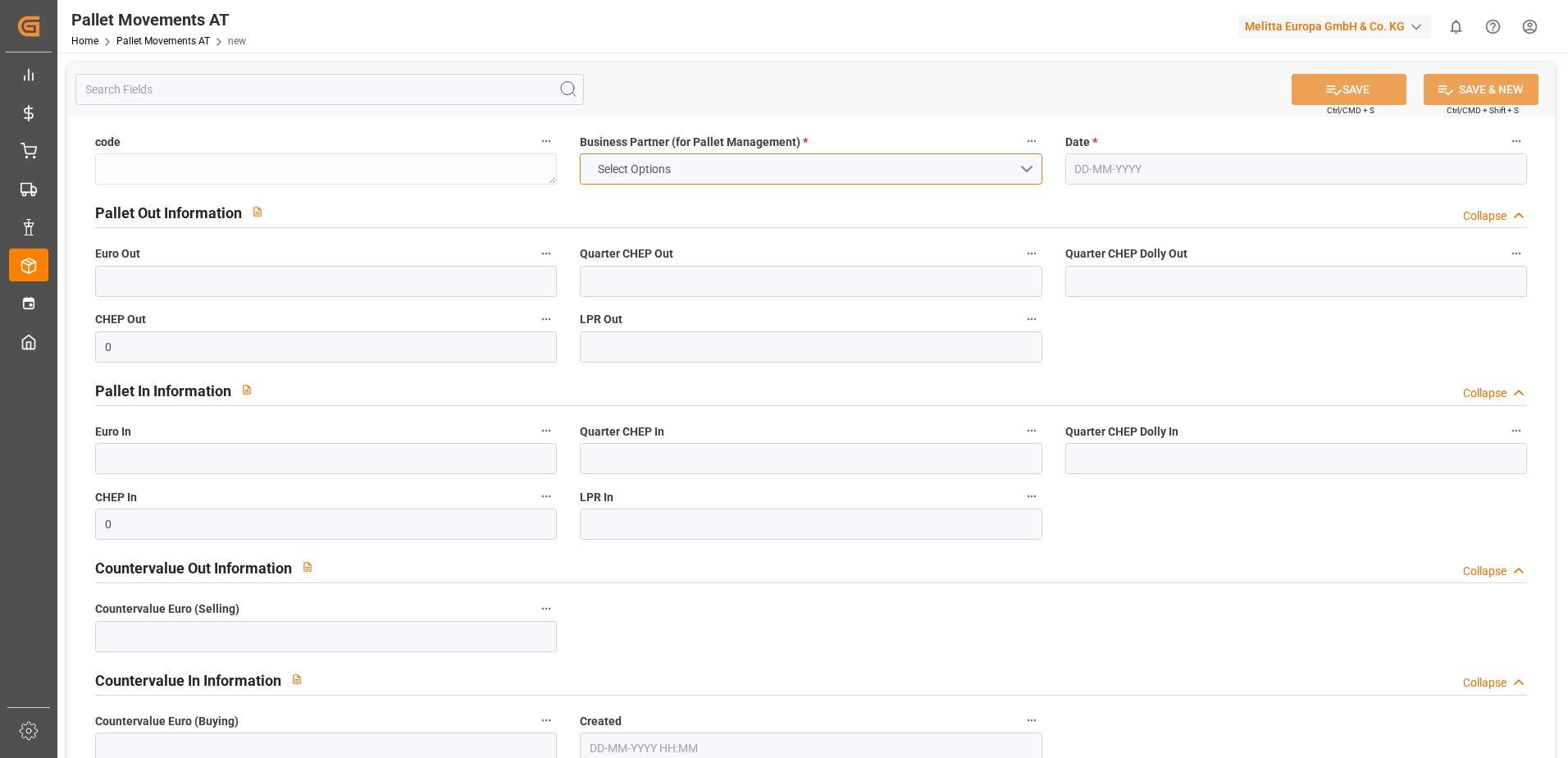
click at [1018, 162] on button "Select Options" at bounding box center [811, 169] width 462 height 31
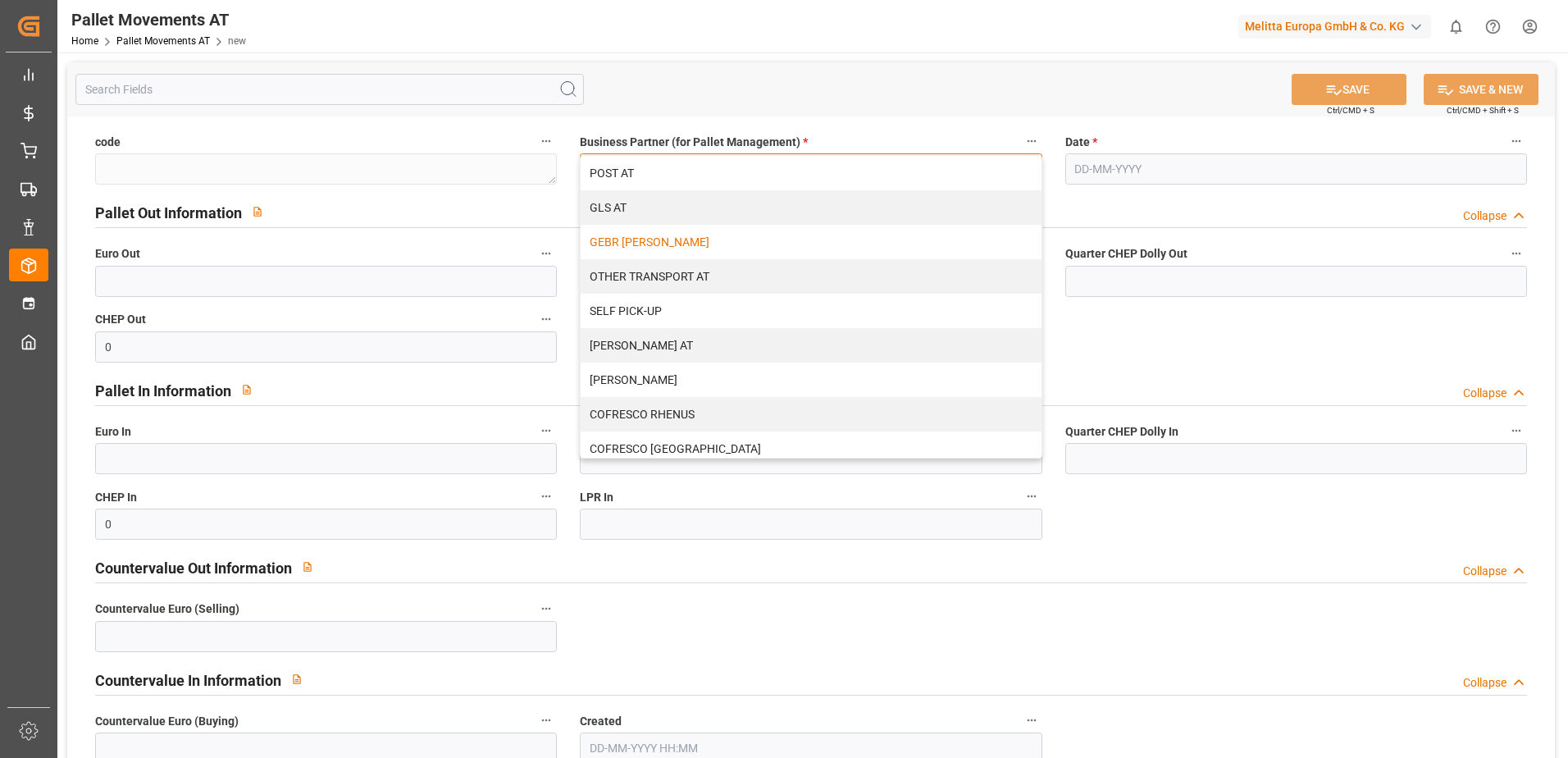
click at [655, 243] on div "GEBR [PERSON_NAME]" at bounding box center [811, 242] width 460 height 34
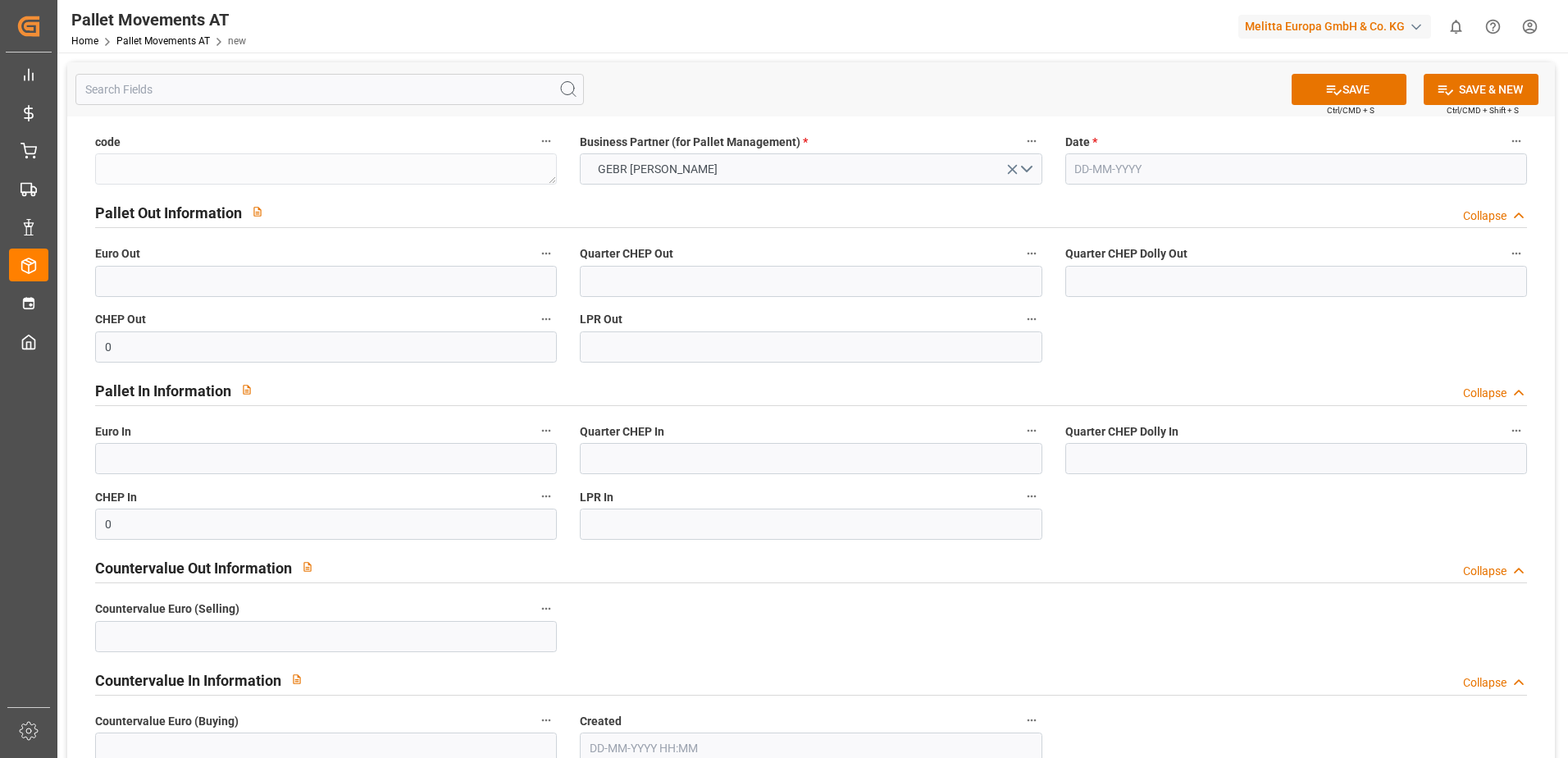
click at [1115, 159] on input "text" at bounding box center [1297, 169] width 462 height 31
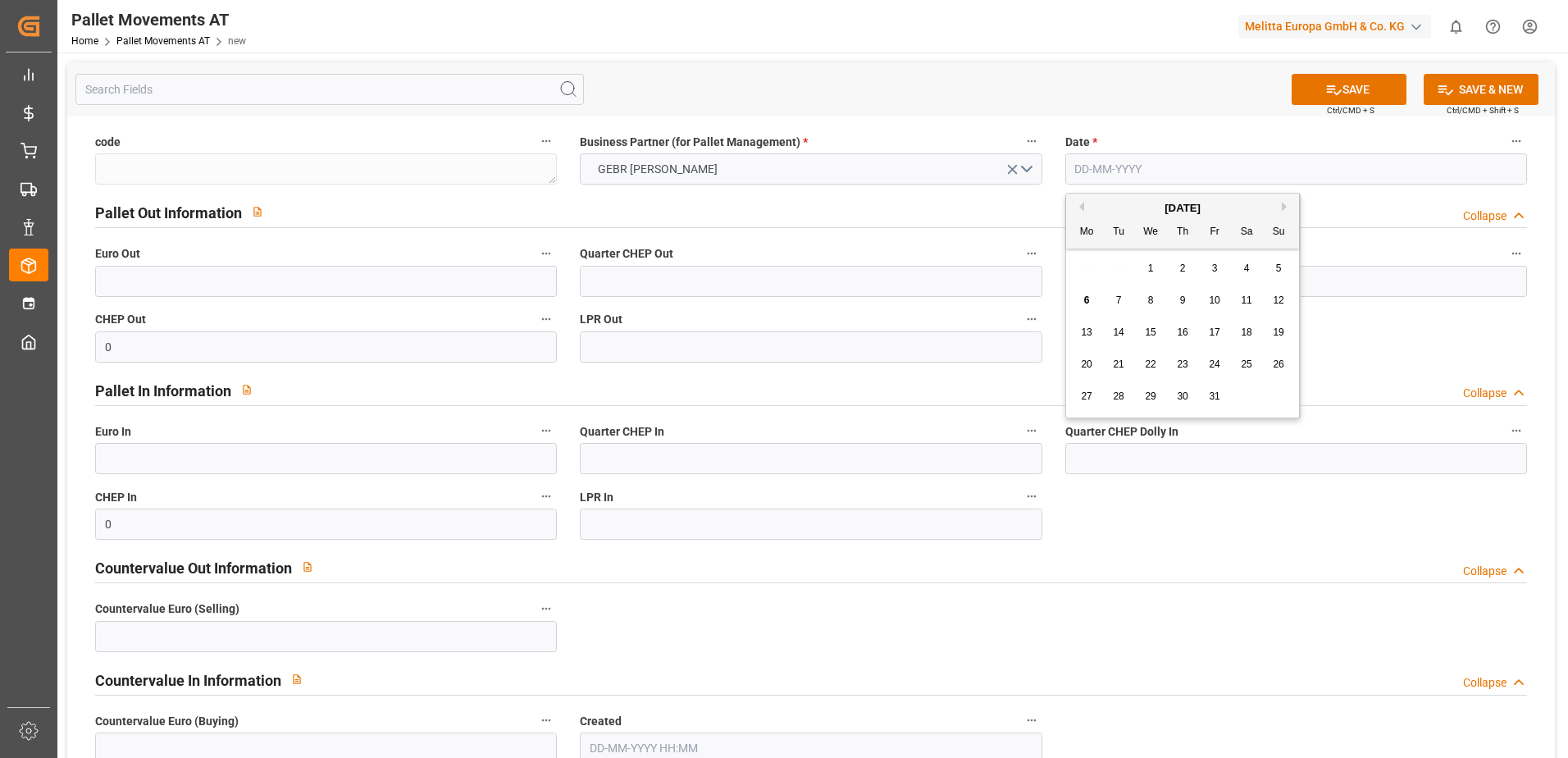
click at [1082, 209] on button "Previous Month" at bounding box center [1079, 206] width 9 height 9
click at [1086, 367] on span "22" at bounding box center [1086, 363] width 10 height 11
type input "[DATE]"
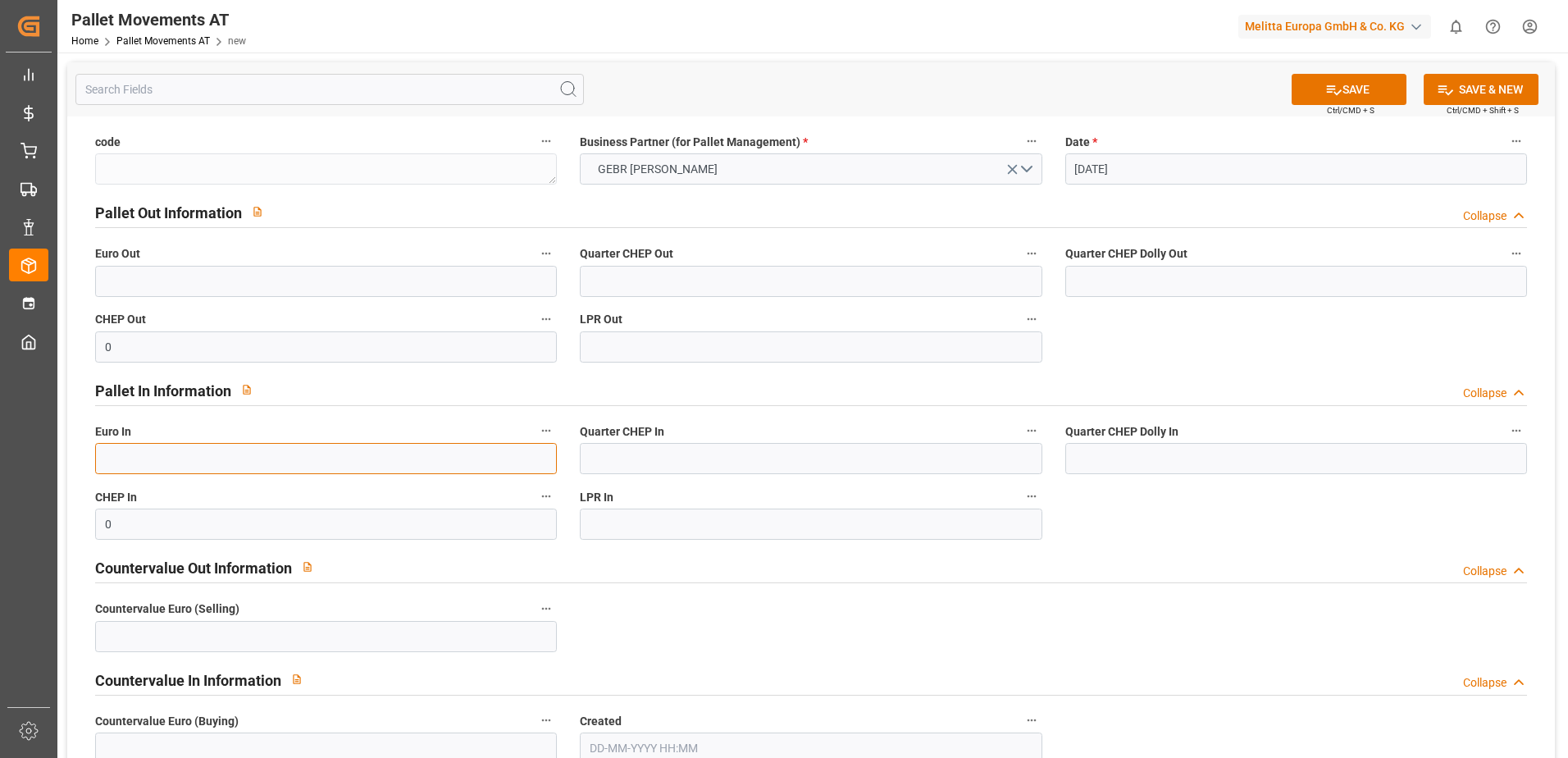
click at [182, 459] on input "text" at bounding box center [326, 458] width 462 height 31
type input "3"
click at [182, 285] on input "text" at bounding box center [326, 281] width 462 height 31
type input "39"
click at [1463, 90] on button "SAVE & NEW" at bounding box center [1481, 89] width 115 height 31
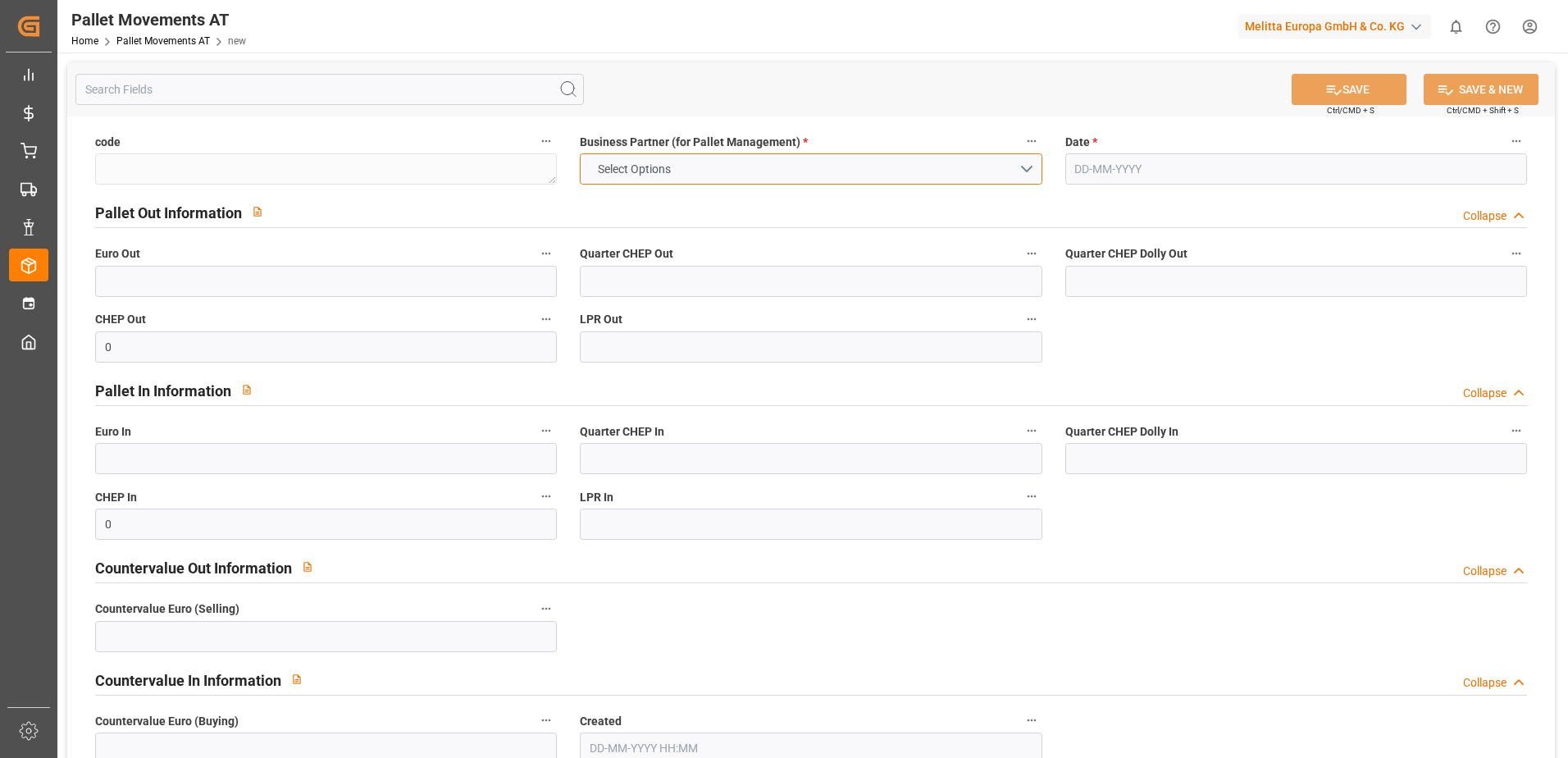
click at [1012, 172] on button "Select Options" at bounding box center [811, 169] width 462 height 31
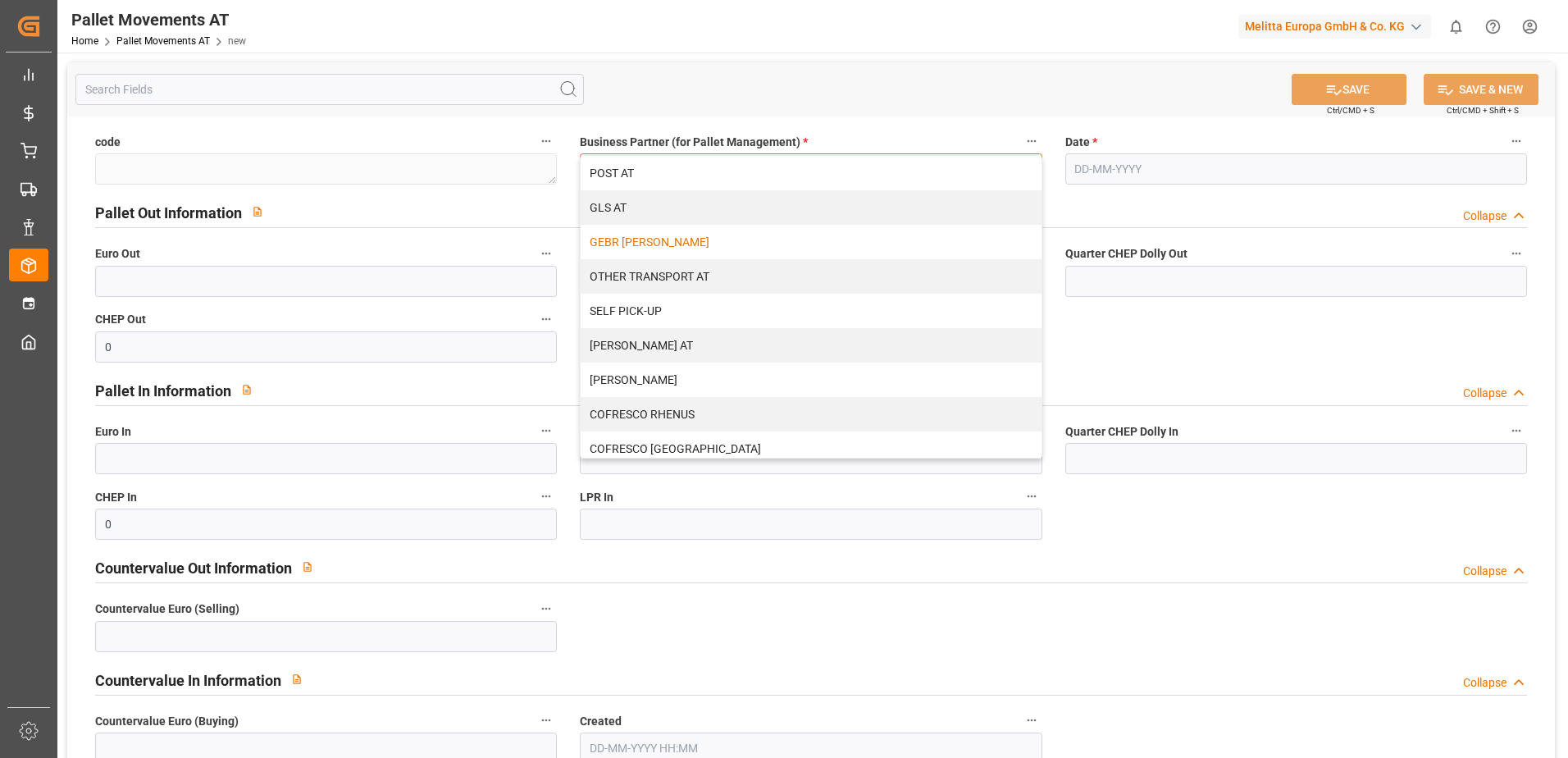
click at [723, 236] on div "GEBR [PERSON_NAME]" at bounding box center [811, 242] width 460 height 34
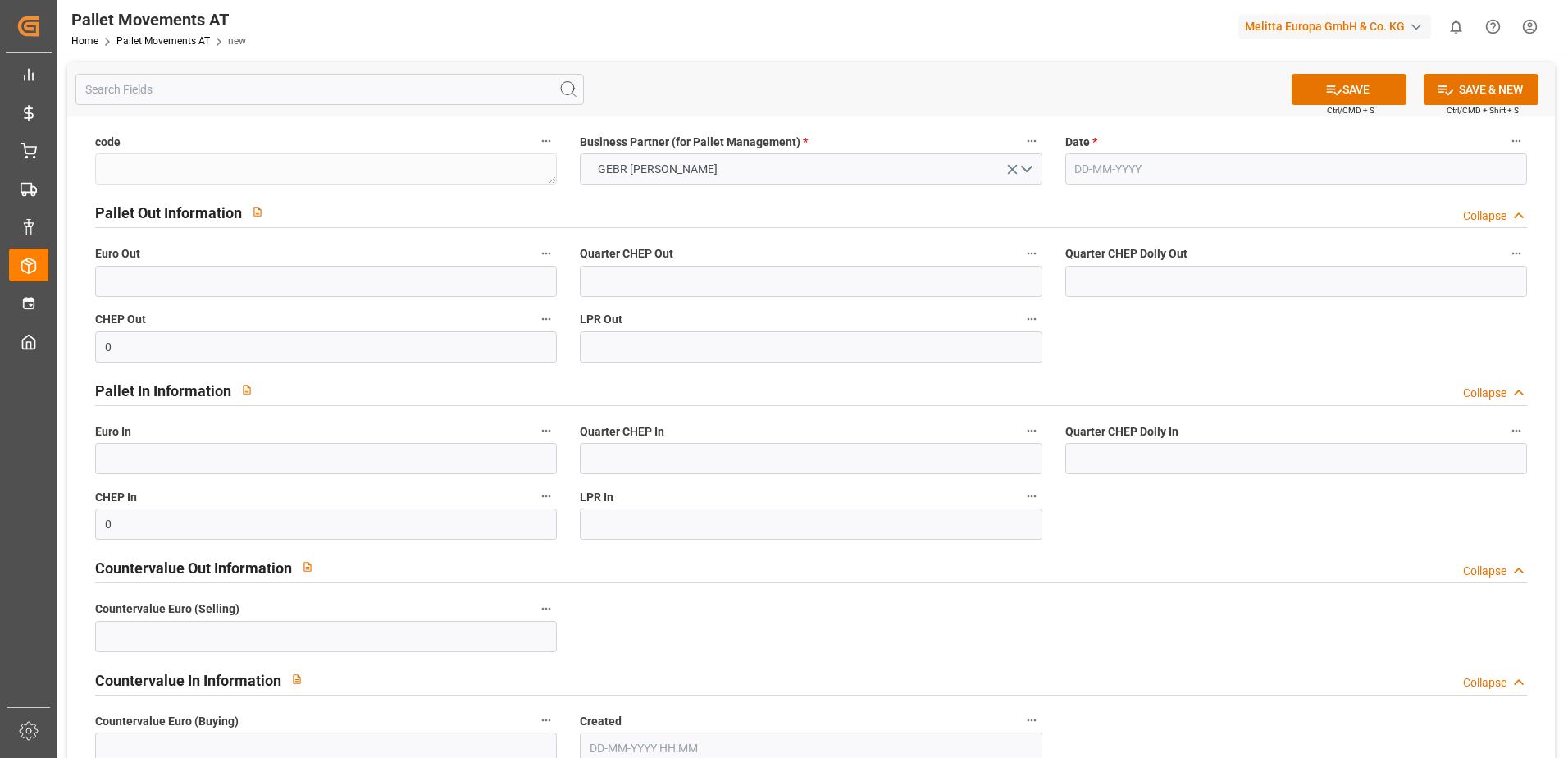
click at [1128, 167] on input "text" at bounding box center [1297, 169] width 462 height 31
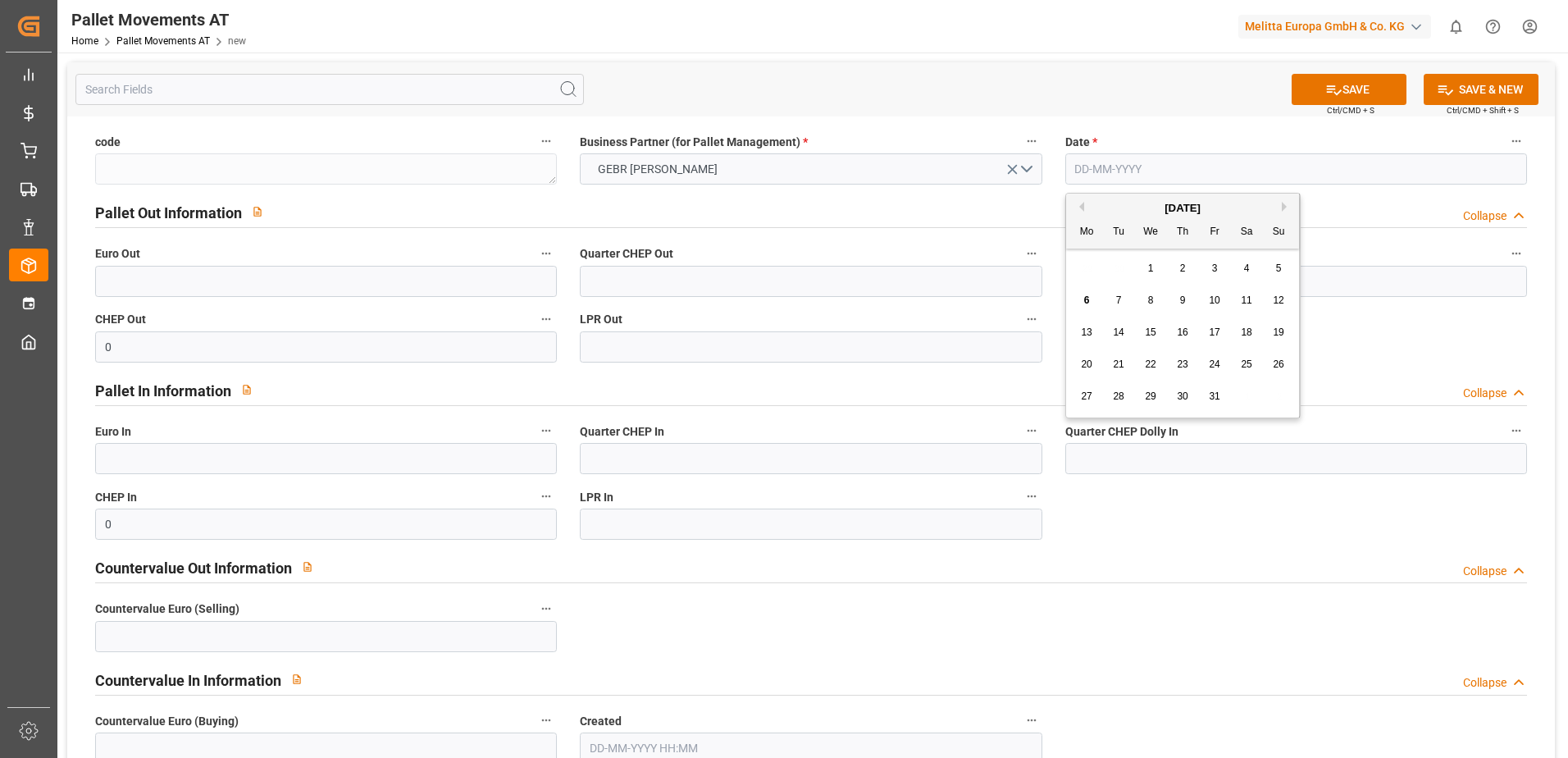
click at [1079, 209] on button "Previous Month" at bounding box center [1079, 206] width 9 height 9
click at [1119, 360] on span "23" at bounding box center [1118, 363] width 10 height 11
type input "[DATE]"
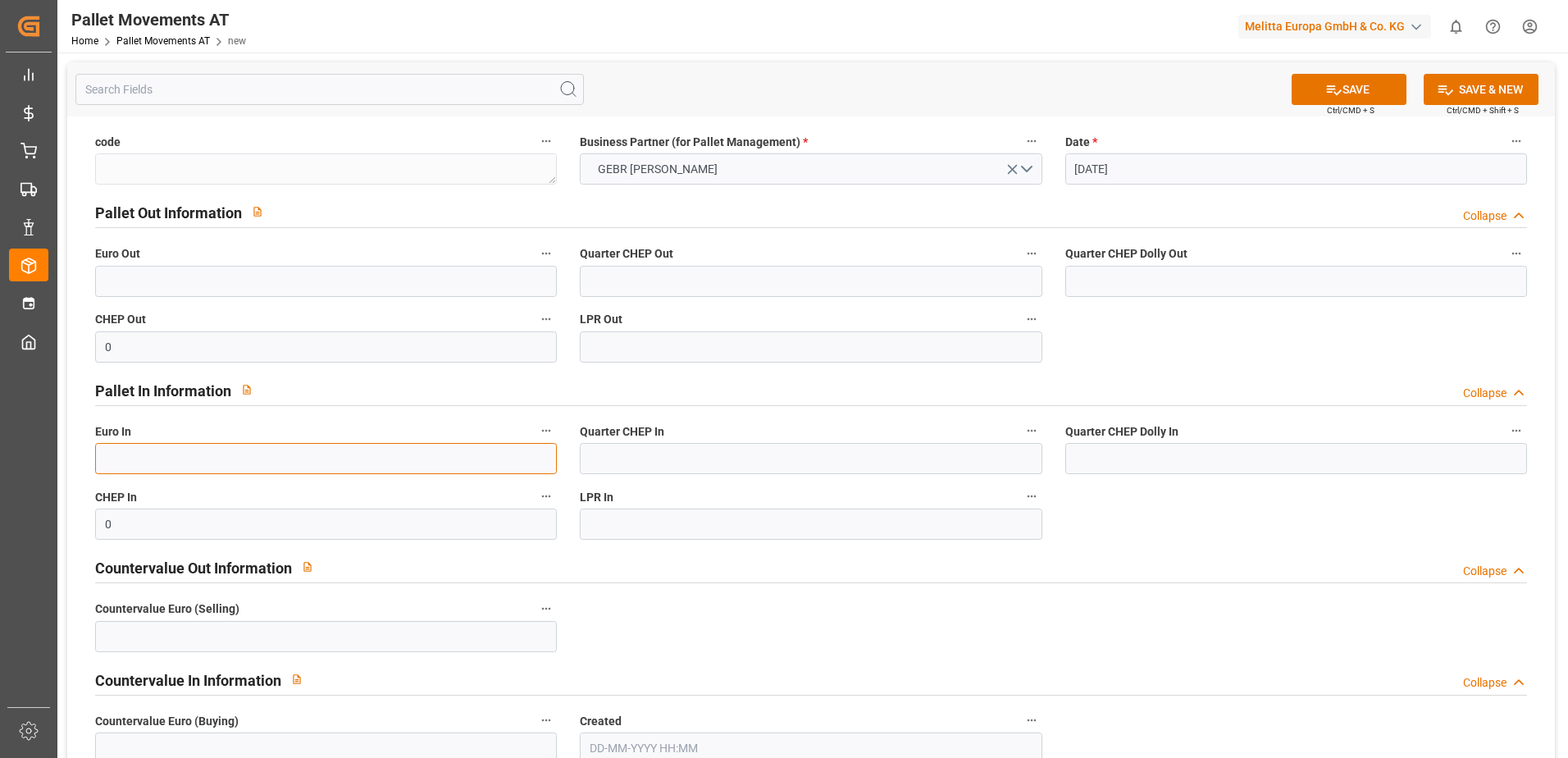
click at [188, 457] on input "text" at bounding box center [326, 458] width 462 height 31
type input "21"
click at [1472, 91] on button "SAVE & NEW" at bounding box center [1481, 89] width 115 height 31
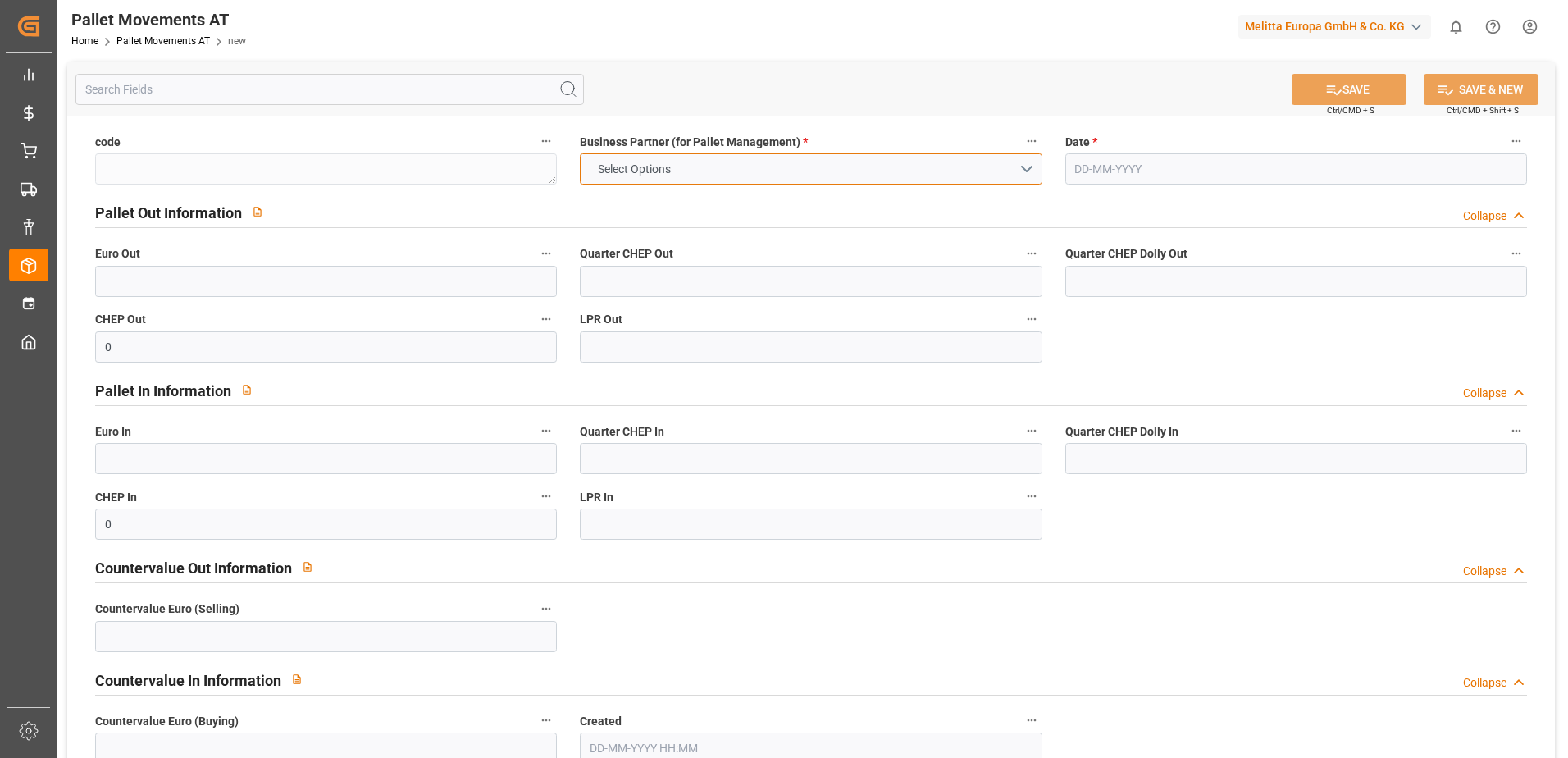
click at [1027, 167] on button "Select Options" at bounding box center [811, 169] width 462 height 31
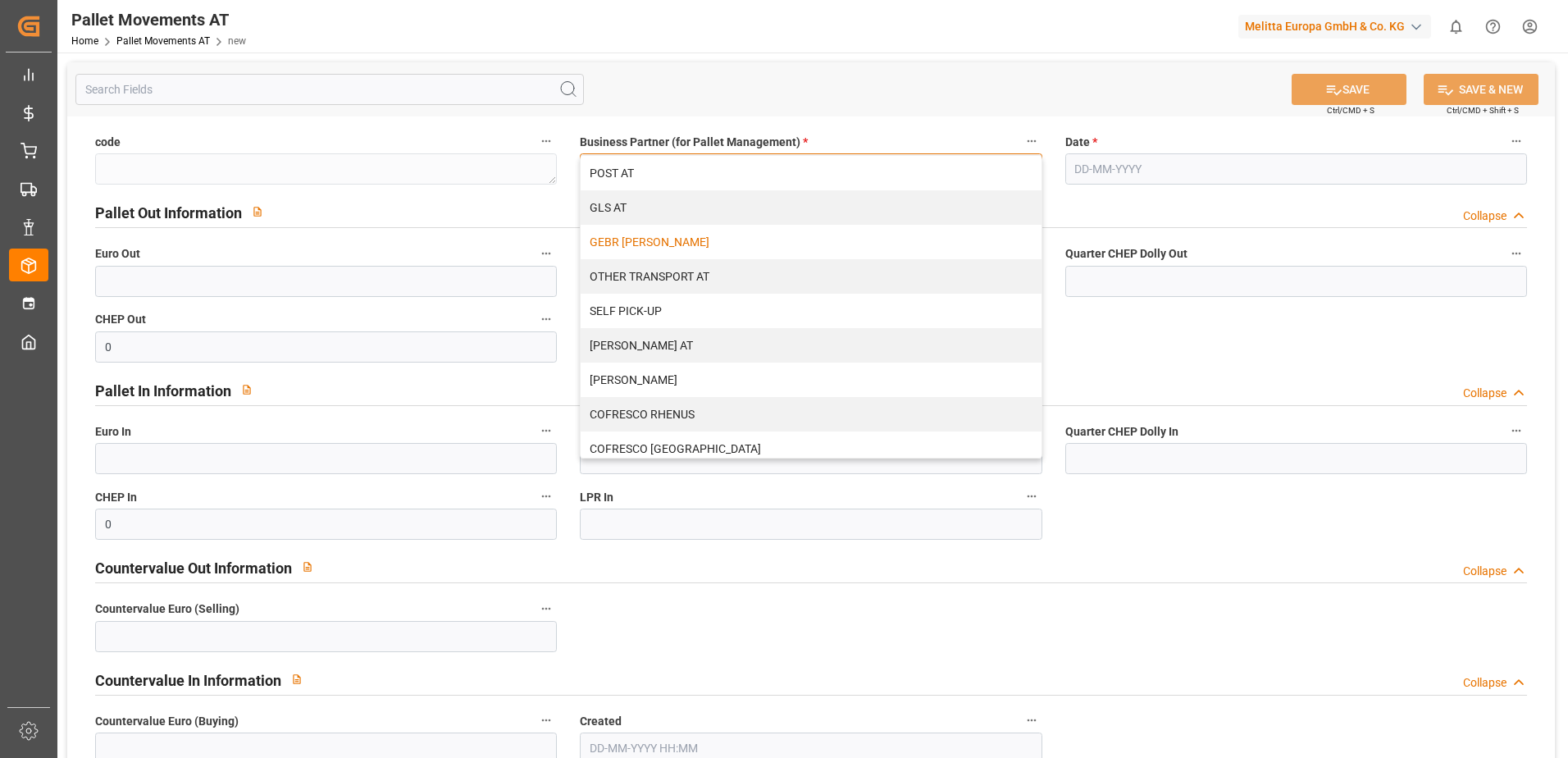
click at [683, 237] on div "GEBR [PERSON_NAME]" at bounding box center [811, 242] width 460 height 34
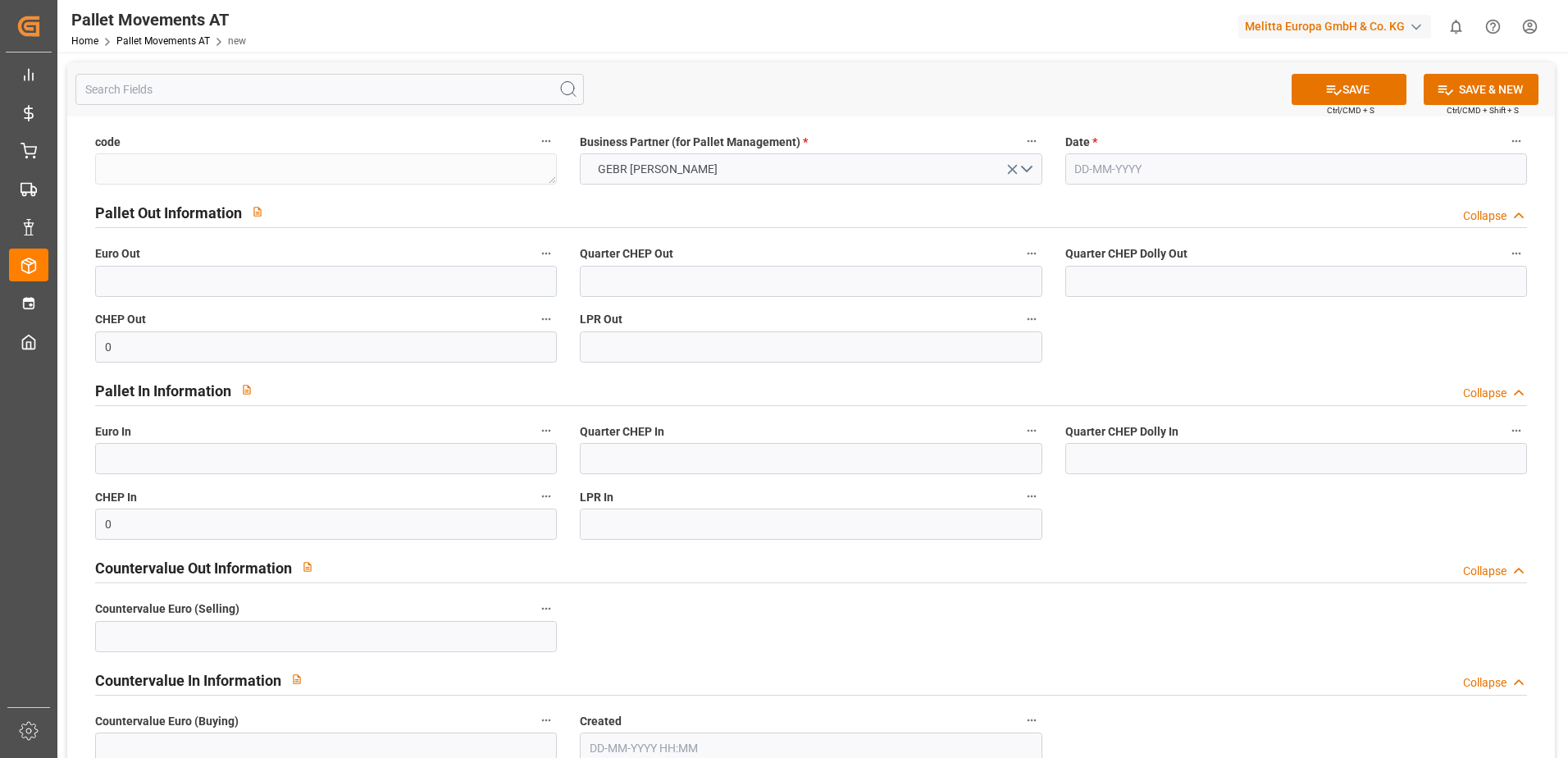
click at [1107, 169] on input "text" at bounding box center [1297, 169] width 462 height 31
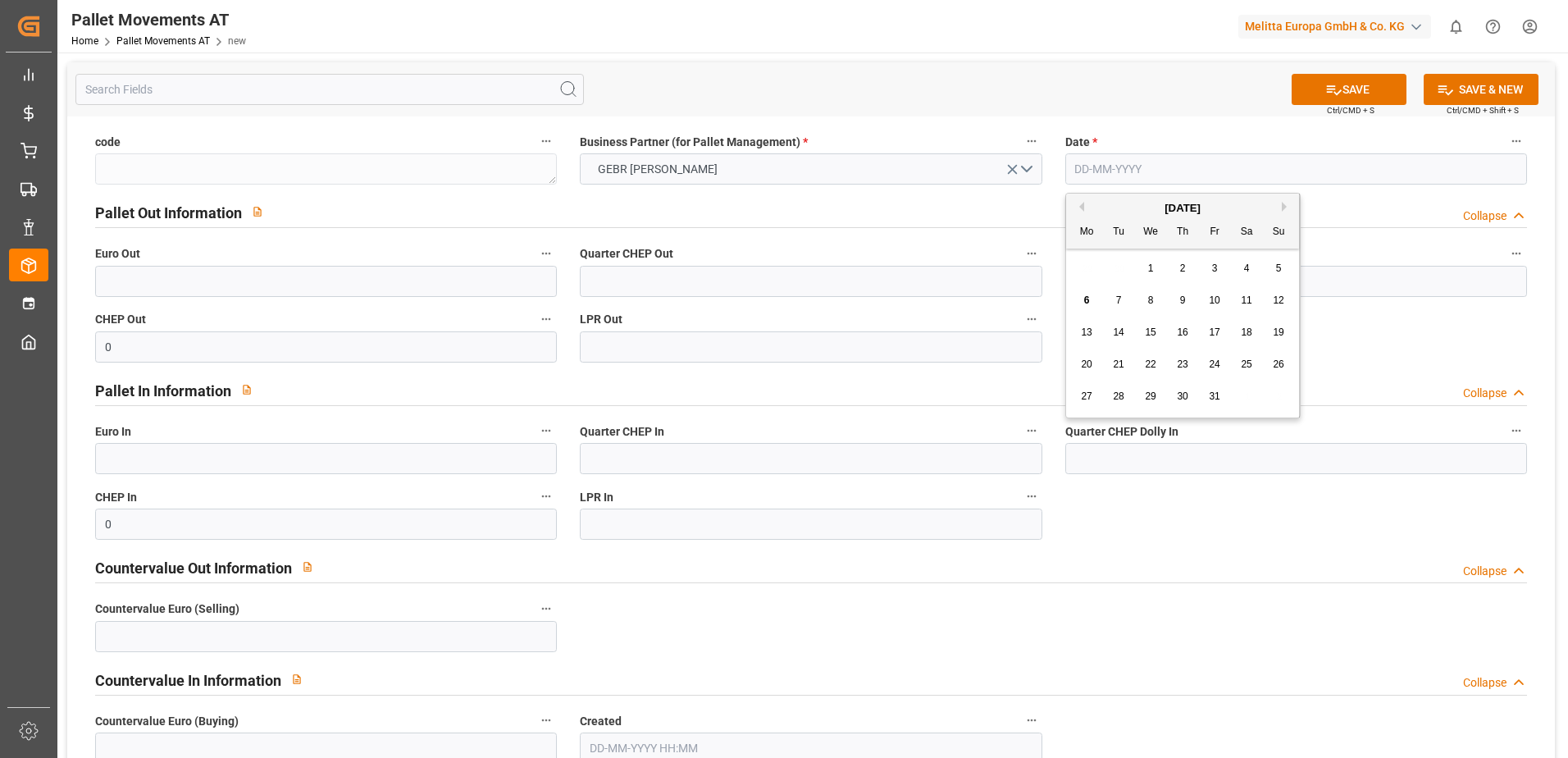
click at [1084, 205] on button "Previous Month" at bounding box center [1079, 206] width 9 height 9
click at [1148, 364] on span "24" at bounding box center [1150, 363] width 10 height 11
type input "24-09-2025"
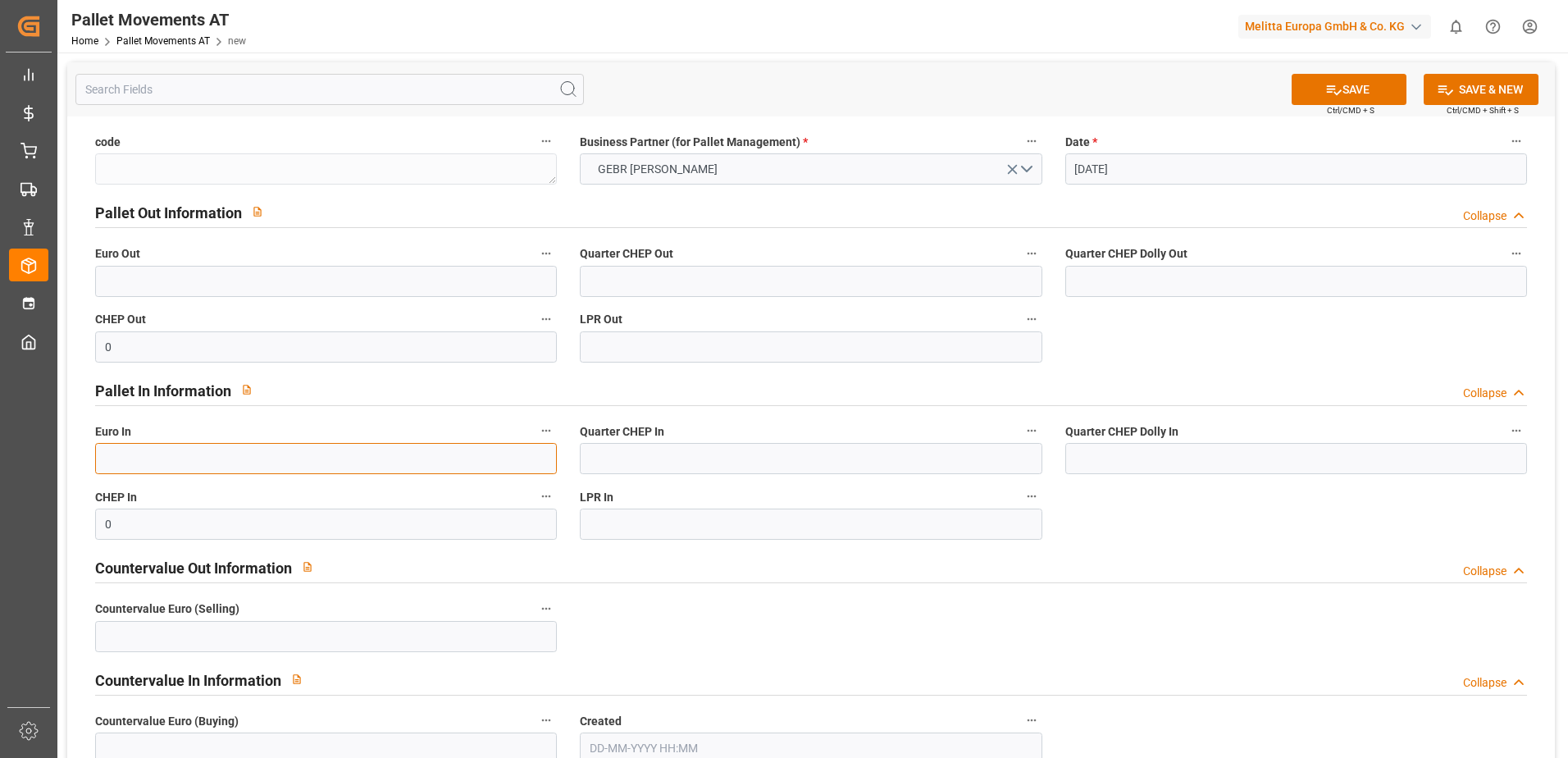
click at [308, 456] on input "text" at bounding box center [326, 458] width 462 height 31
type input "28"
click at [1475, 88] on button "SAVE & NEW" at bounding box center [1481, 89] width 115 height 31
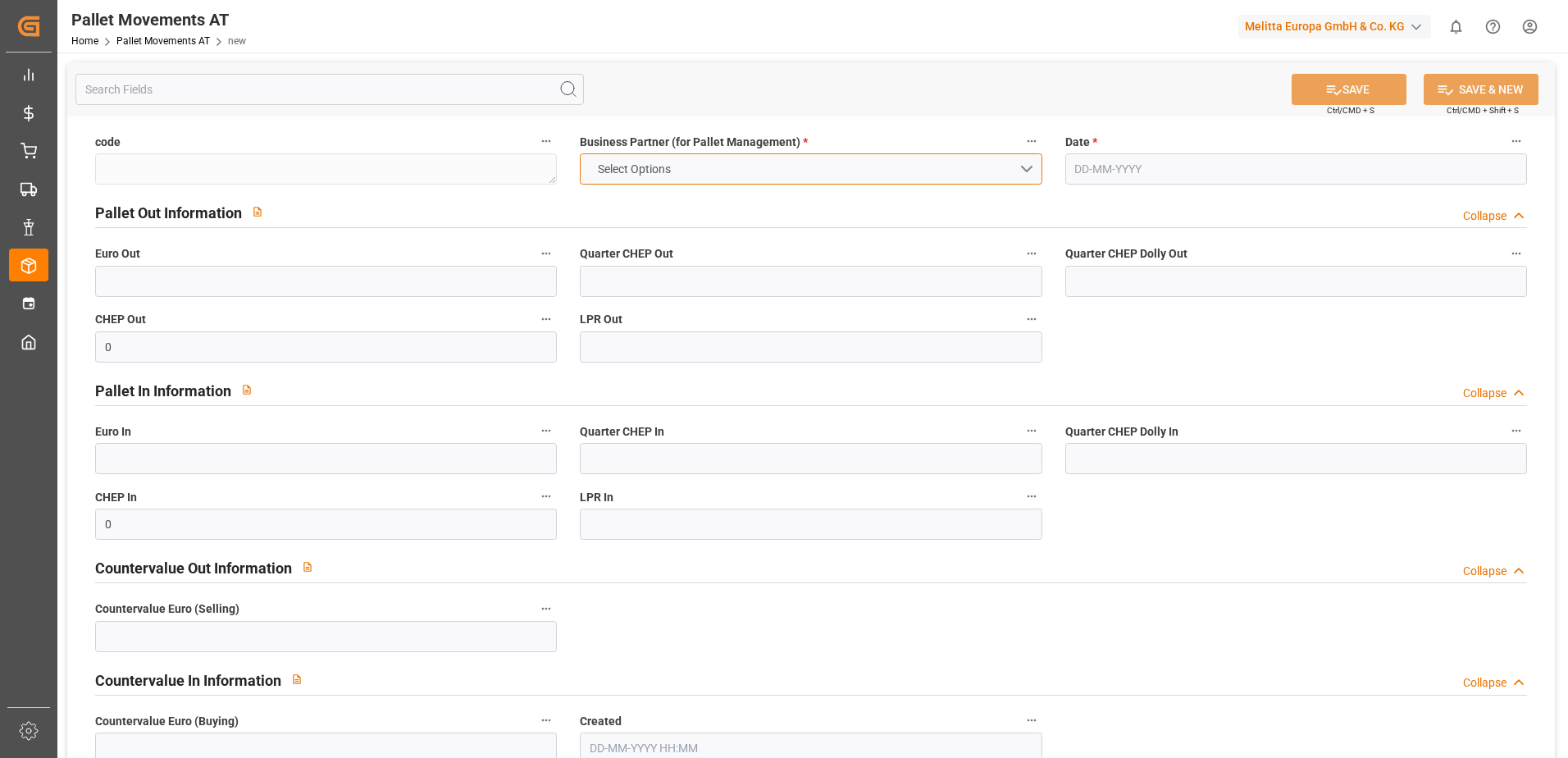
click at [1030, 166] on button "Select Options" at bounding box center [811, 169] width 462 height 31
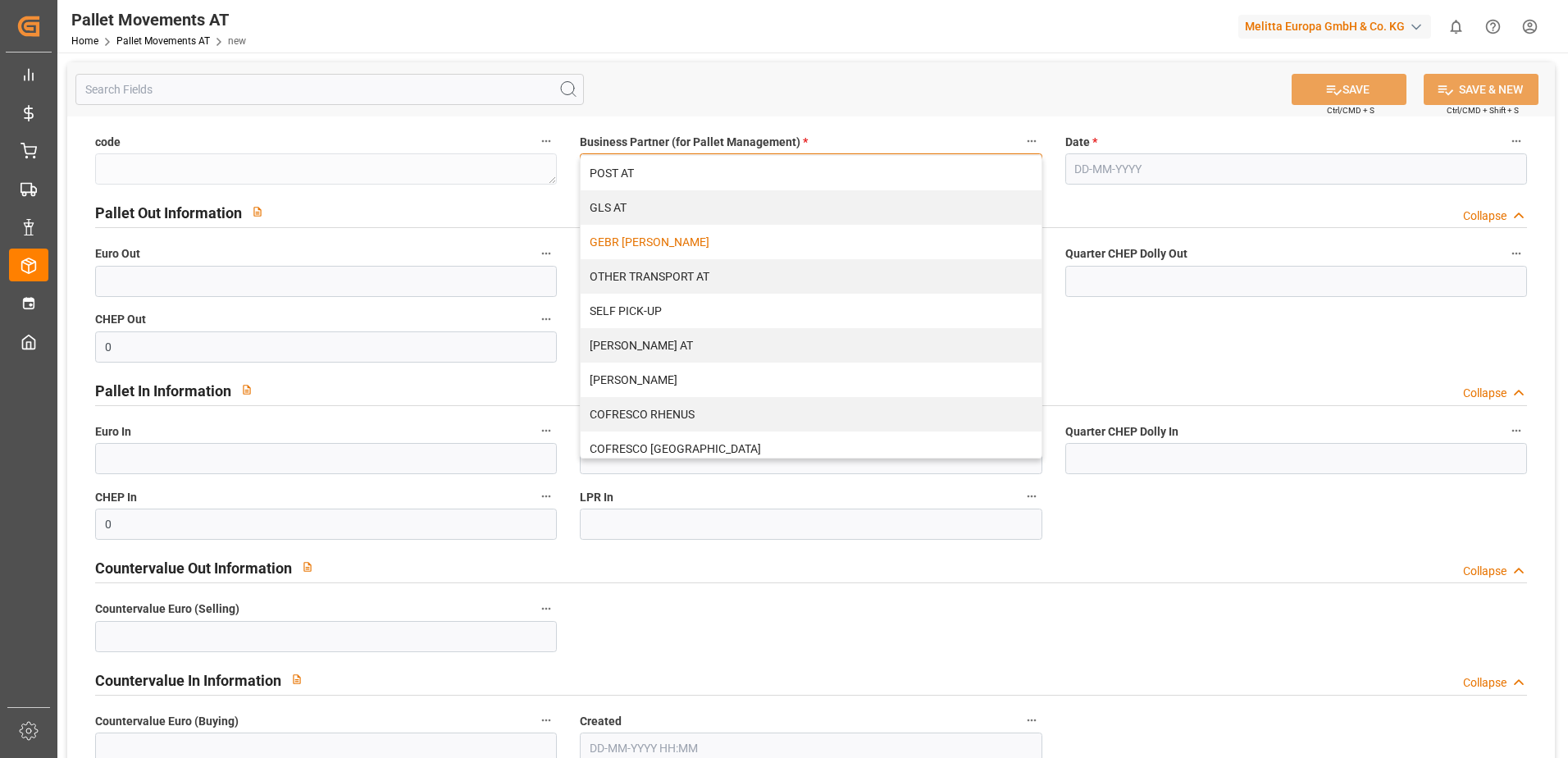
click at [746, 241] on div "GEBR [PERSON_NAME]" at bounding box center [811, 242] width 460 height 34
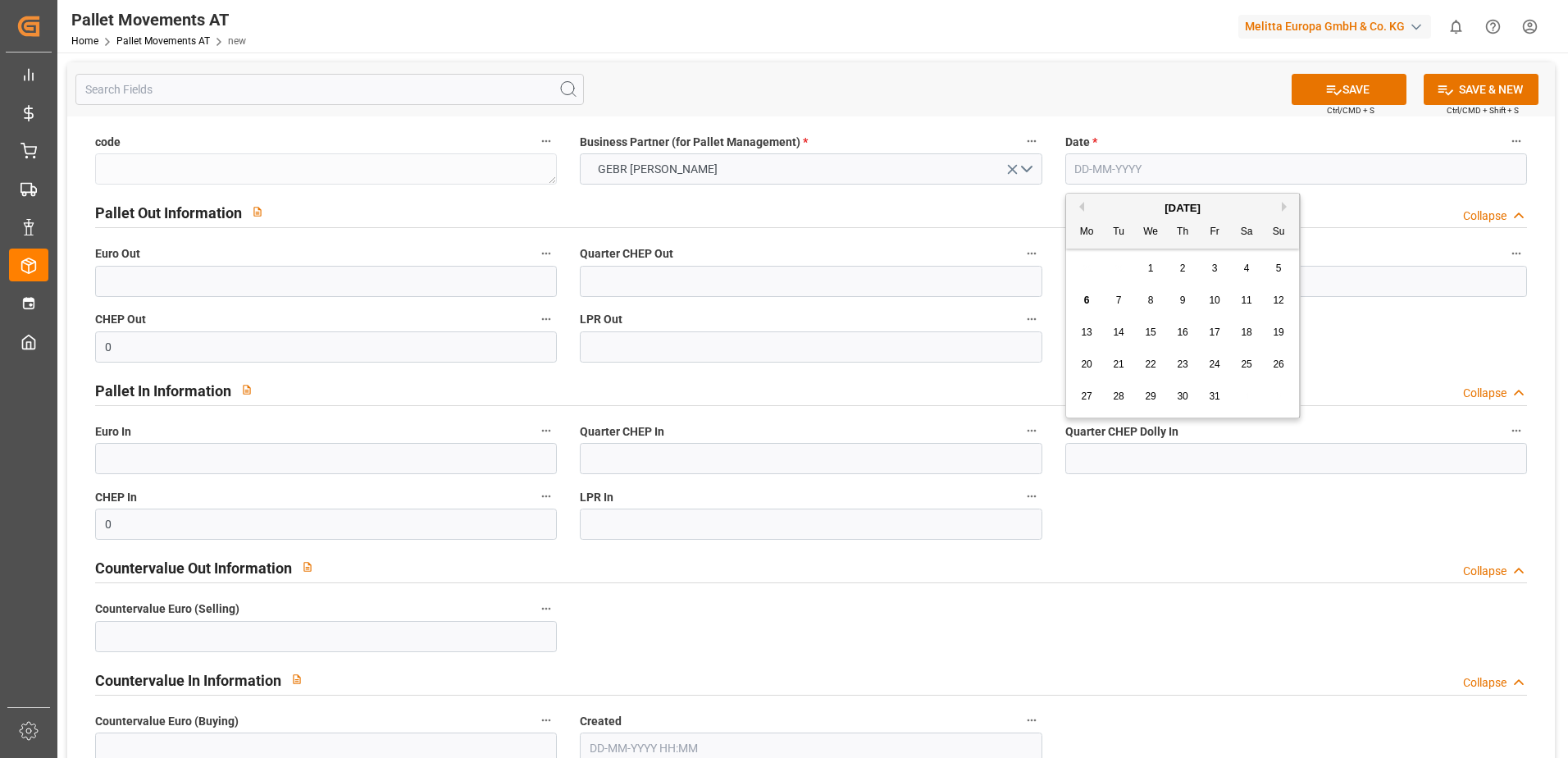
click at [1140, 161] on input "text" at bounding box center [1297, 169] width 462 height 31
click at [1079, 206] on button "Previous Month" at bounding box center [1079, 206] width 9 height 9
click at [1215, 364] on span "26" at bounding box center [1214, 363] width 10 height 11
type input "[DATE]"
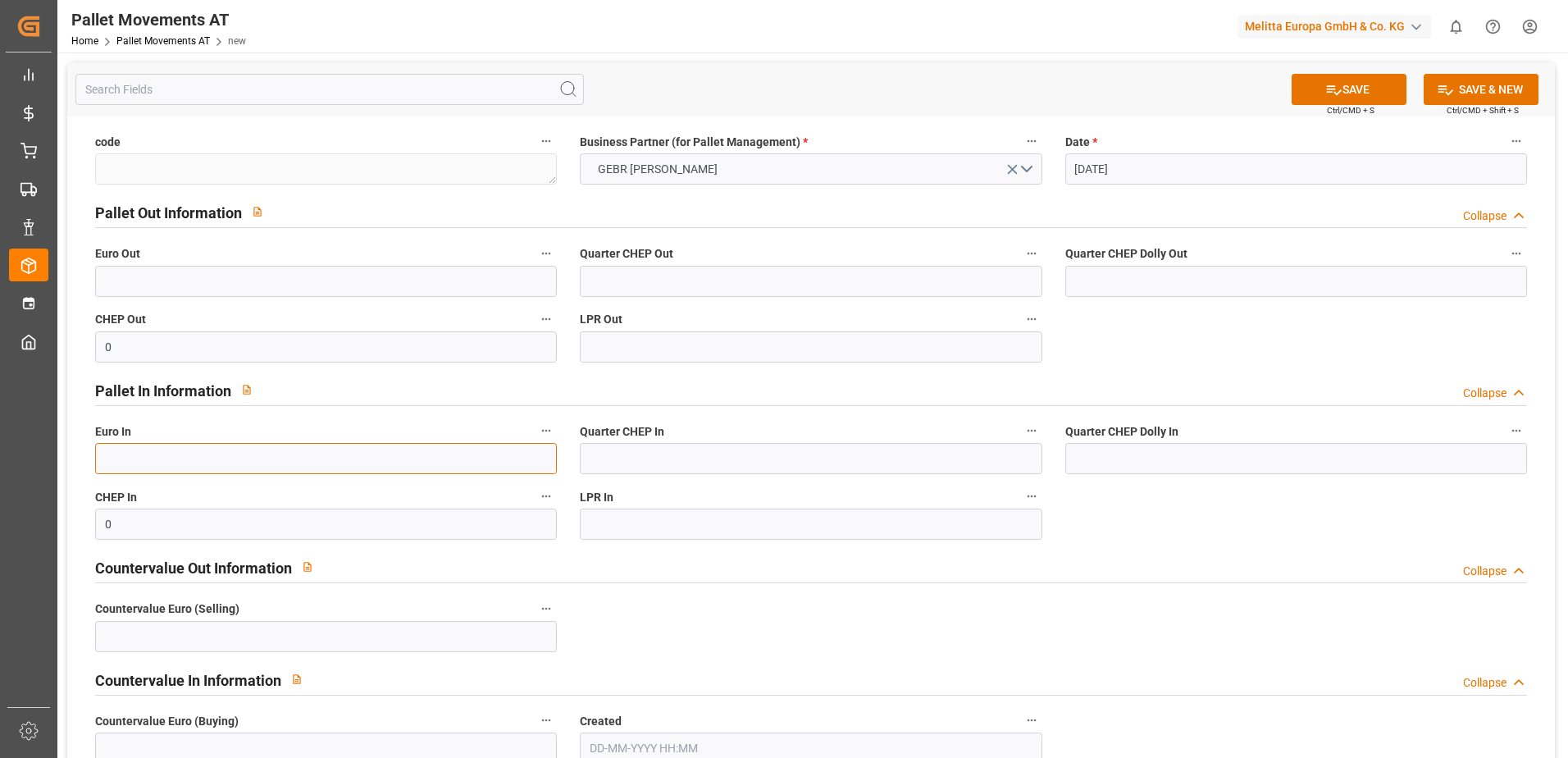
click at [244, 456] on input "text" at bounding box center [326, 458] width 462 height 31
type input "5"
click at [188, 269] on input "text" at bounding box center [326, 281] width 462 height 31
type input "10"
click at [1477, 88] on button "SAVE & NEW" at bounding box center [1481, 89] width 115 height 31
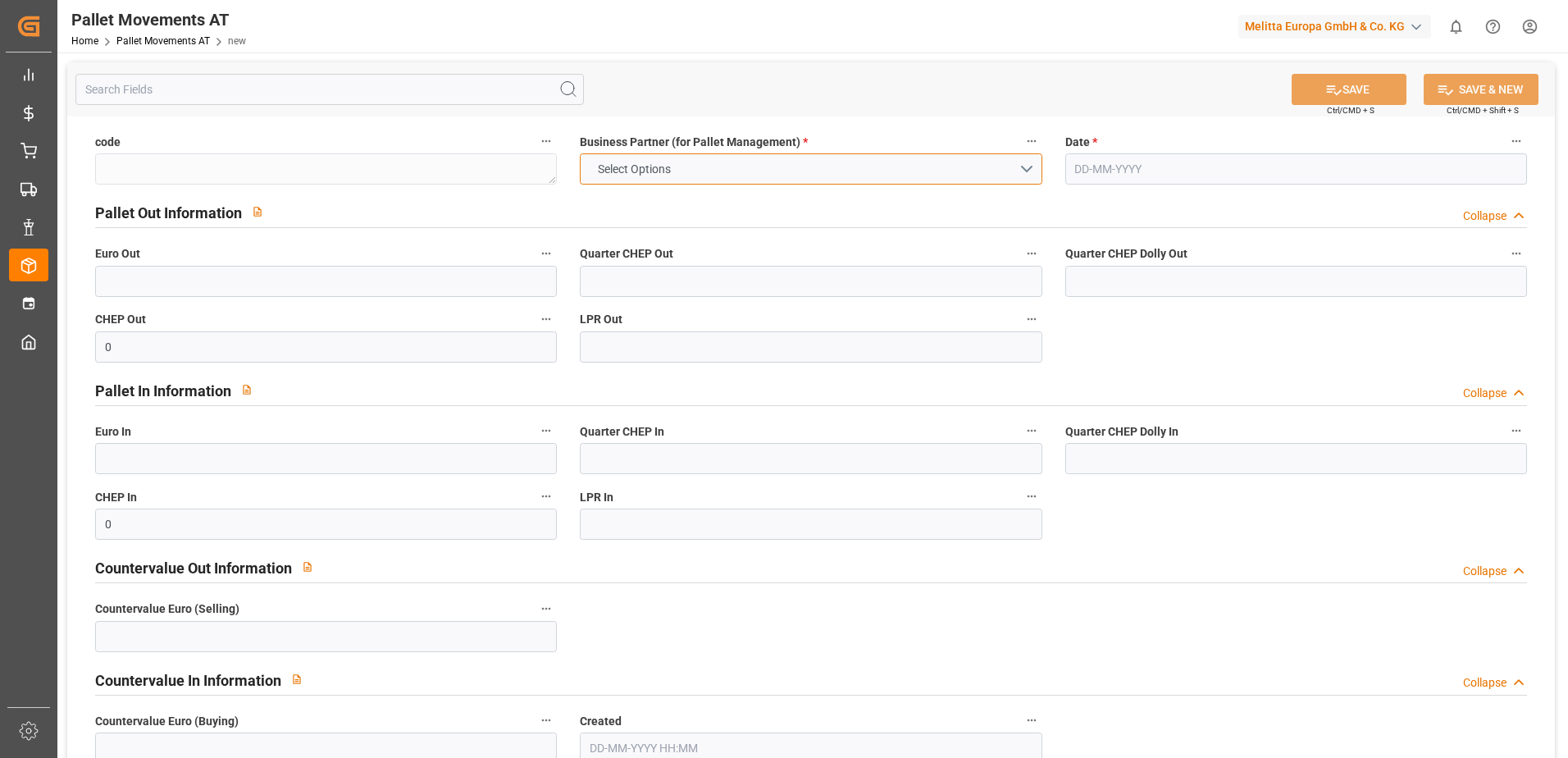
click at [919, 174] on button "Select Options" at bounding box center [811, 169] width 462 height 31
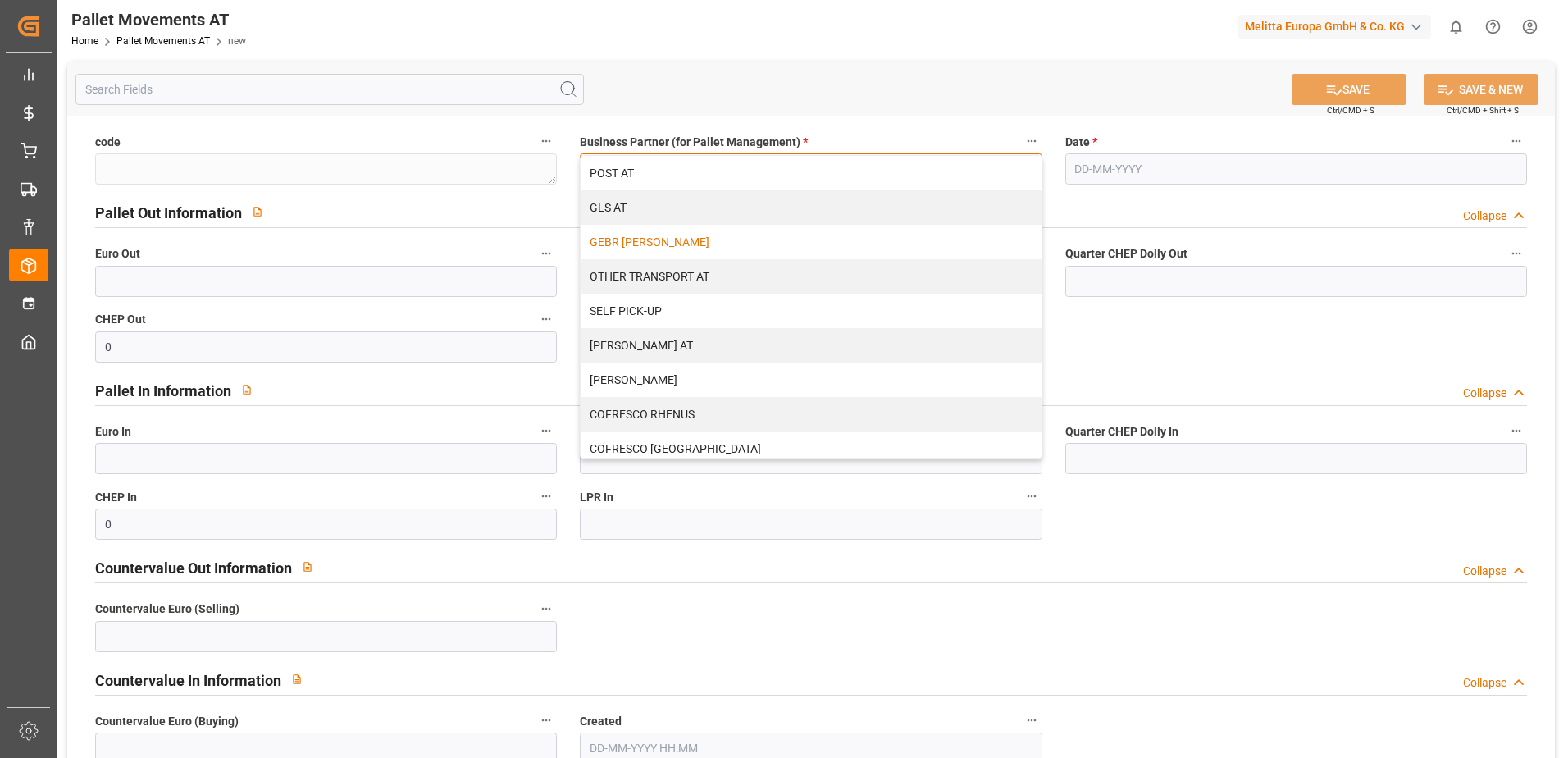
click at [660, 233] on div "GEBR [PERSON_NAME]" at bounding box center [811, 242] width 460 height 34
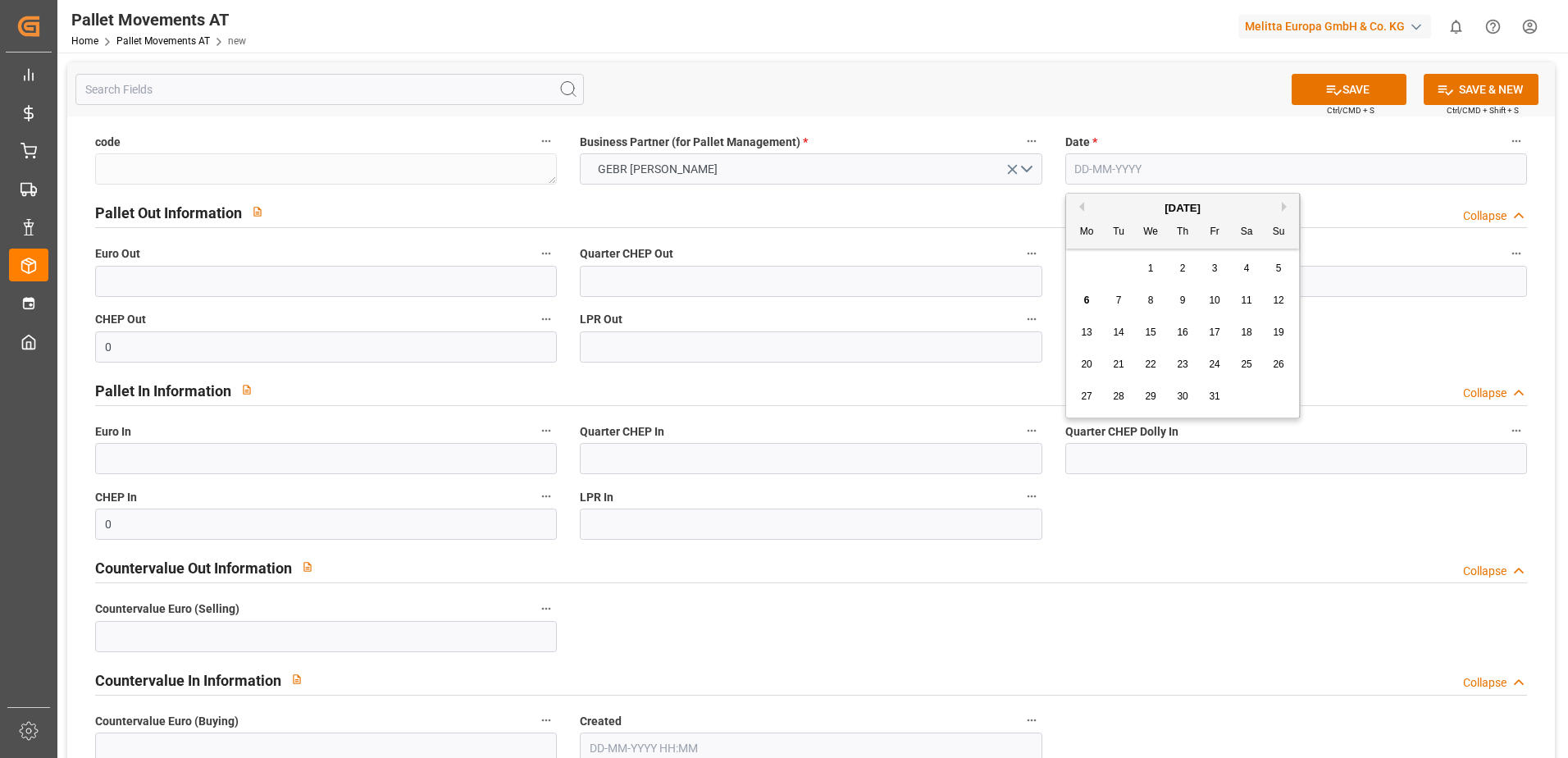
click at [1144, 166] on input "text" at bounding box center [1297, 169] width 462 height 31
click at [1084, 203] on button "Previous Month" at bounding box center [1079, 206] width 9 height 9
click at [1078, 392] on div "29" at bounding box center [1087, 397] width 21 height 20
type input "[DATE]"
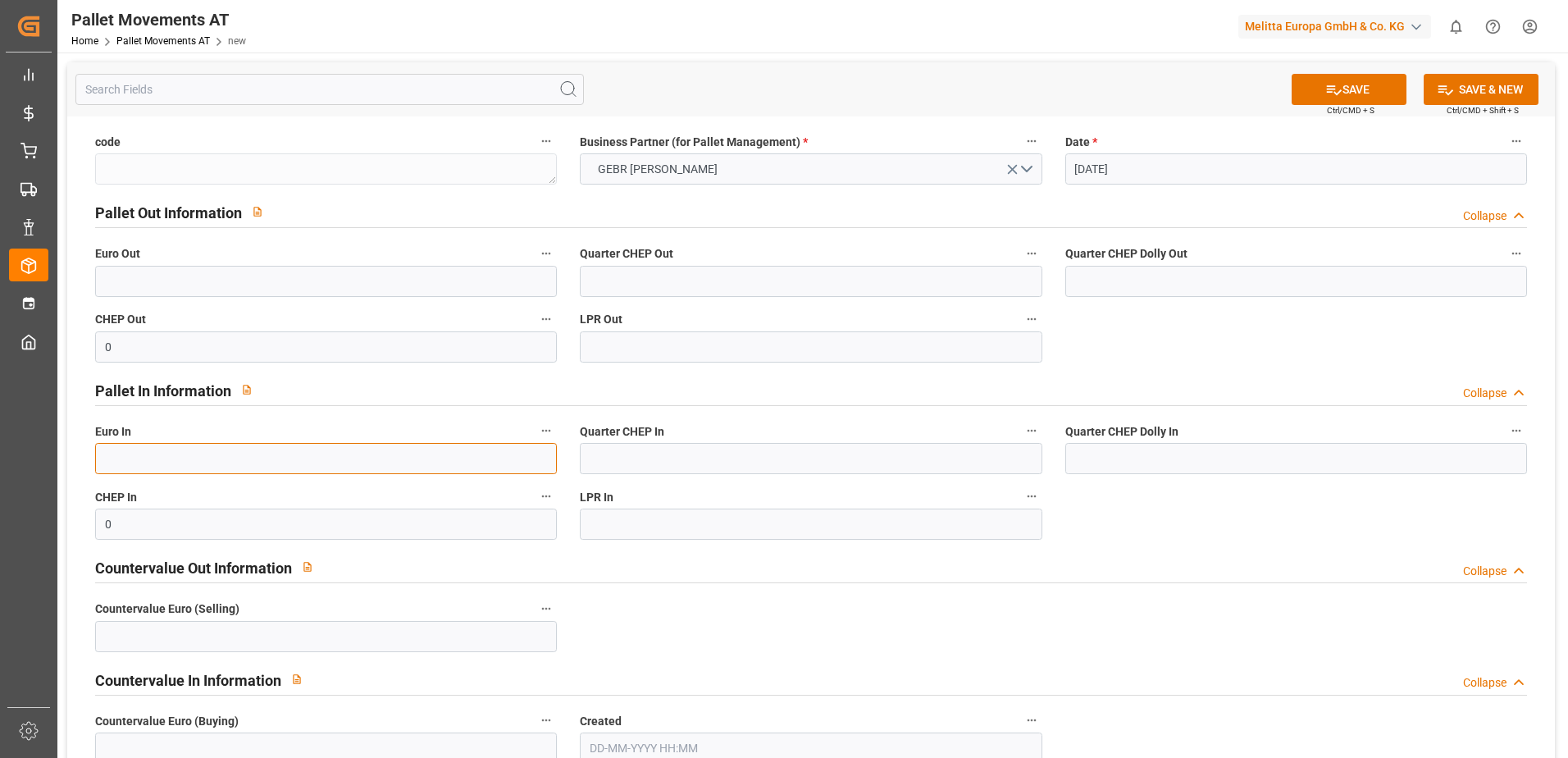
click at [179, 458] on input "text" at bounding box center [326, 458] width 462 height 31
type input "48"
click at [1347, 88] on button "SAVE" at bounding box center [1349, 89] width 115 height 31
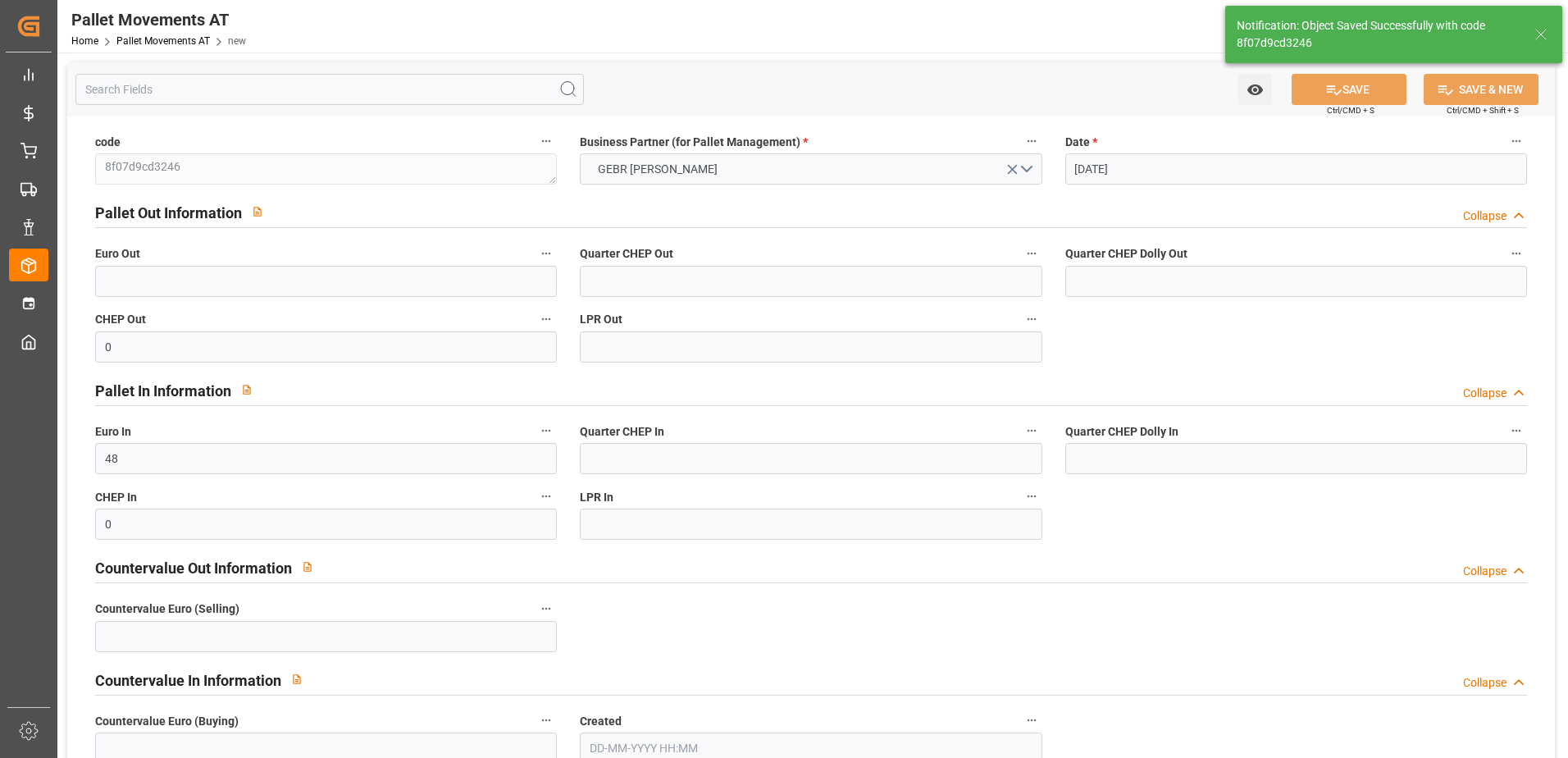
type input "[DATE] 07:38"
